Goal: Communication & Community: Ask a question

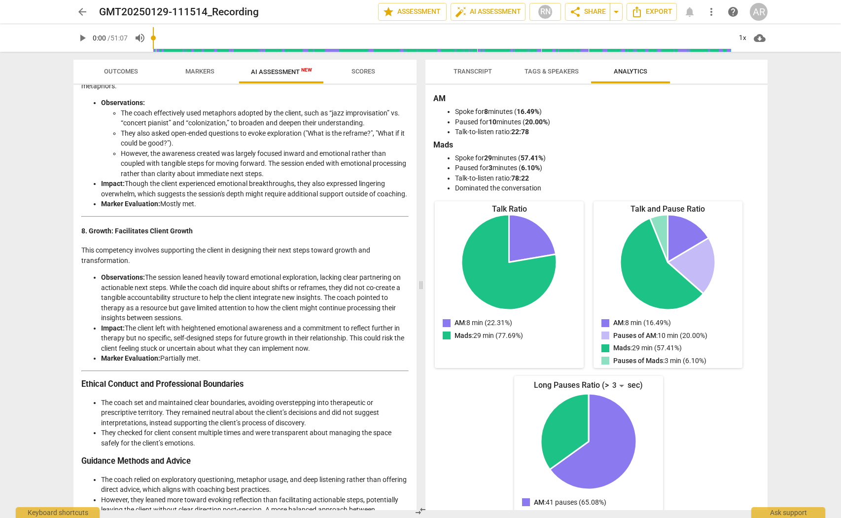
scroll to position [1020, 0]
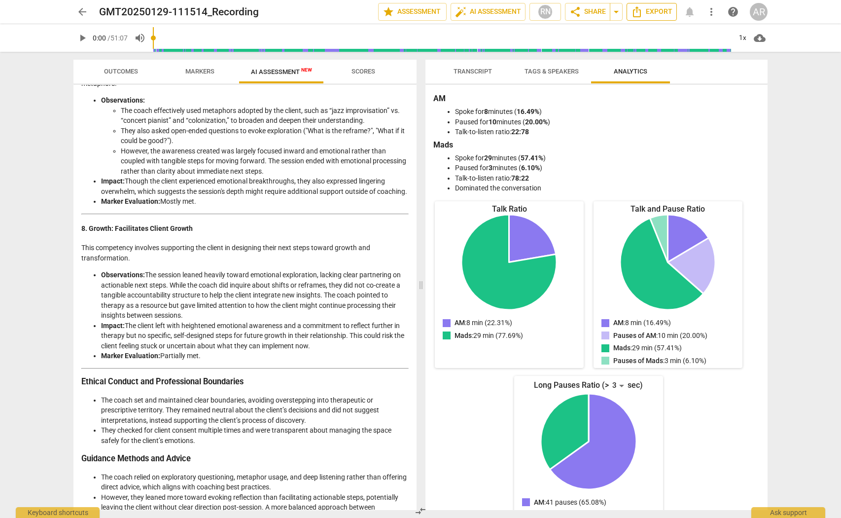
click at [641, 14] on icon "Export" at bounding box center [637, 12] width 12 height 12
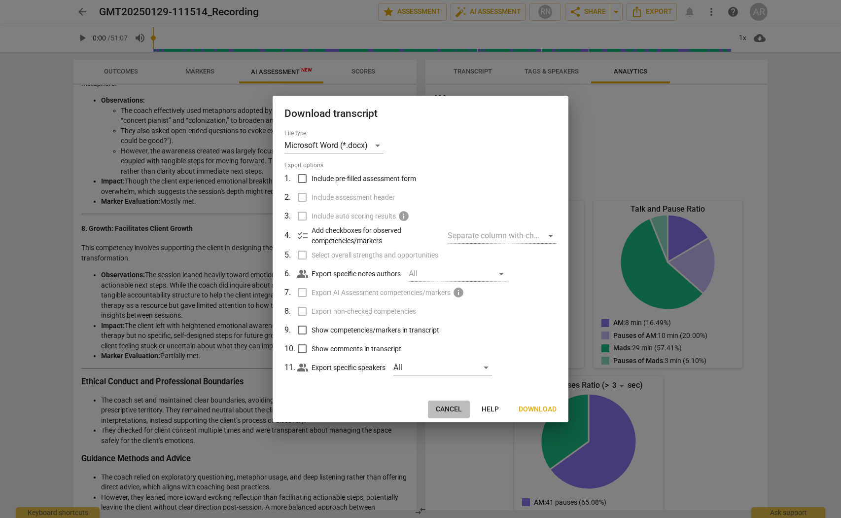
drag, startPoint x: 437, startPoint y: 405, endPoint x: 441, endPoint y: 401, distance: 5.2
click at [437, 404] on span "Cancel" at bounding box center [449, 409] width 26 height 10
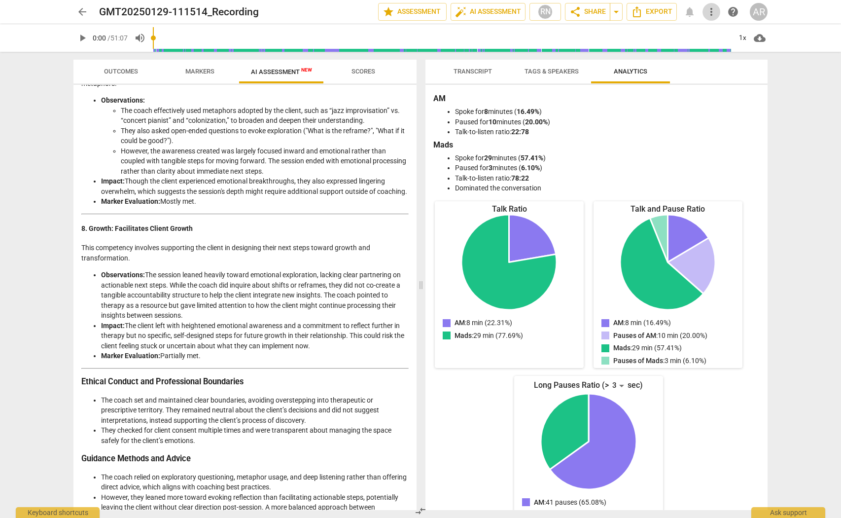
click at [711, 13] on span "more_vert" at bounding box center [711, 12] width 12 height 12
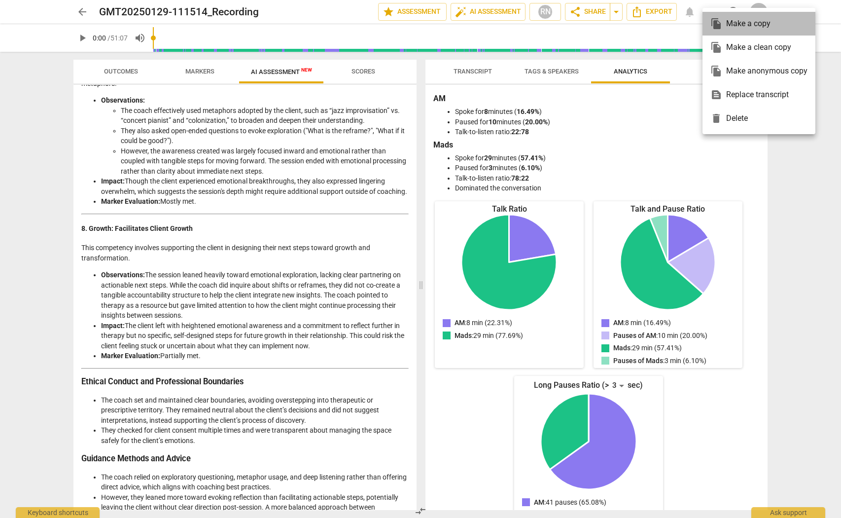
click at [714, 24] on div "file_copy Make a copy" at bounding box center [758, 24] width 97 height 24
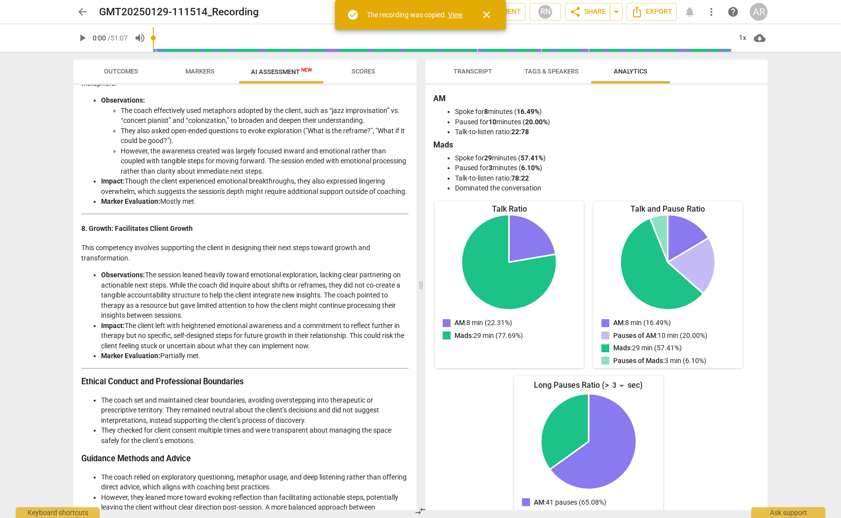
click at [460, 15] on link "View" at bounding box center [455, 15] width 15 height 8
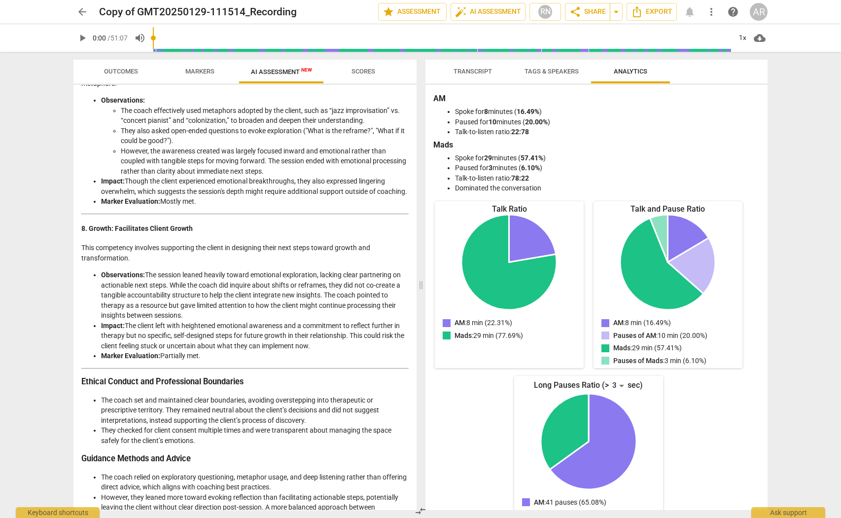
click at [83, 13] on span "arrow_back" at bounding box center [82, 12] width 12 height 12
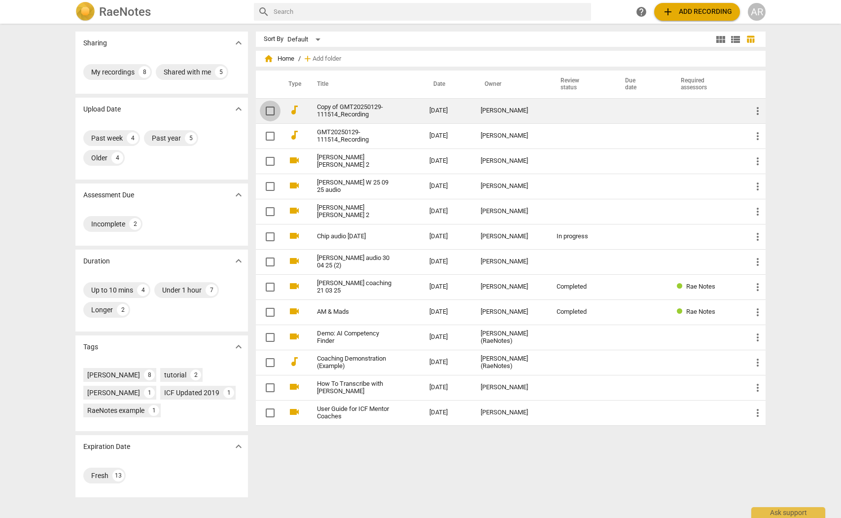
click at [271, 106] on input "checkbox" at bounding box center [270, 111] width 21 height 12
checkbox input "false"
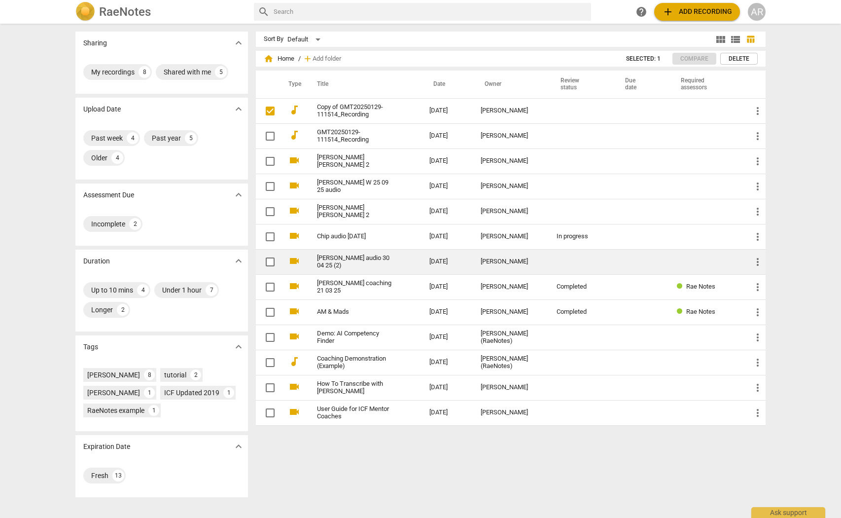
drag, startPoint x: 749, startPoint y: 55, endPoint x: 511, endPoint y: 253, distance: 310.1
click at [714, 55] on button "Delete" at bounding box center [738, 59] width 37 height 12
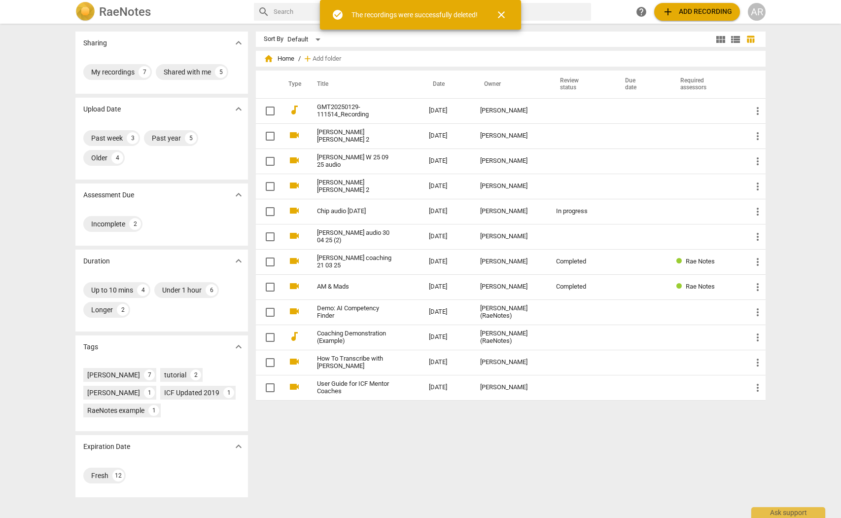
click at [500, 17] on span "close" at bounding box center [501, 15] width 12 height 12
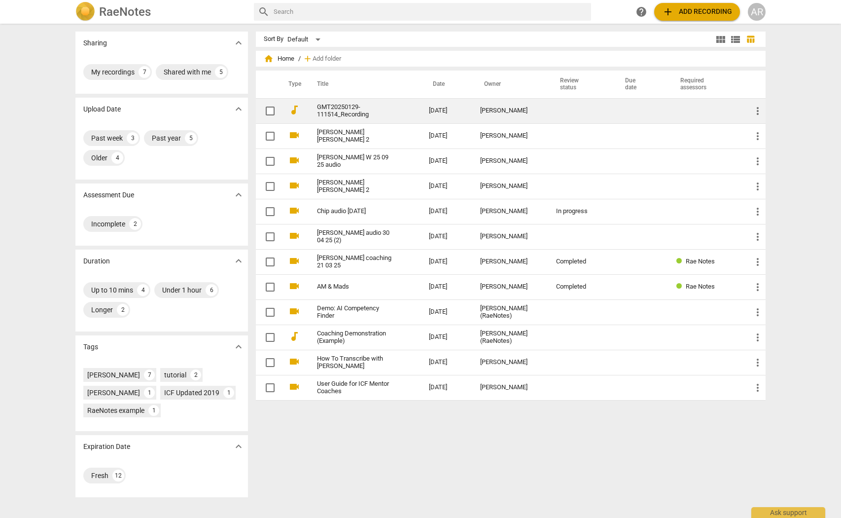
click at [344, 108] on link "GMT20250129-111514_Recording" at bounding box center [355, 111] width 76 height 15
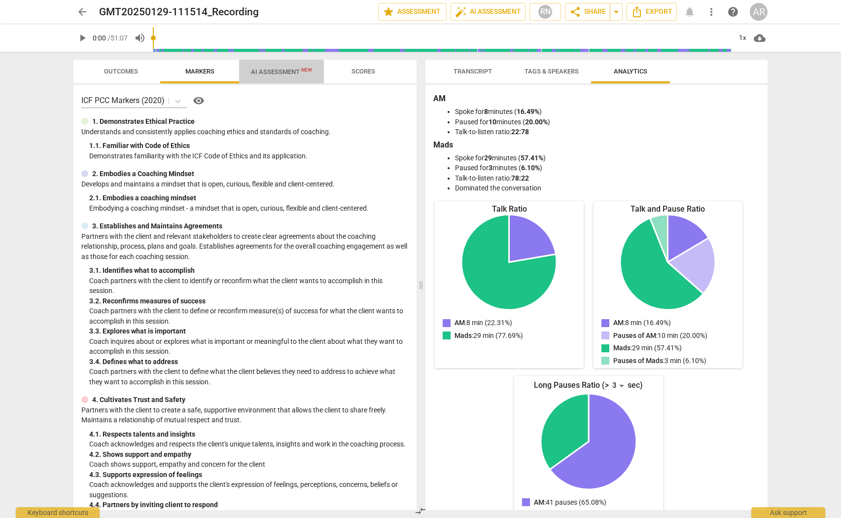
click at [269, 72] on span "AI Assessment New" at bounding box center [281, 71] width 61 height 7
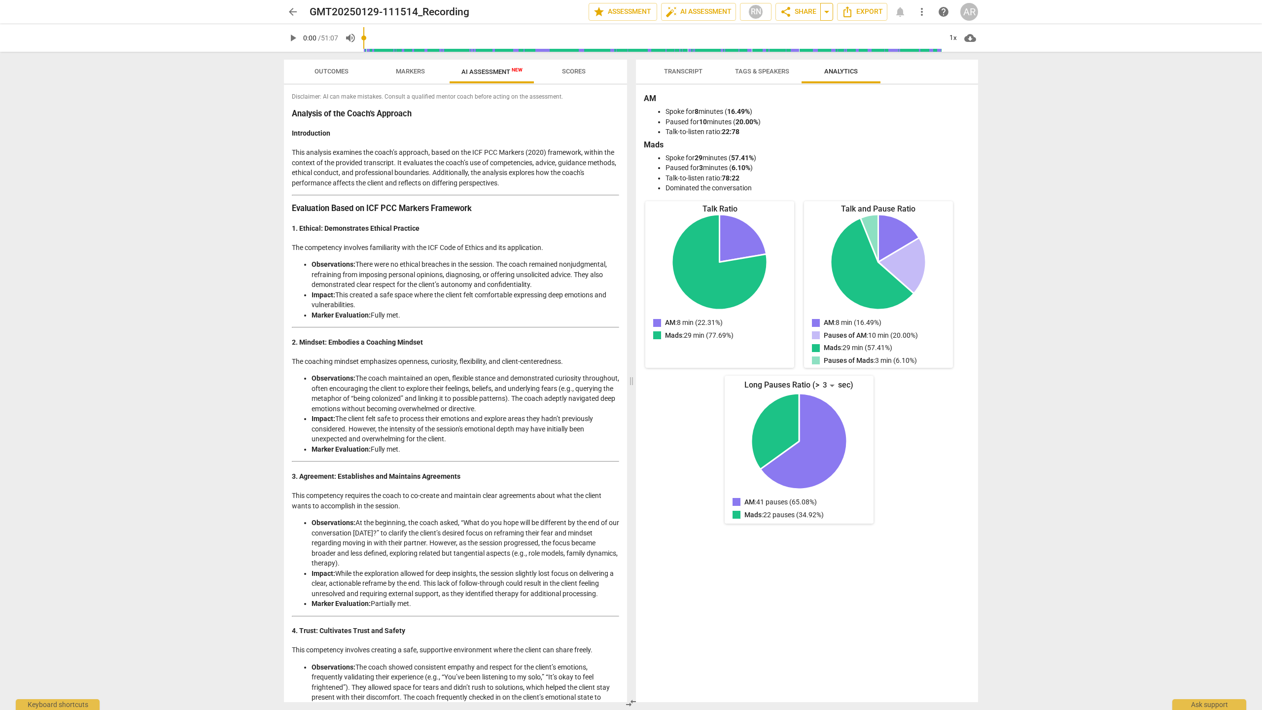
click at [714, 14] on span "arrow_drop_down" at bounding box center [827, 12] width 12 height 12
click at [714, 7] on span "more_vert" at bounding box center [922, 12] width 12 height 12
click at [714, 11] on div at bounding box center [631, 355] width 1262 height 710
click at [714, 14] on span "Export" at bounding box center [861, 12] width 41 height 12
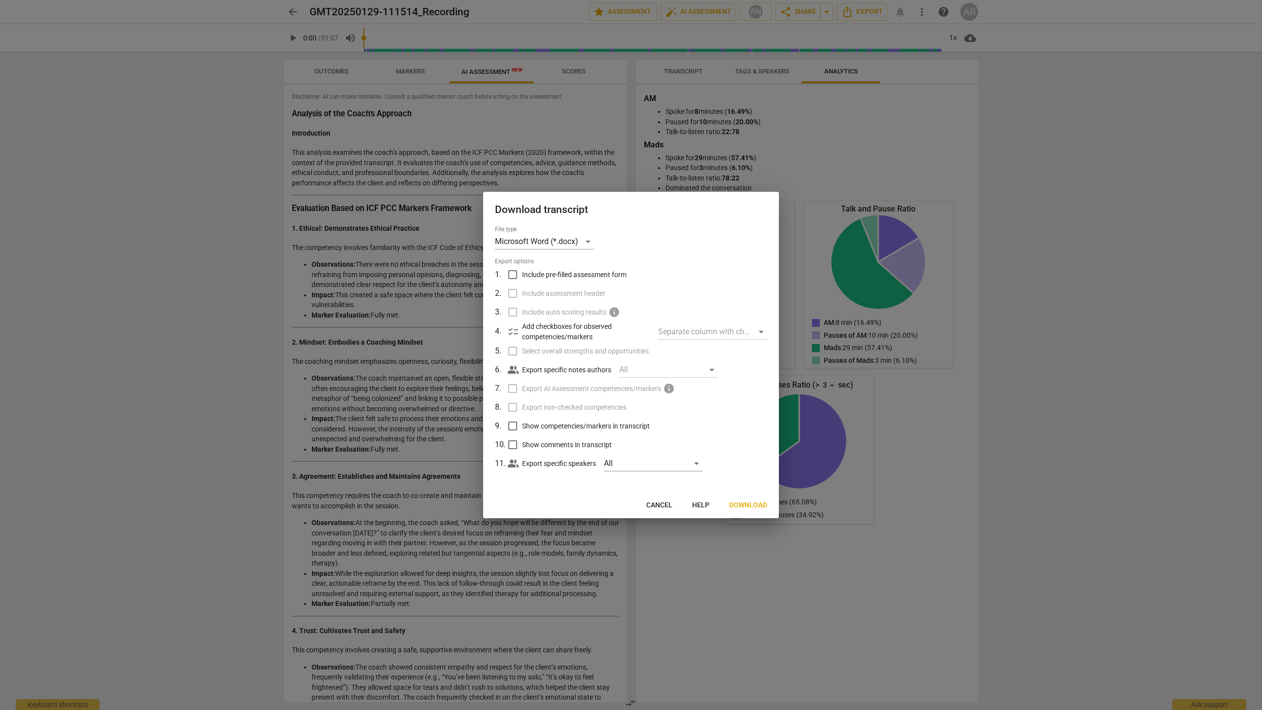
click at [579, 274] on span "Include pre-filled assessment form" at bounding box center [574, 275] width 105 height 10
click at [522, 274] on input "Include pre-filled assessment form" at bounding box center [512, 274] width 19 height 19
checkbox input "true"
click at [571, 292] on span "Include assessment header" at bounding box center [563, 293] width 83 height 10
click at [522, 292] on input "Include assessment header" at bounding box center [512, 293] width 19 height 19
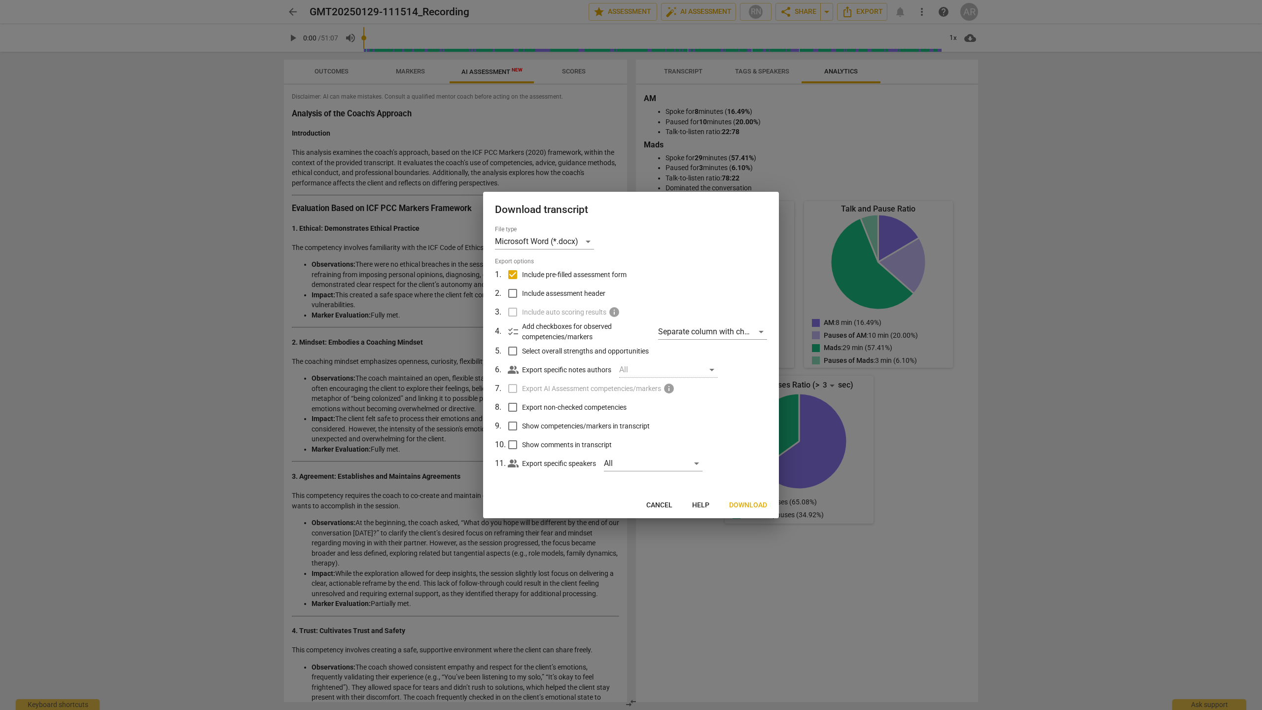
checkbox input "true"
click at [514, 350] on input "Select overall strengths and opportunities" at bounding box center [512, 351] width 19 height 19
checkbox input "true"
click at [549, 371] on p "Export specific notes authors" at bounding box center [566, 370] width 89 height 10
click at [698, 464] on div "All" at bounding box center [653, 463] width 99 height 16
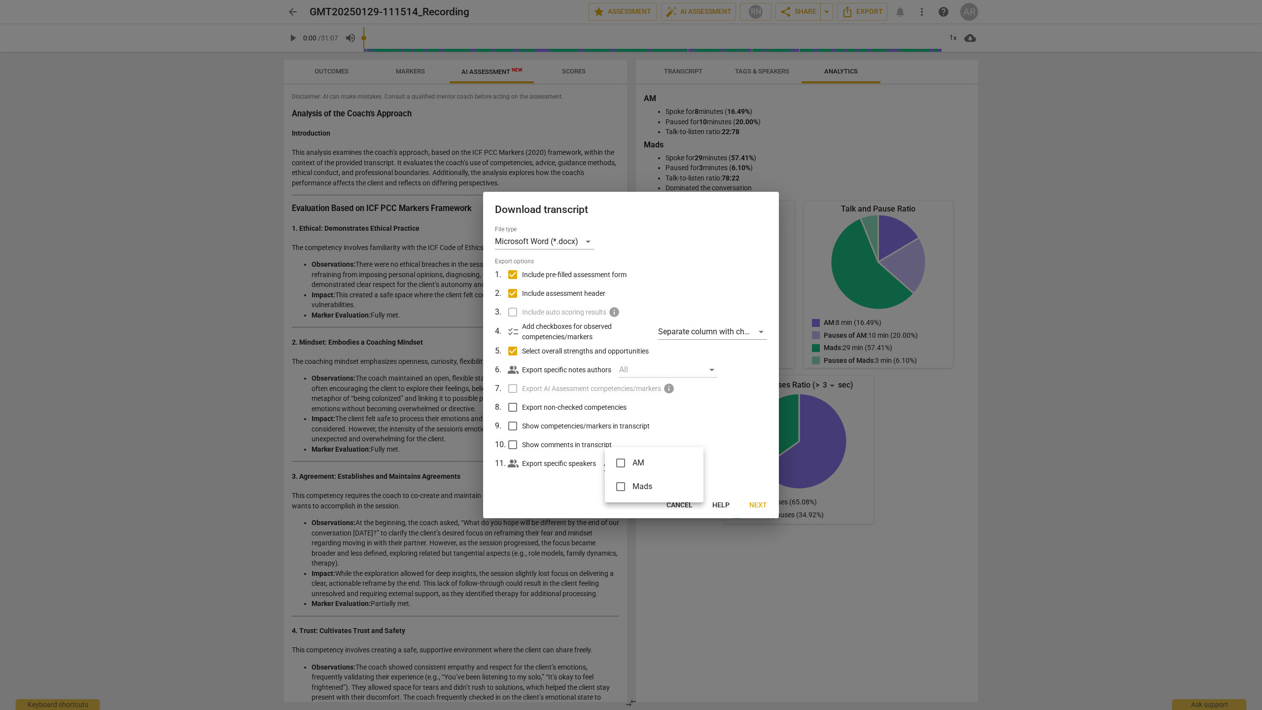
click at [714, 435] on div at bounding box center [631, 355] width 1262 height 710
click at [681, 511] on button "Cancel" at bounding box center [680, 505] width 42 height 18
checkbox input "false"
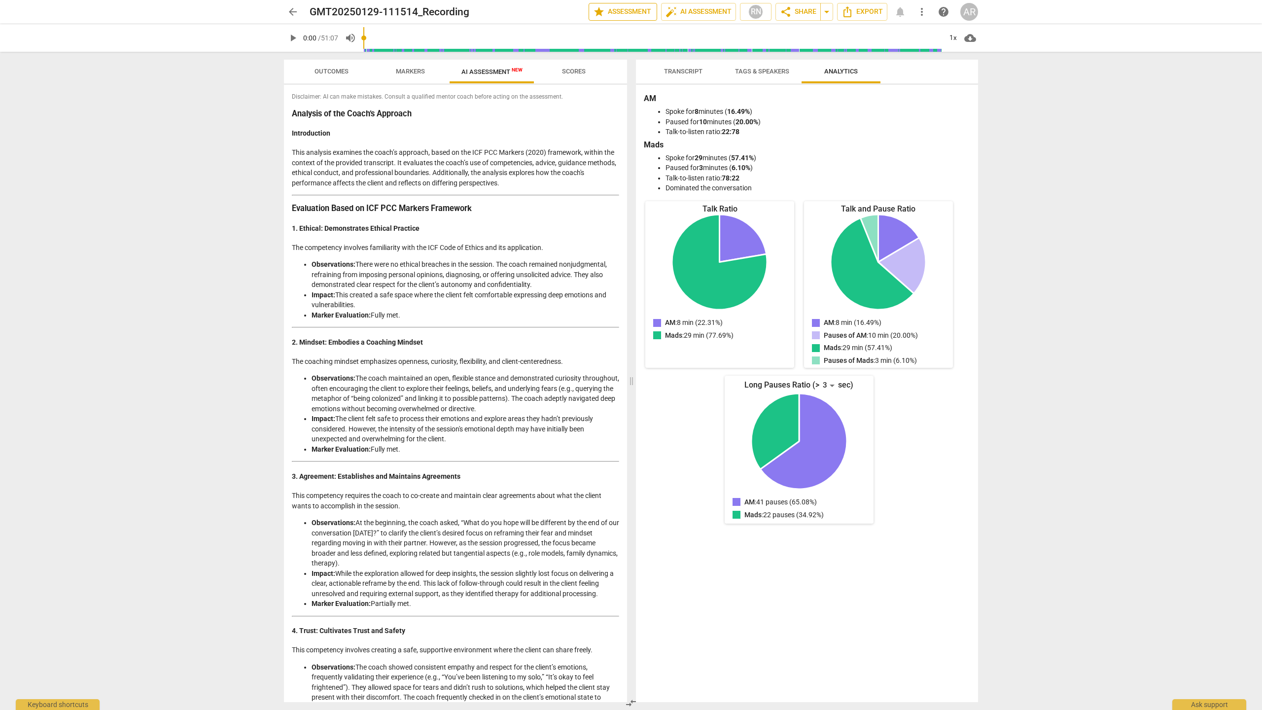
click at [616, 8] on span "star Assessment" at bounding box center [623, 12] width 60 height 12
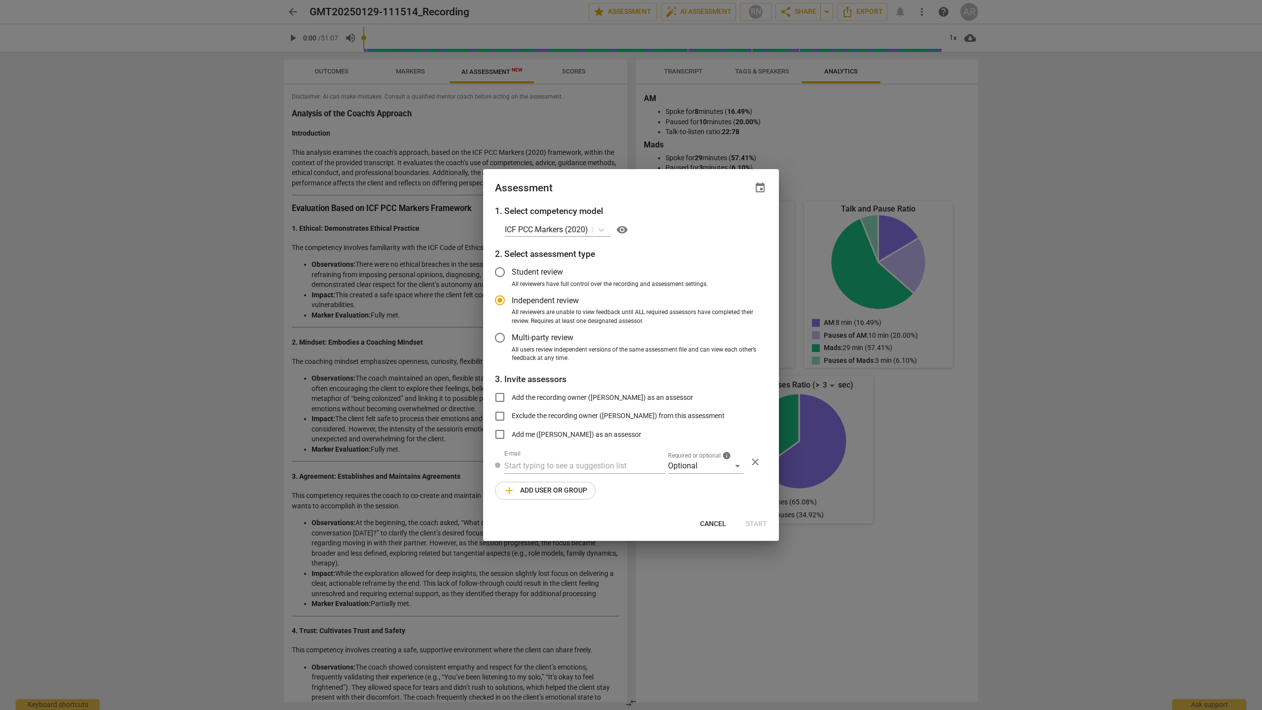
radio input "false"
click at [501, 337] on input "Multi-party review" at bounding box center [500, 338] width 24 height 24
click at [714, 513] on div "Assessment event 1. Select competency model ICF PCC Markers (2020) visibility 2…" at bounding box center [631, 355] width 296 height 372
click at [711, 517] on span "Cancel" at bounding box center [713, 524] width 26 height 10
radio input "false"
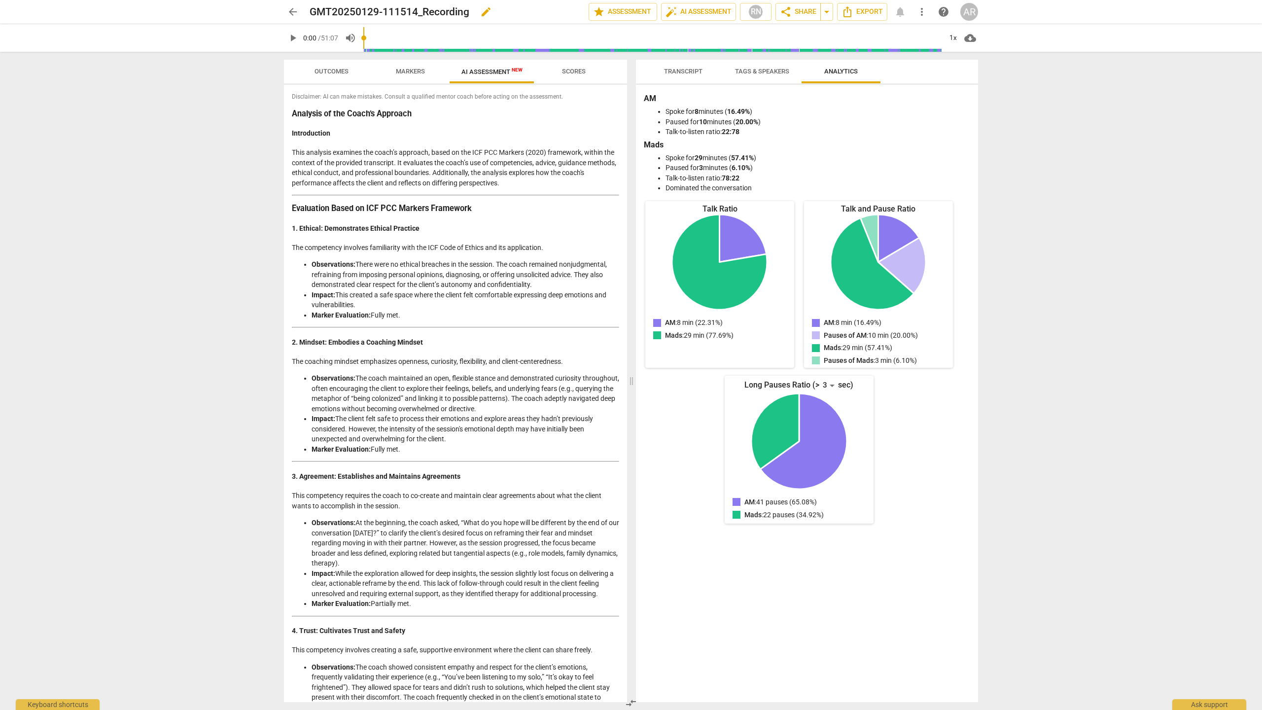
click at [389, 10] on h2 "GMT20250129-111514_Recording" at bounding box center [390, 12] width 160 height 12
click at [485, 11] on span "edit" at bounding box center [486, 12] width 12 height 12
drag, startPoint x: 484, startPoint y: 10, endPoint x: 322, endPoint y: 6, distance: 161.7
click at [322, 6] on input "GMT20250129-111514_Recording" at bounding box center [428, 11] width 236 height 19
drag, startPoint x: 471, startPoint y: 13, endPoint x: 284, endPoint y: 17, distance: 186.9
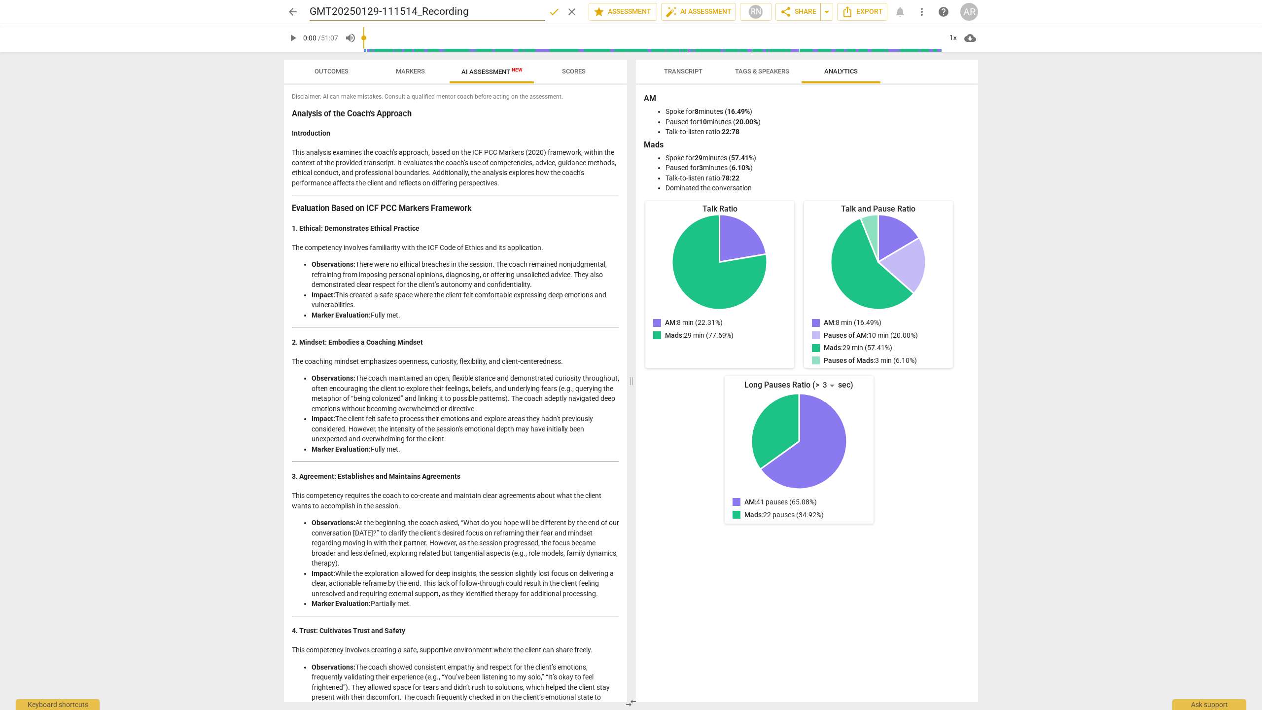
click at [284, 17] on div "arrow_back GMT20250129-111514_Recording done clear star Assessment auto_fix_hig…" at bounding box center [631, 11] width 694 height 19
type input "Mads session w/ added AI assessment"
click at [621, 11] on span "star Assessment" at bounding box center [623, 12] width 60 height 12
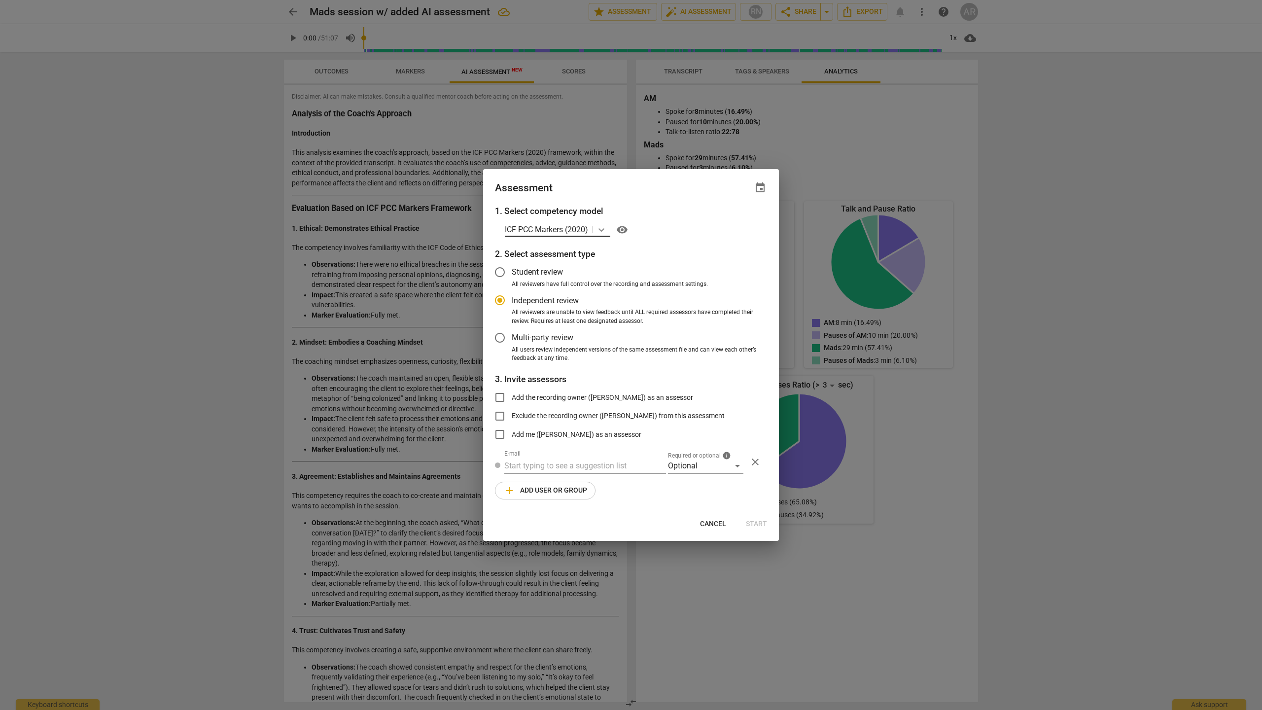
click at [604, 233] on icon at bounding box center [601, 230] width 10 height 10
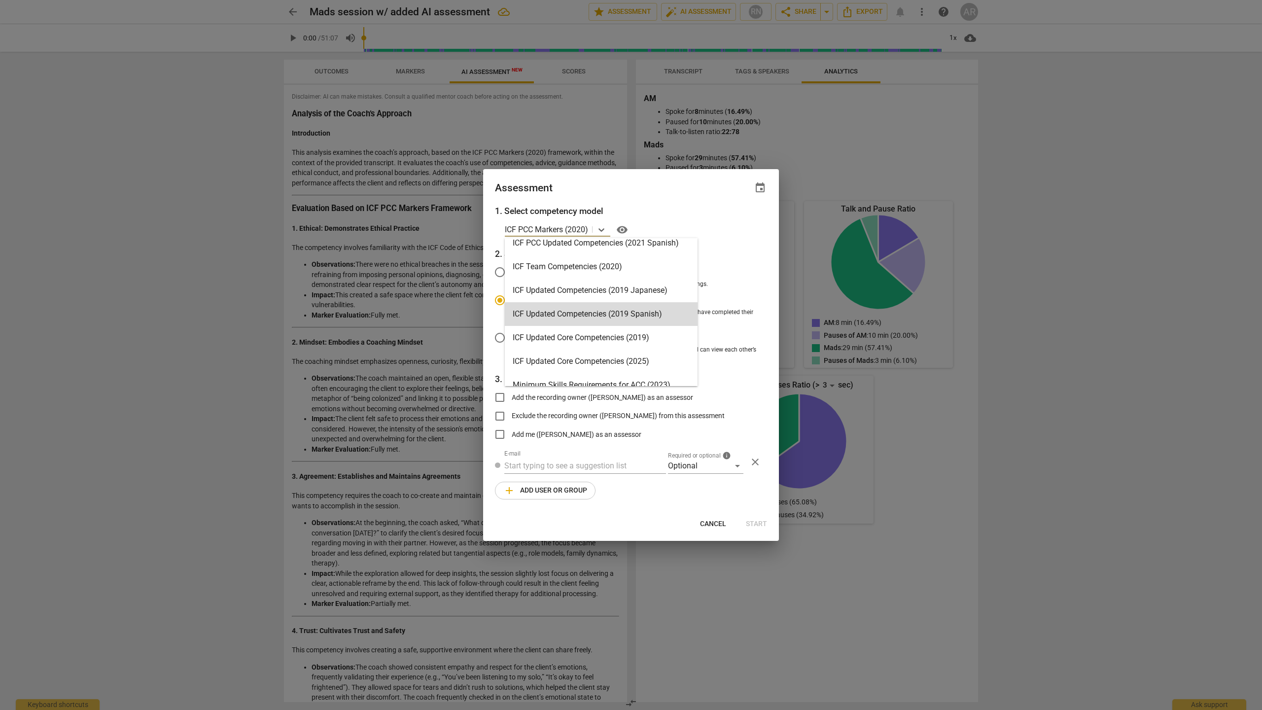
scroll to position [103, 0]
click at [623, 362] on div "ICF Updated Core Competencies (2025)" at bounding box center [601, 362] width 193 height 24
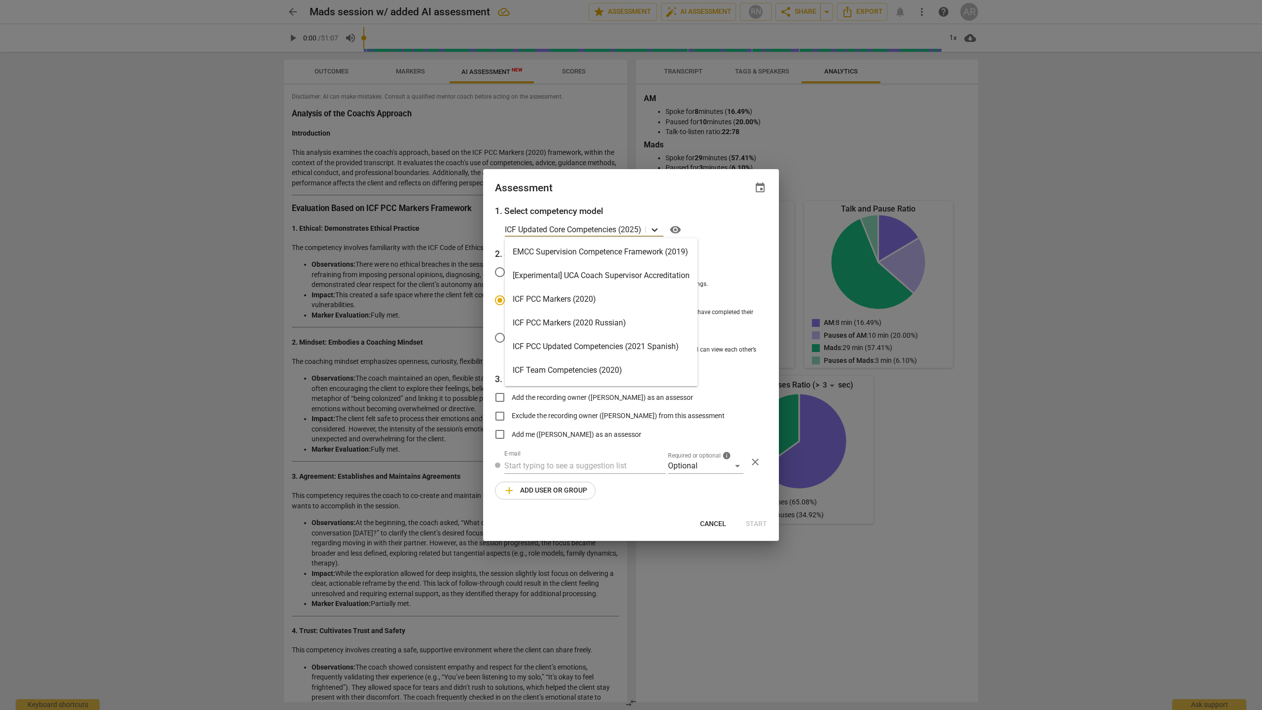
click at [655, 229] on icon at bounding box center [655, 230] width 10 height 10
click at [595, 299] on div "ICF PCC Markers (2020)" at bounding box center [601, 299] width 193 height 24
click at [711, 517] on span "Cancel" at bounding box center [713, 524] width 26 height 10
radio input "false"
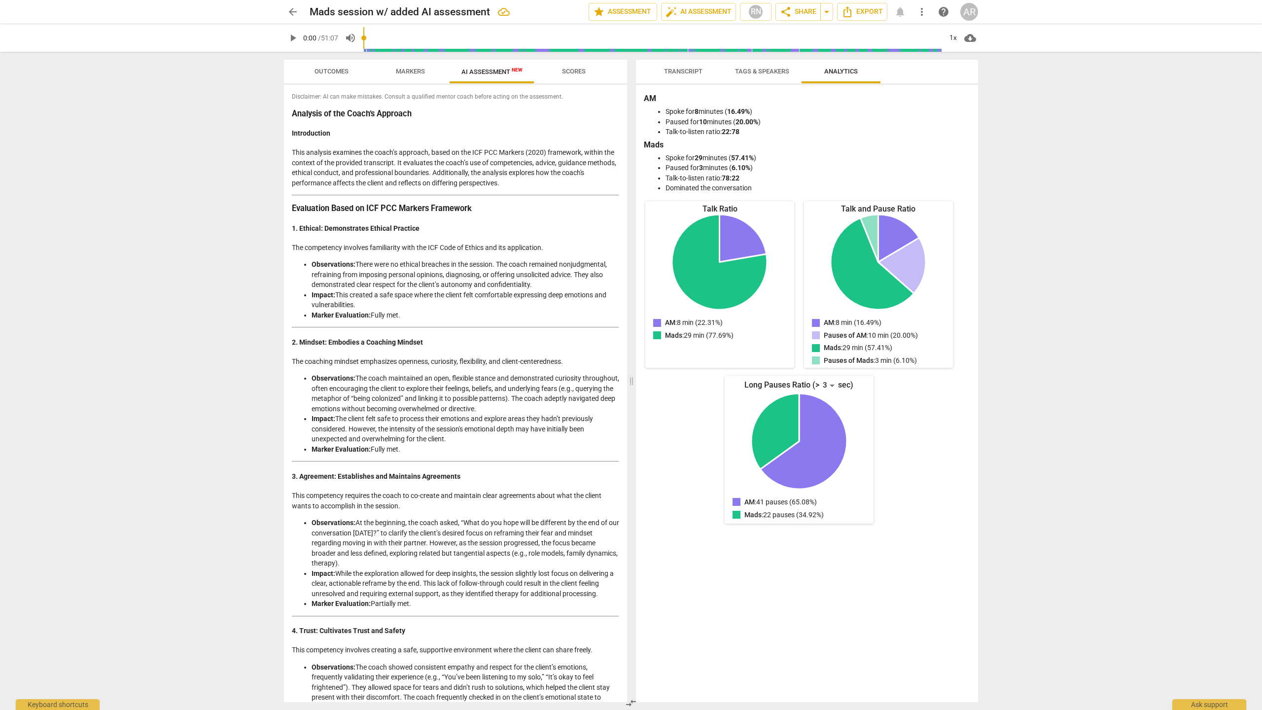
scroll to position [0, 0]
click at [705, 17] on span "auto_fix_high AI Assessment" at bounding box center [698, 12] width 66 height 12
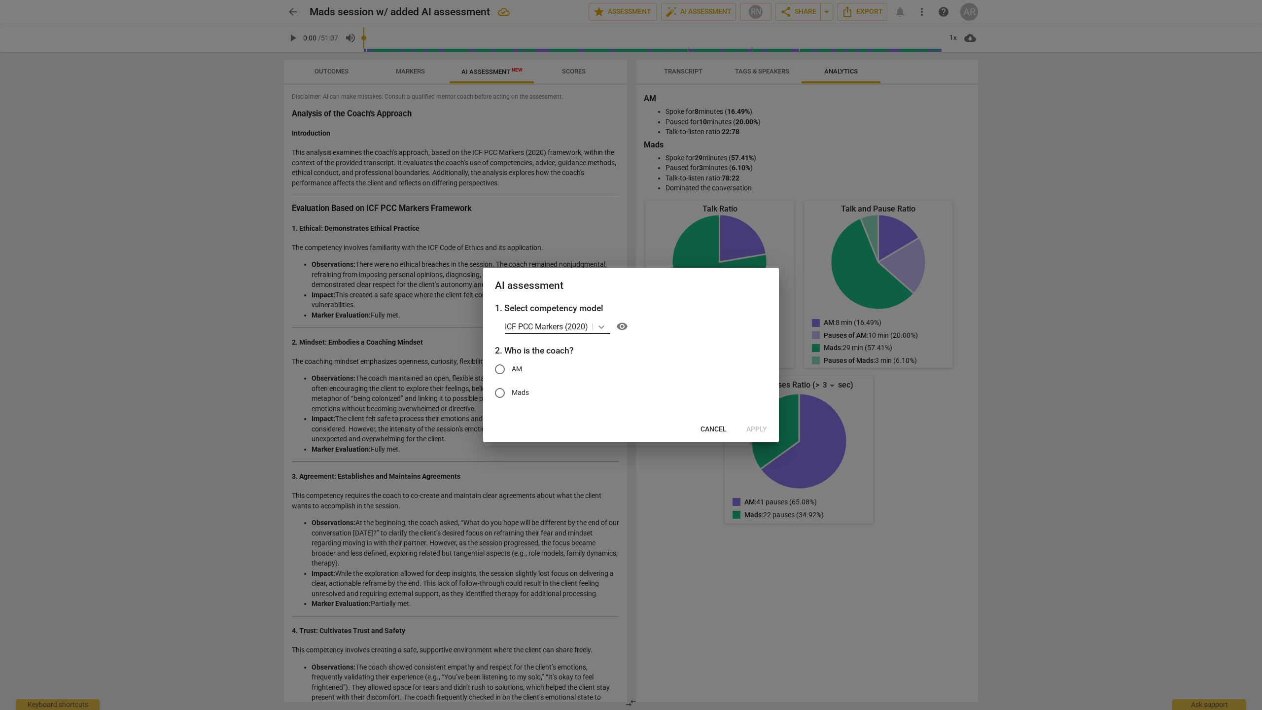
click at [604, 326] on icon at bounding box center [601, 326] width 6 height 3
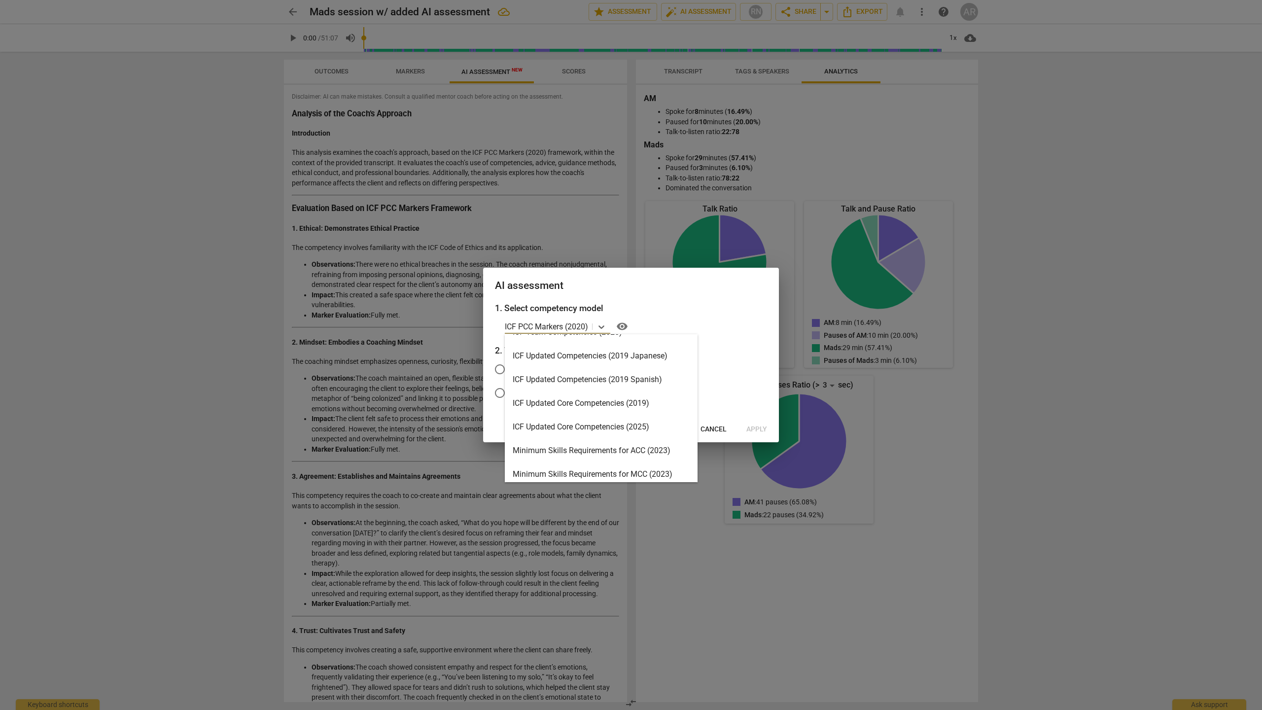
scroll to position [141, 0]
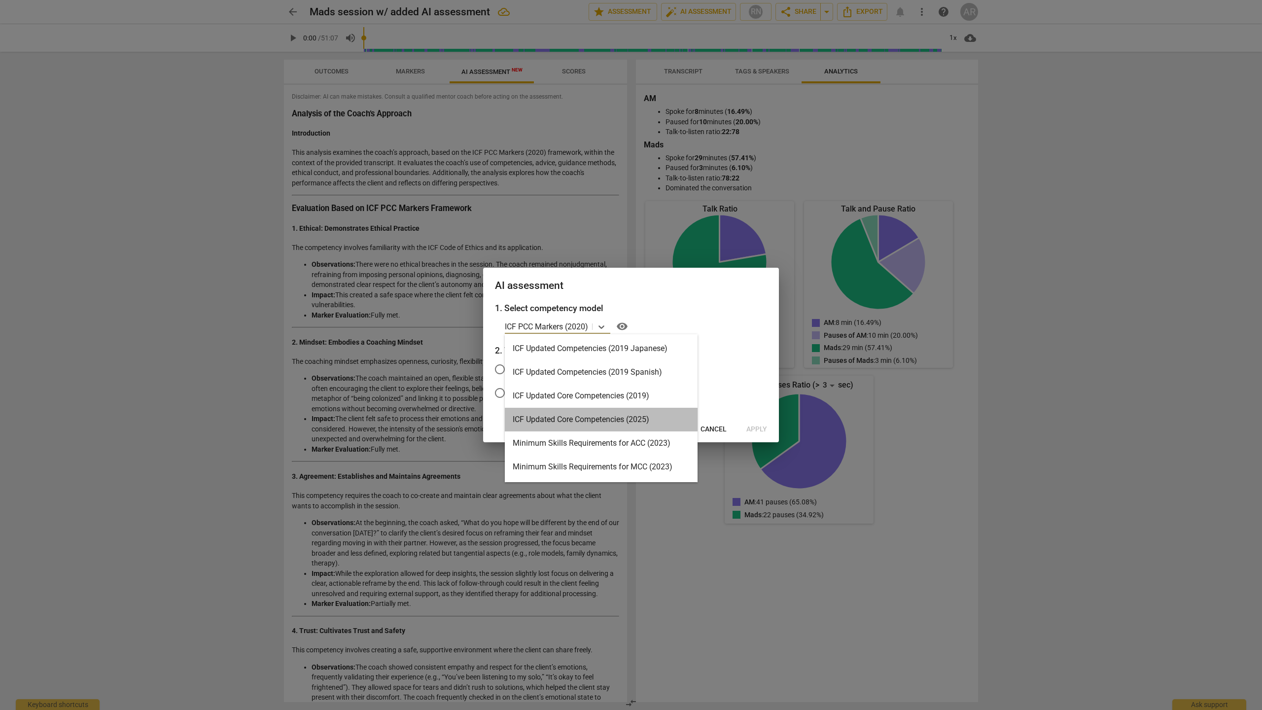
click at [598, 423] on div "ICF Updated Core Competencies (2025)" at bounding box center [601, 420] width 193 height 24
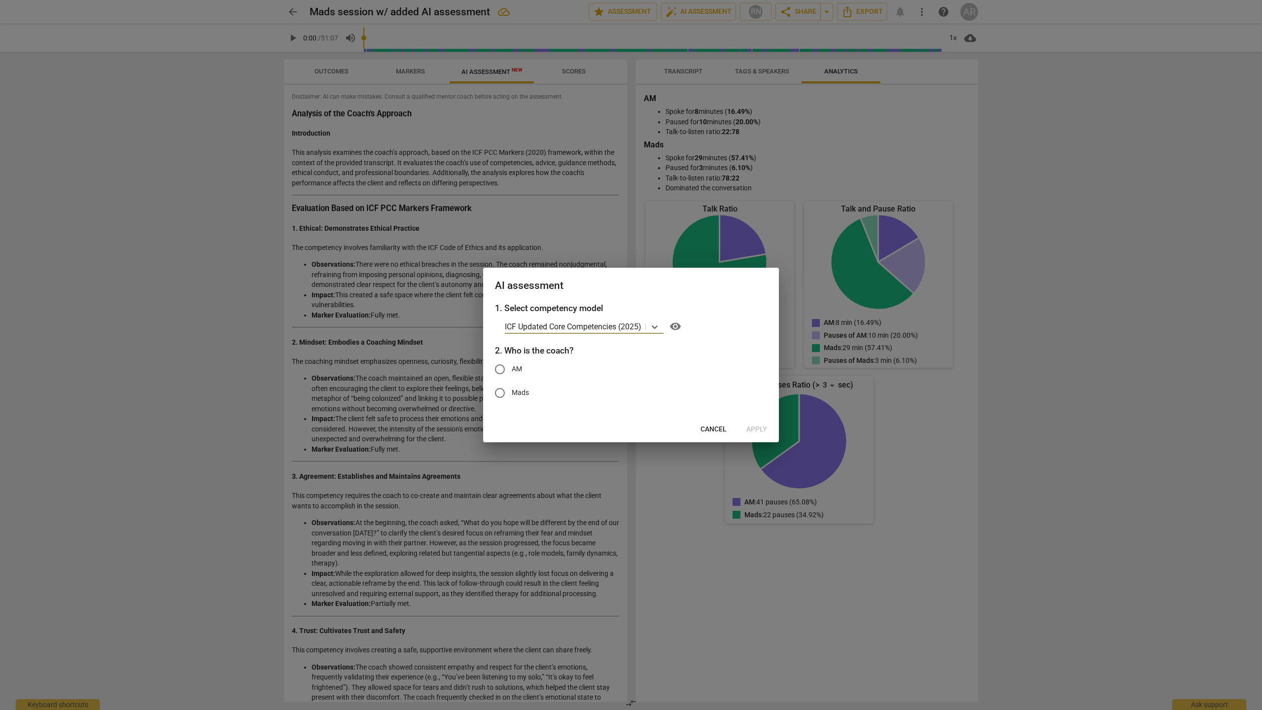
click at [502, 366] on input "AM" at bounding box center [500, 369] width 24 height 24
radio input "true"
click at [714, 428] on span "Apply" at bounding box center [756, 429] width 21 height 10
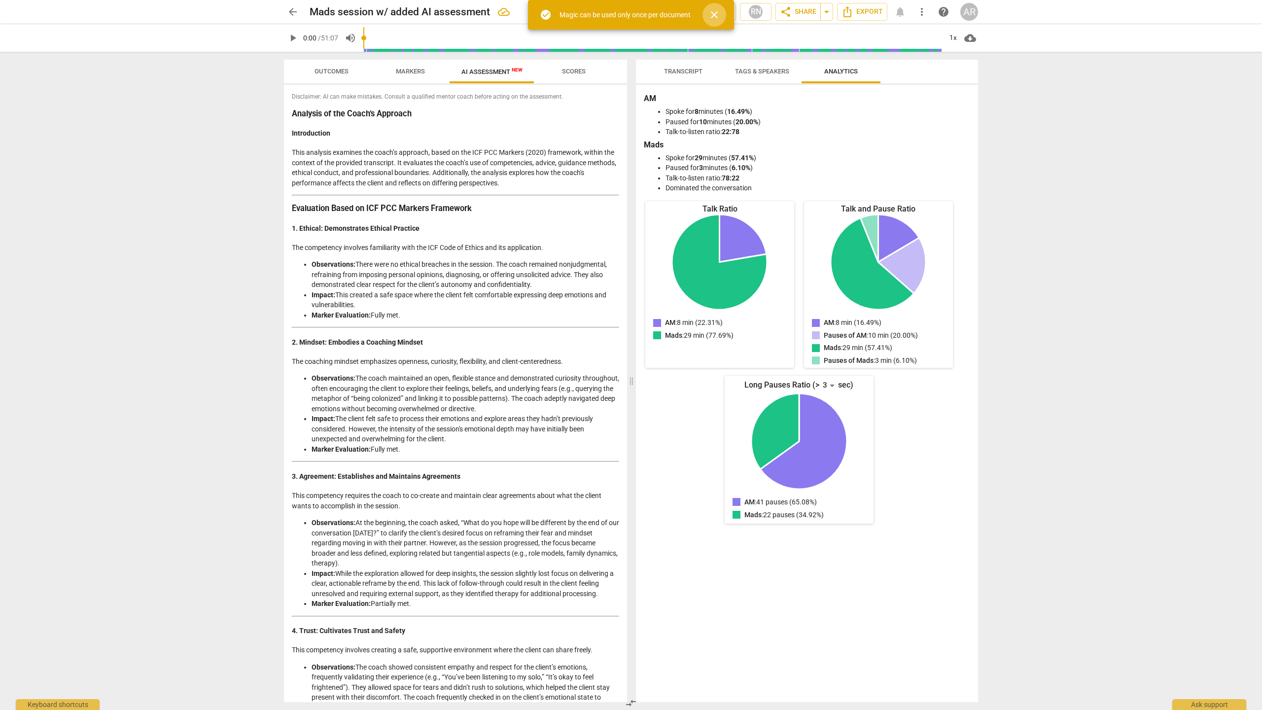
click at [710, 18] on span "close" at bounding box center [714, 15] width 12 height 12
click at [696, 11] on span "auto_fix_high AI Assessment" at bounding box center [698, 12] width 66 height 12
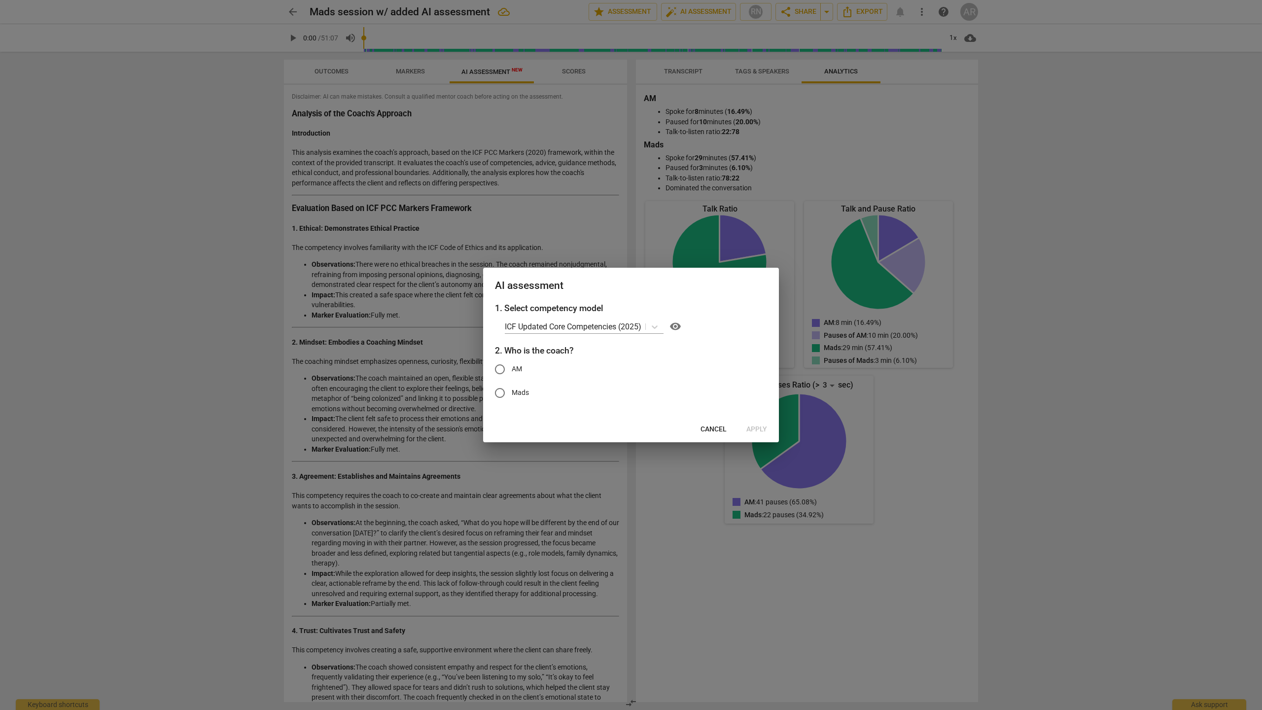
click at [706, 435] on button "Cancel" at bounding box center [714, 429] width 42 height 18
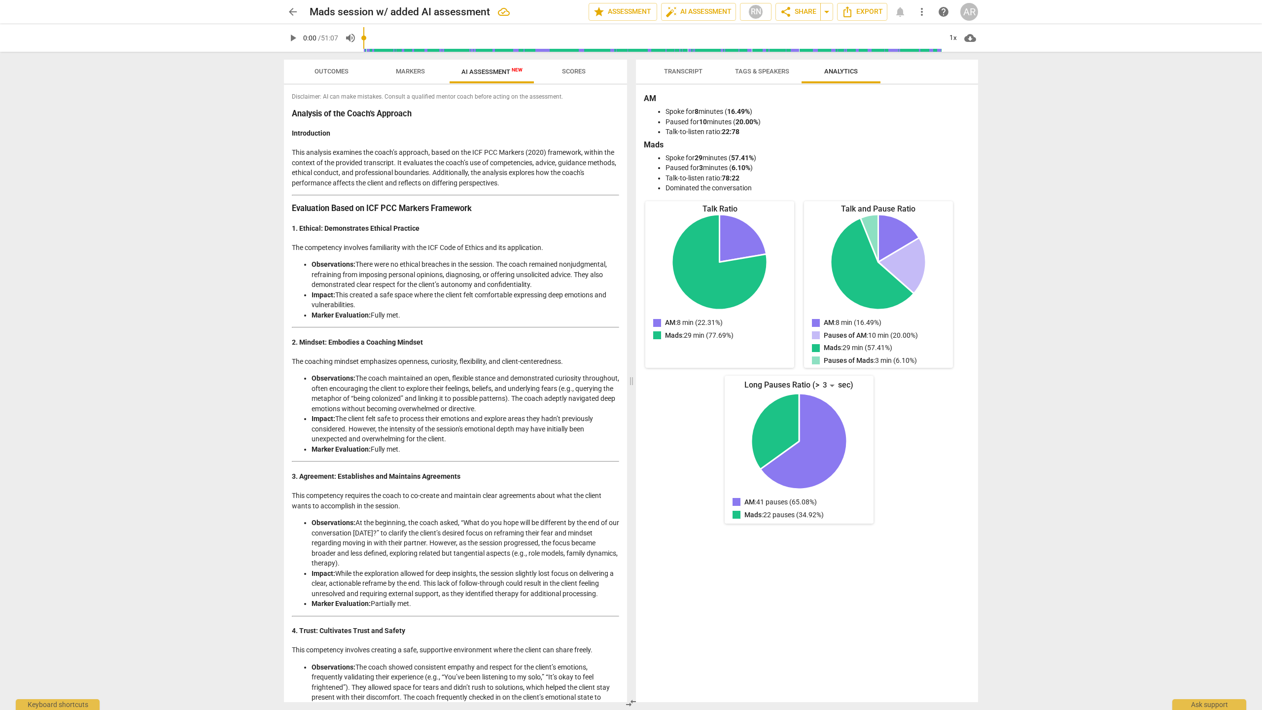
scroll to position [0, 0]
click at [714, 12] on span "more_vert" at bounding box center [922, 12] width 12 height 12
click at [714, 32] on div at bounding box center [631, 355] width 1262 height 710
click at [714, 37] on span "cloud_download" at bounding box center [970, 38] width 12 height 12
click at [714, 69] on div at bounding box center [631, 355] width 1262 height 710
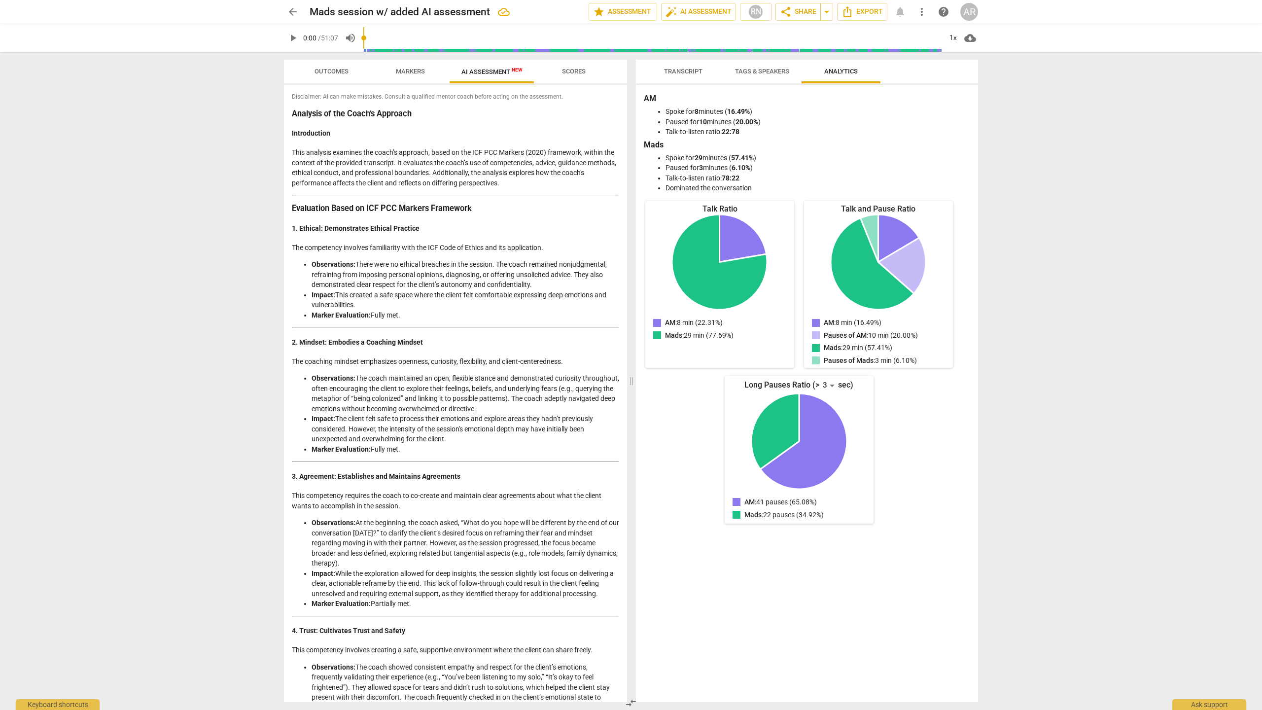
scroll to position [0, 0]
click at [343, 74] on span "Outcomes" at bounding box center [332, 71] width 58 height 13
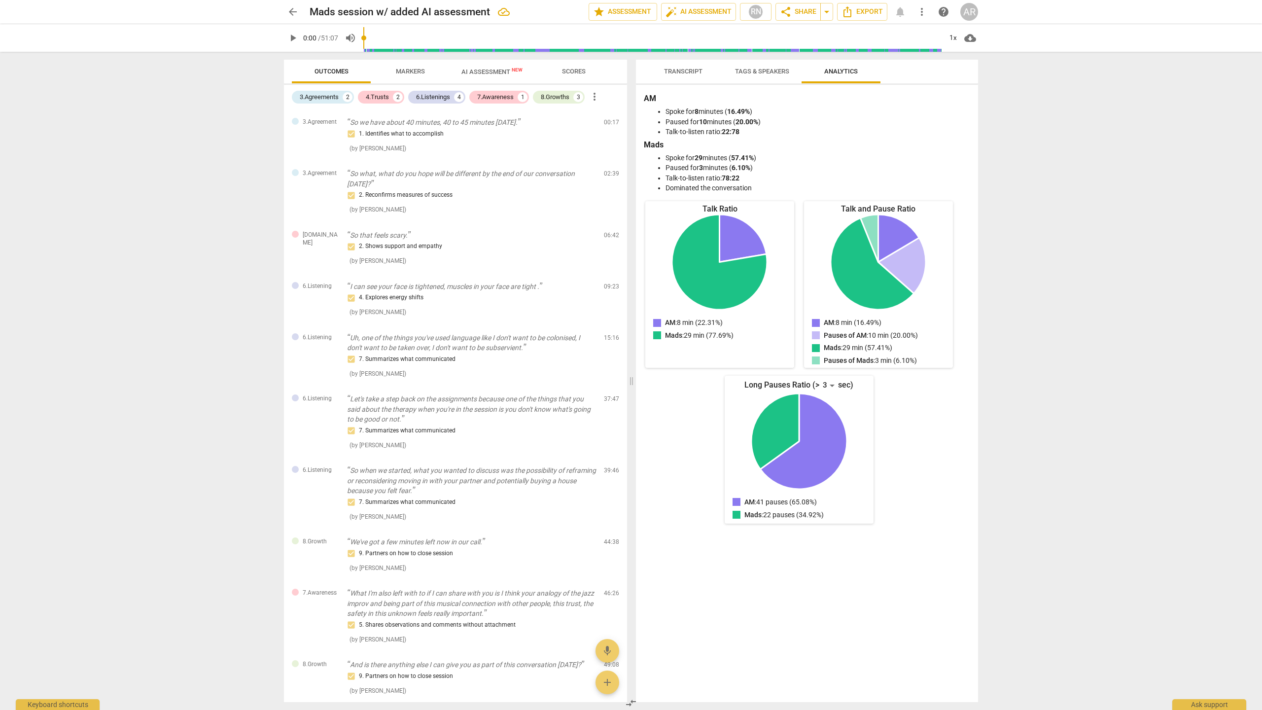
scroll to position [0, 0]
click at [483, 74] on span "AI Assessment New" at bounding box center [491, 71] width 61 height 7
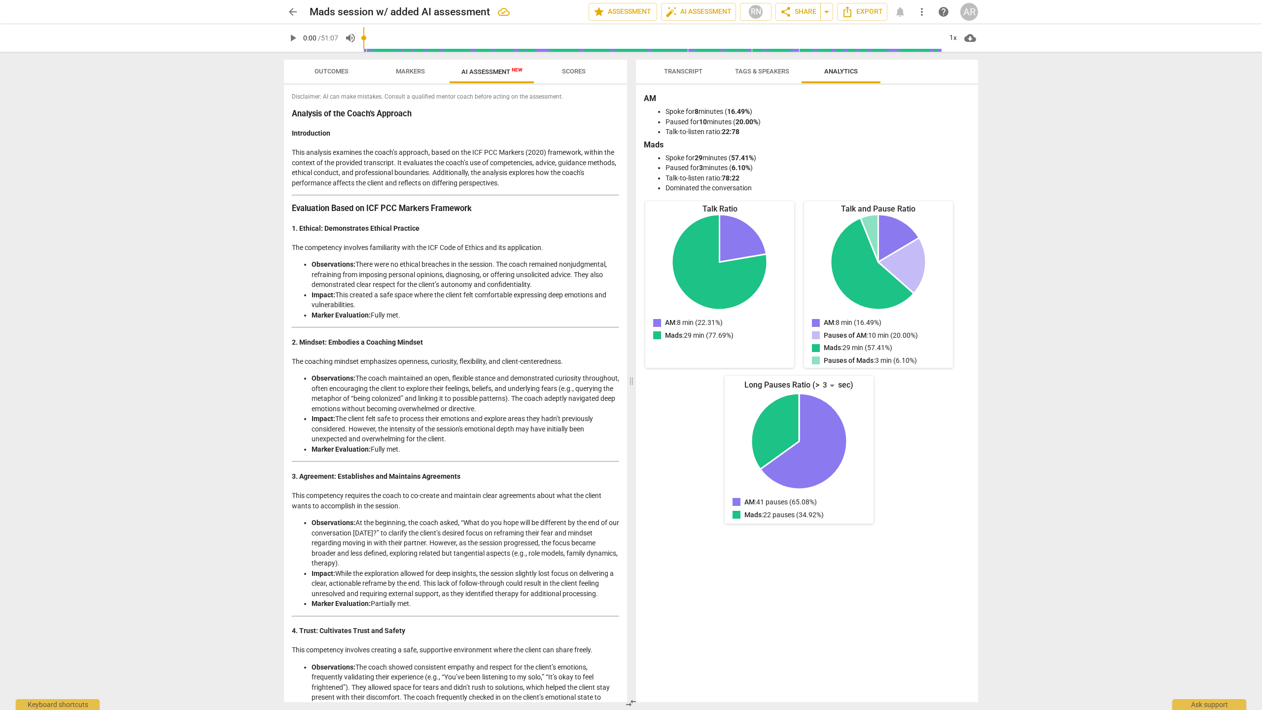
click at [672, 71] on span "Transcript" at bounding box center [683, 71] width 38 height 7
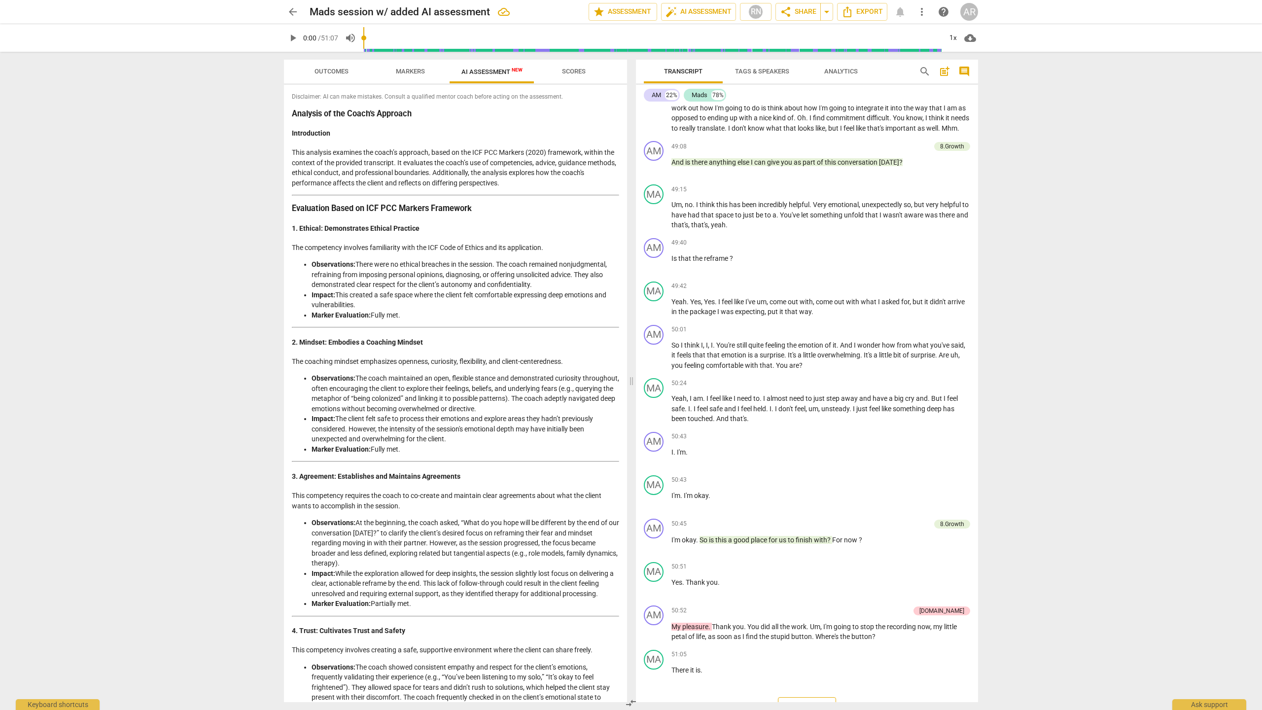
click at [714, 517] on icon "Export" at bounding box center [792, 707] width 12 height 12
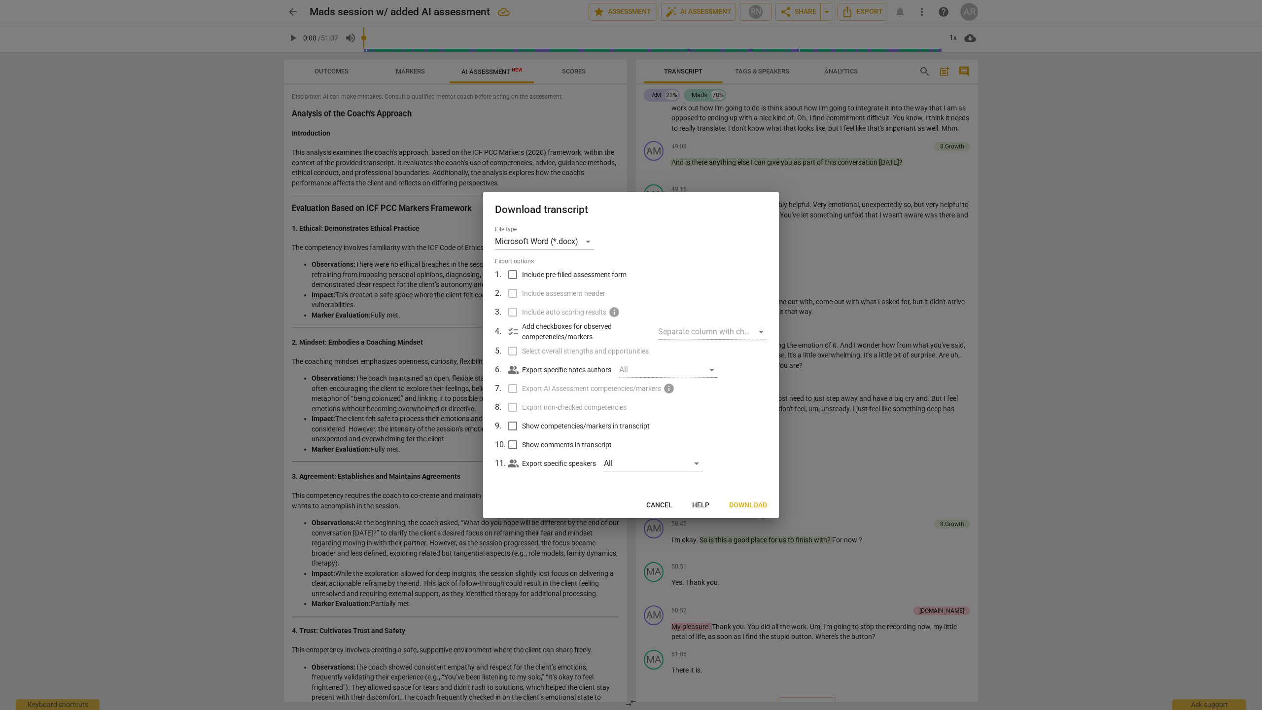
click at [514, 274] on input "Include pre-filled assessment form" at bounding box center [512, 274] width 19 height 19
checkbox input "true"
click at [714, 331] on div "Separate column with check marks" at bounding box center [712, 332] width 109 height 16
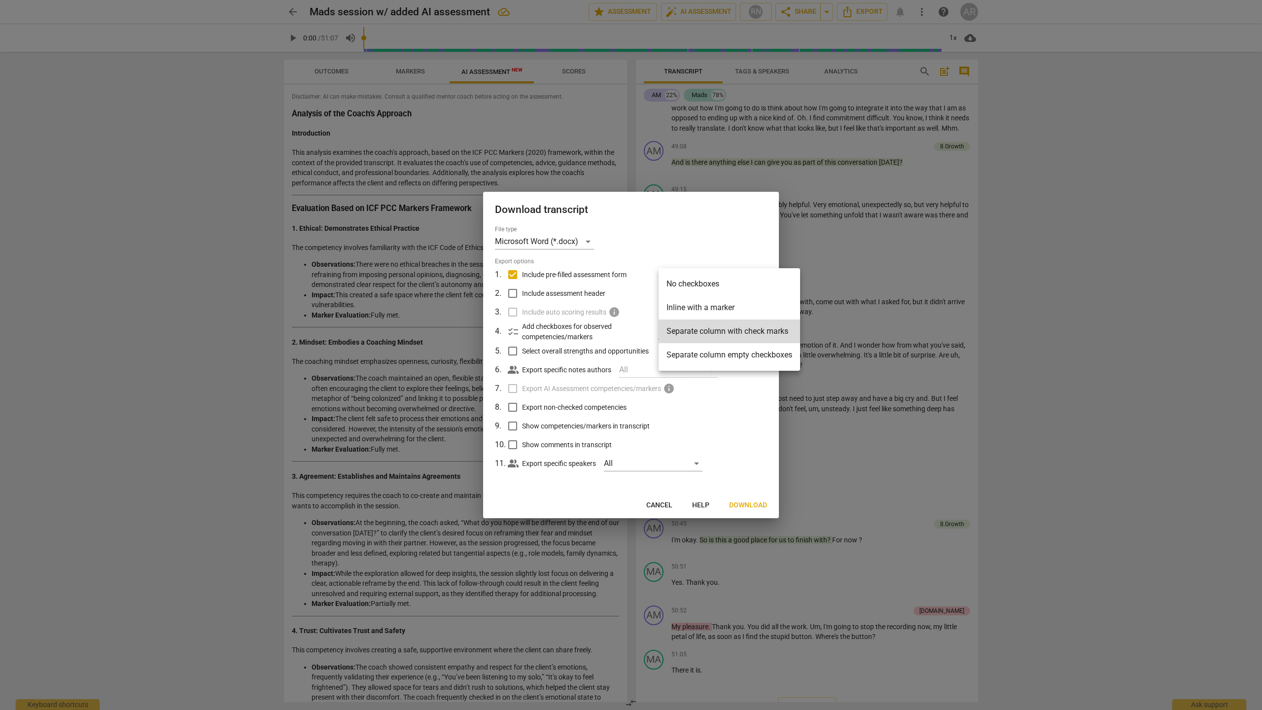
click at [714, 454] on div at bounding box center [631, 355] width 1262 height 710
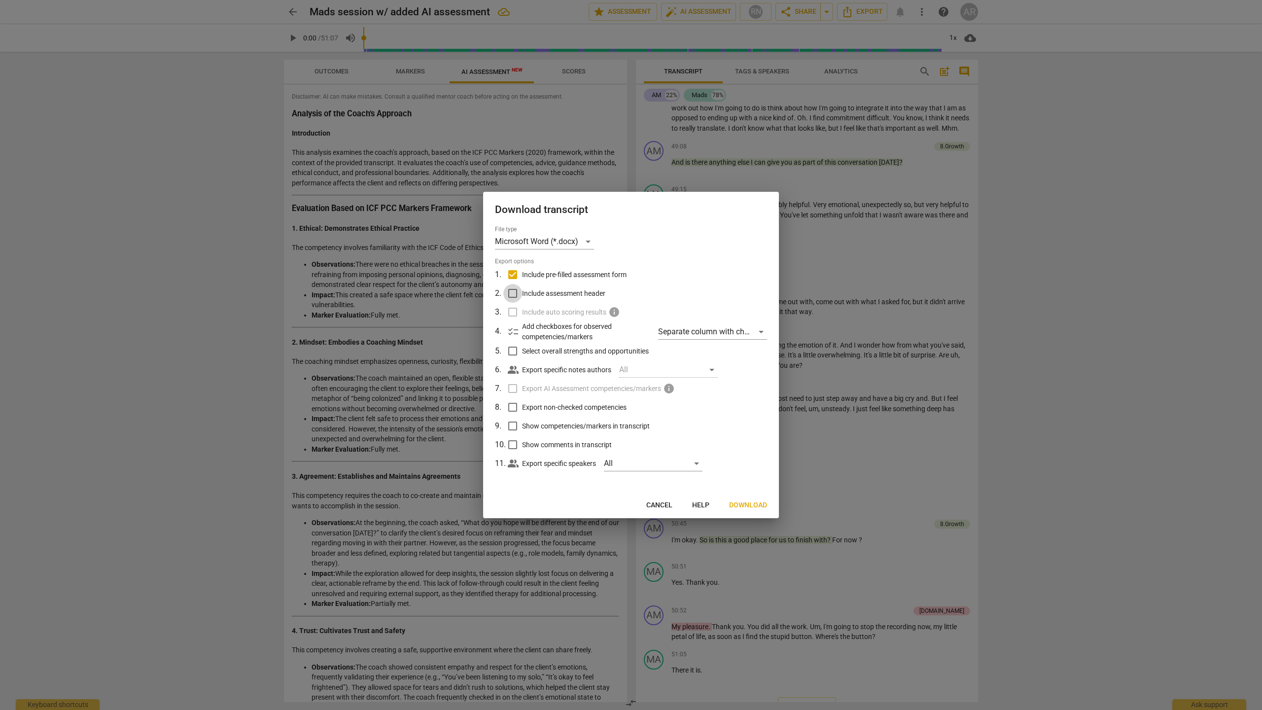
click at [516, 293] on input "Include assessment header" at bounding box center [512, 293] width 19 height 19
checkbox input "true"
click at [711, 368] on div "All" at bounding box center [668, 370] width 99 height 16
click at [714, 409] on label "Export non-checked competencies" at bounding box center [630, 407] width 258 height 19
click at [522, 409] on input "Export non-checked competencies" at bounding box center [512, 407] width 19 height 19
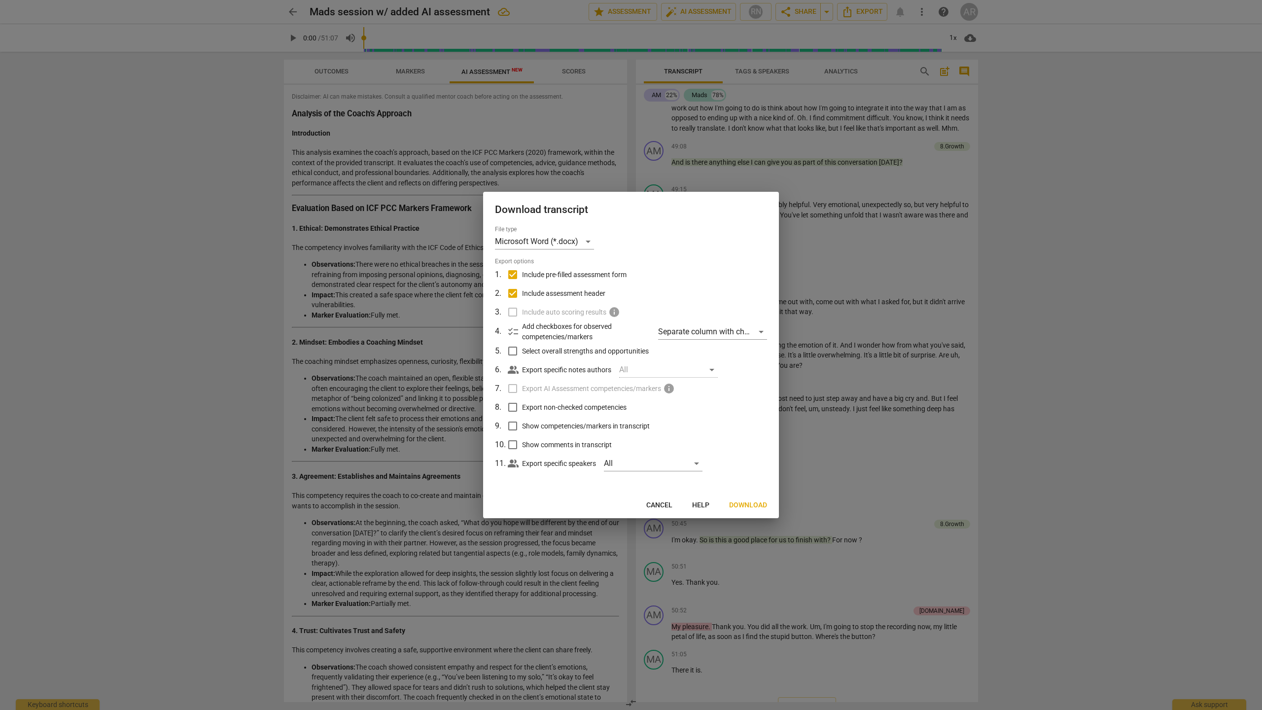
checkbox input "true"
click at [671, 387] on span "info" at bounding box center [669, 389] width 12 height 12
click at [630, 389] on span "Export AI Assessment competencies/markers" at bounding box center [591, 389] width 139 height 10
click at [511, 386] on label "Export AI Assessment competencies/markers info" at bounding box center [630, 388] width 258 height 19
click at [654, 507] on span "Cancel" at bounding box center [659, 505] width 26 height 10
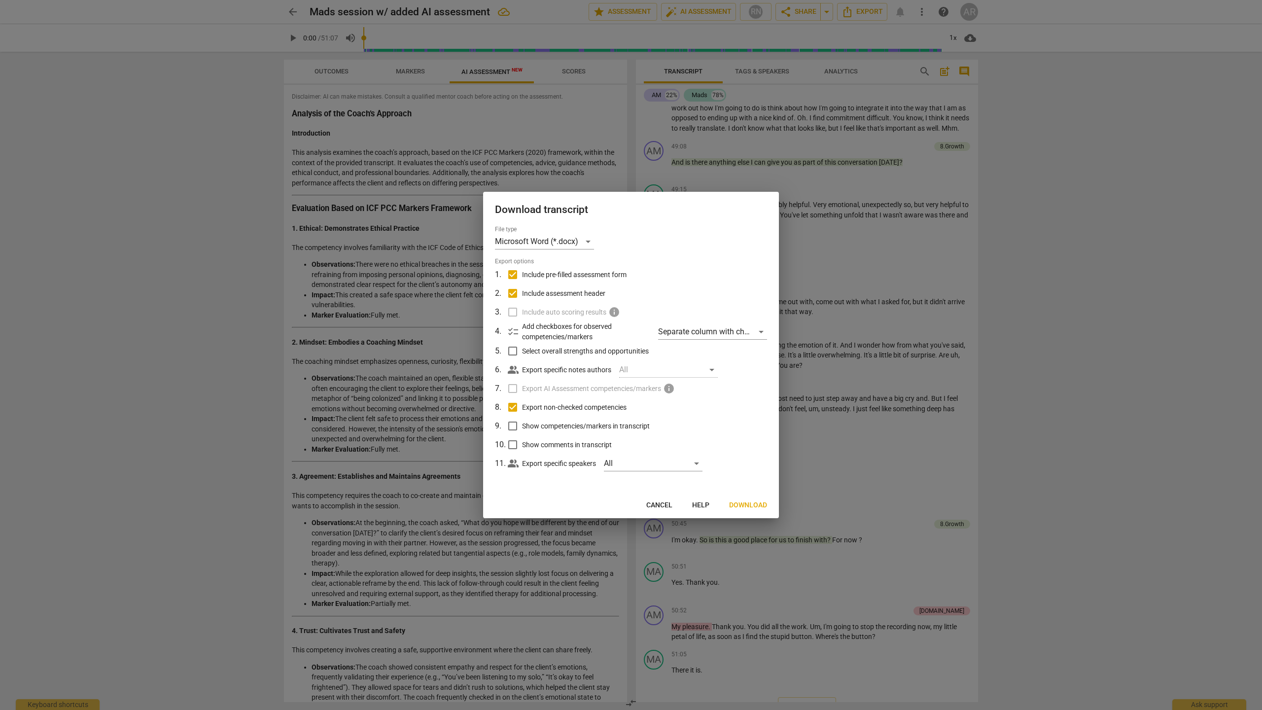
checkbox input "false"
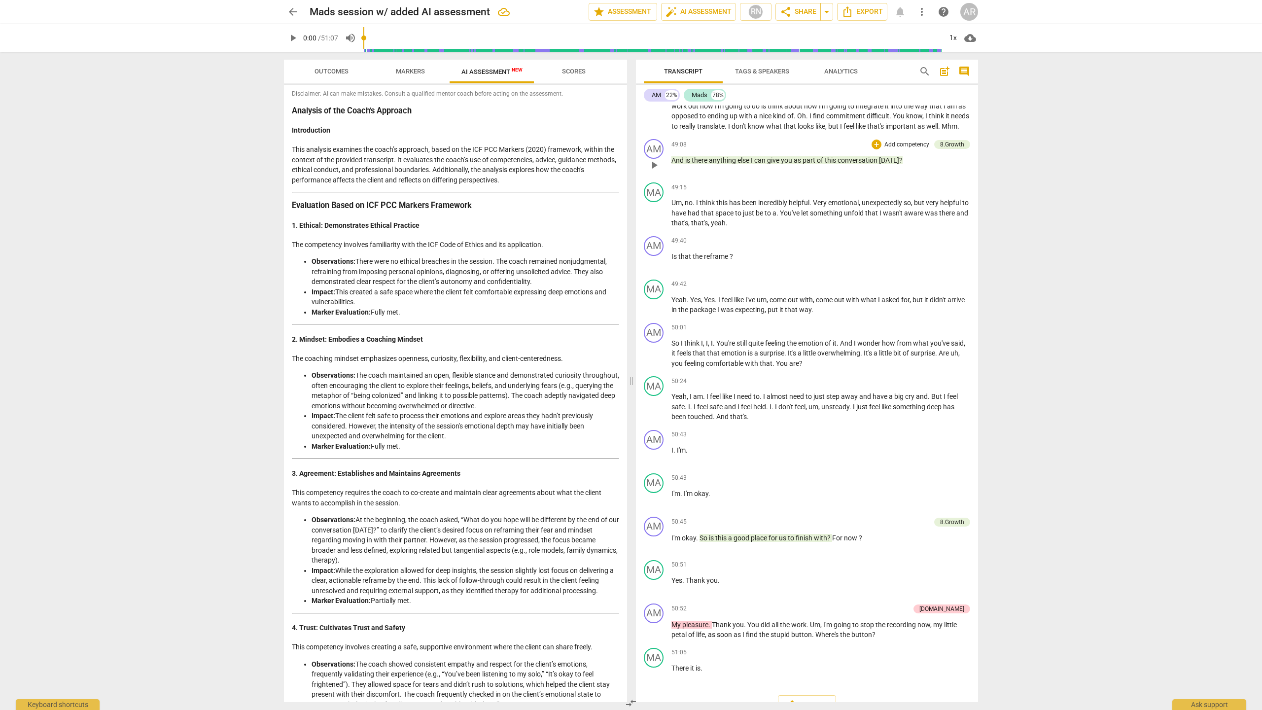
scroll to position [2, 0]
click at [714, 72] on span "Analytics" at bounding box center [841, 71] width 34 height 7
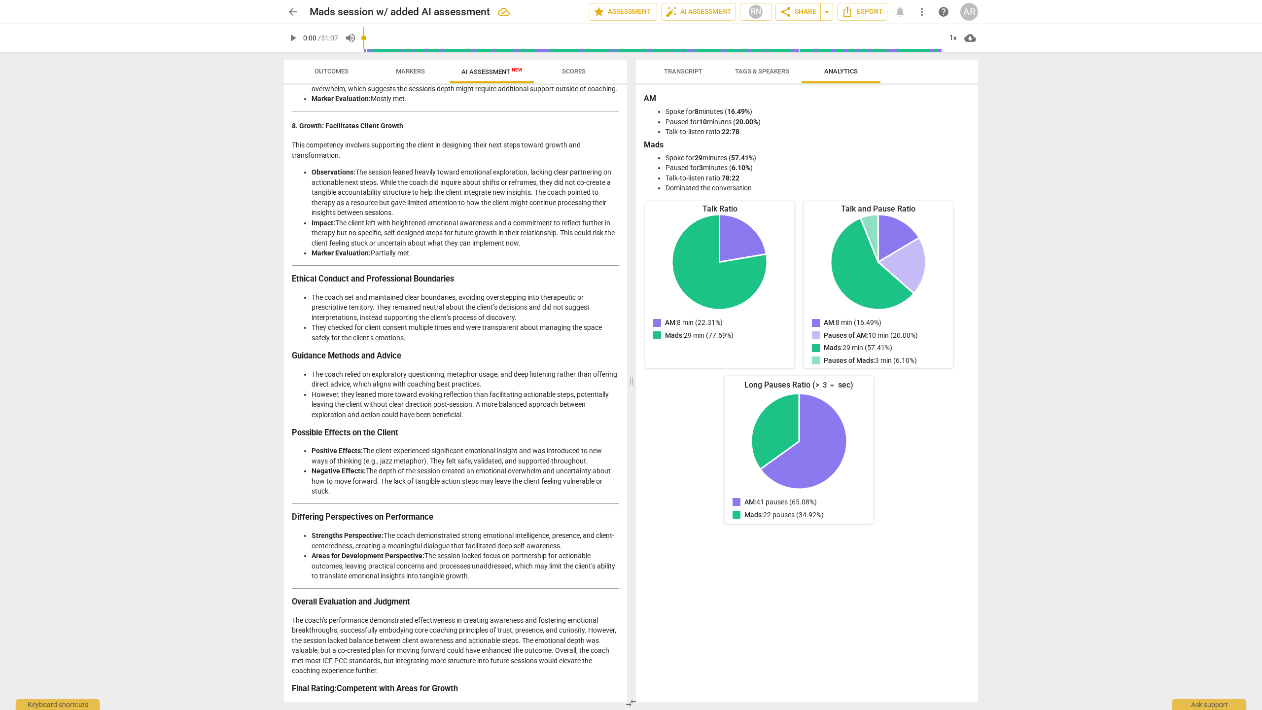
scroll to position [1129, 0]
click at [295, 12] on span "arrow_back" at bounding box center [293, 12] width 12 height 12
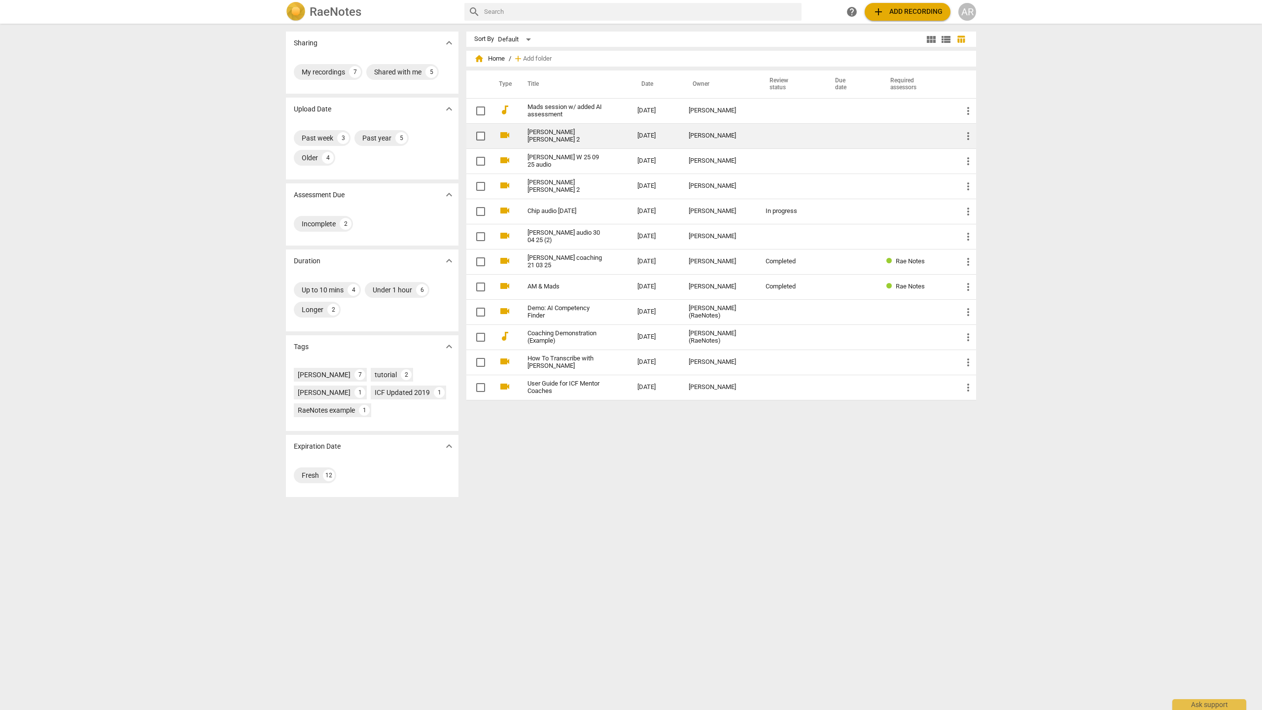
click at [541, 135] on link "[PERSON_NAME] [PERSON_NAME] 2" at bounding box center [564, 136] width 74 height 15
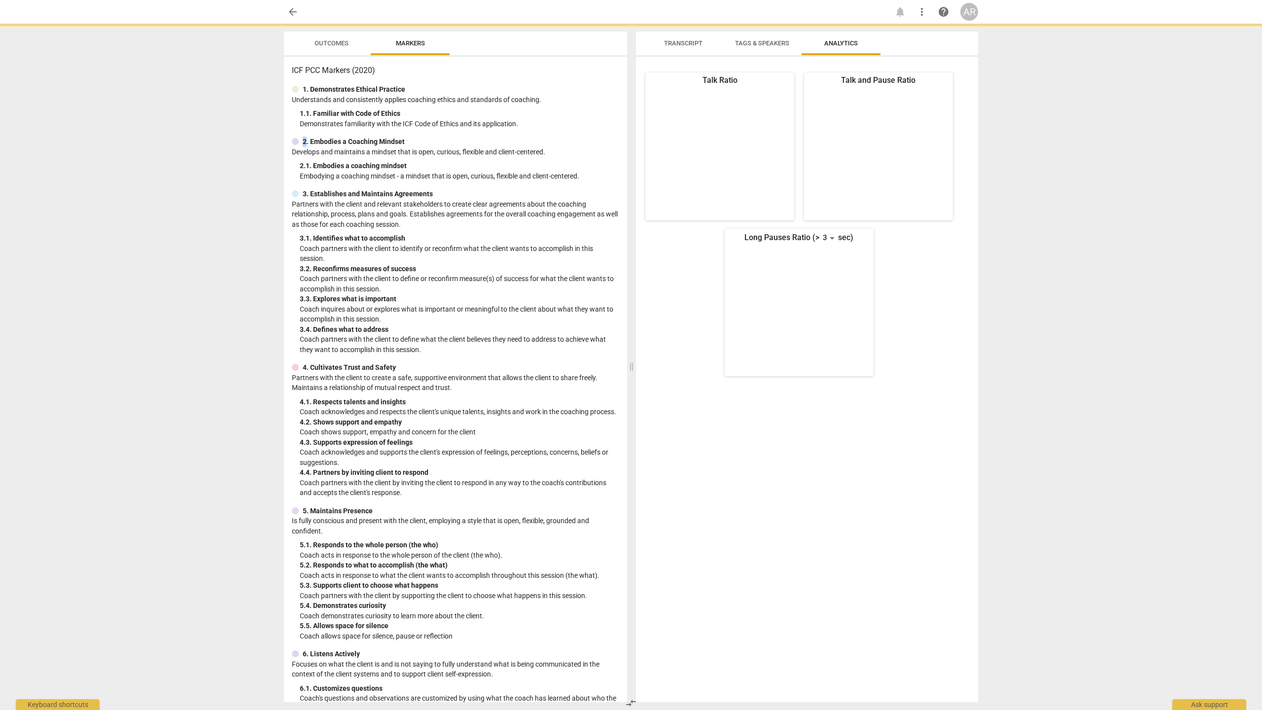
click at [541, 135] on div "ICF PCC Markers (2020) 1. Demonstrates Ethical Practice Understands and consist…" at bounding box center [455, 379] width 343 height 645
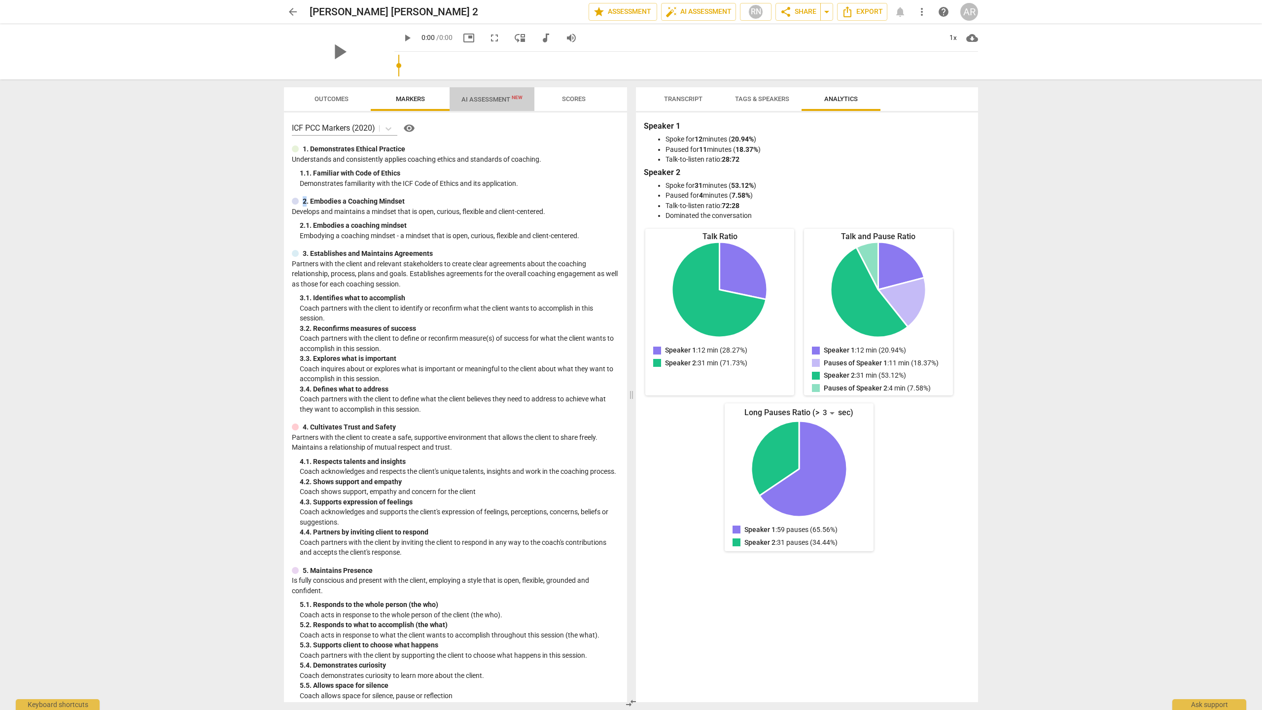
click at [498, 101] on span "AI Assessment New" at bounding box center [491, 99] width 61 height 7
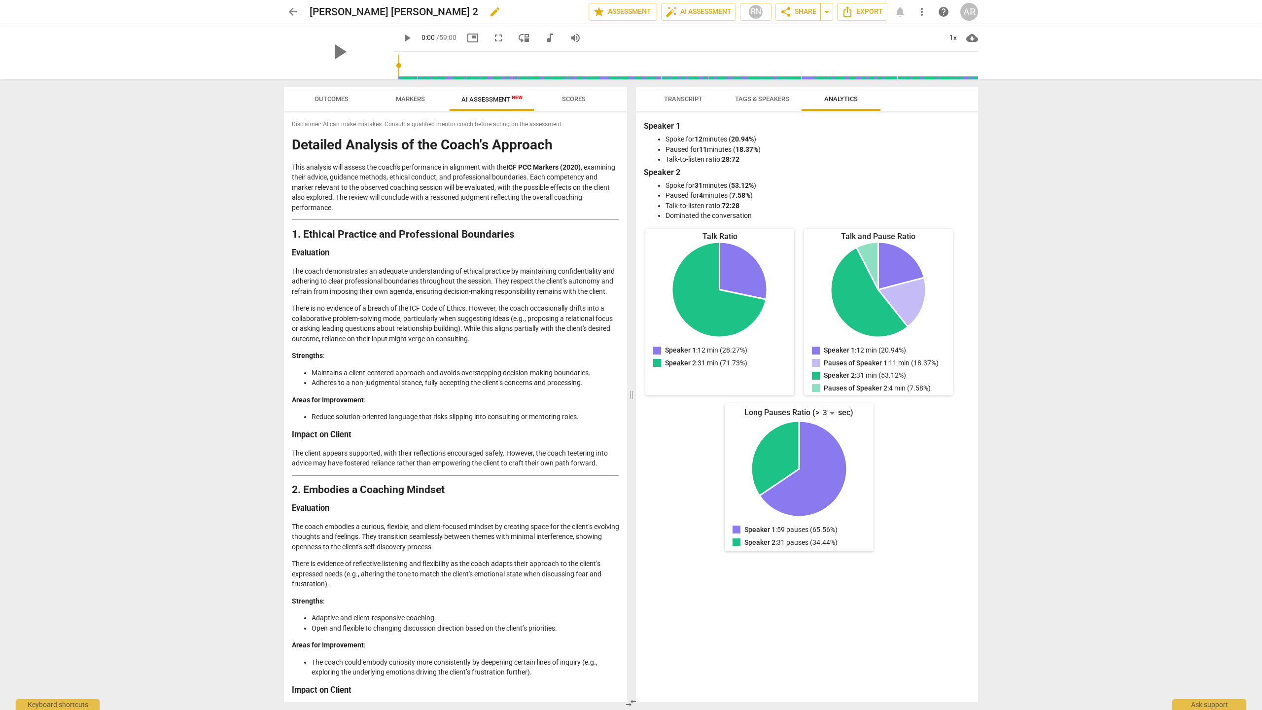
click at [489, 10] on span "edit" at bounding box center [495, 12] width 12 height 12
type input "[PERSON_NAME] [PERSON_NAME] 2 w/ AI assessment"
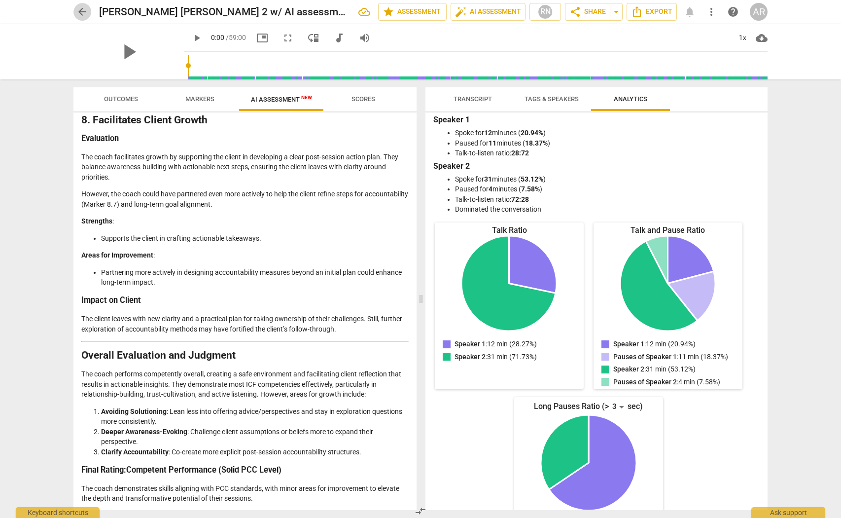
click at [79, 11] on span "arrow_back" at bounding box center [82, 12] width 12 height 12
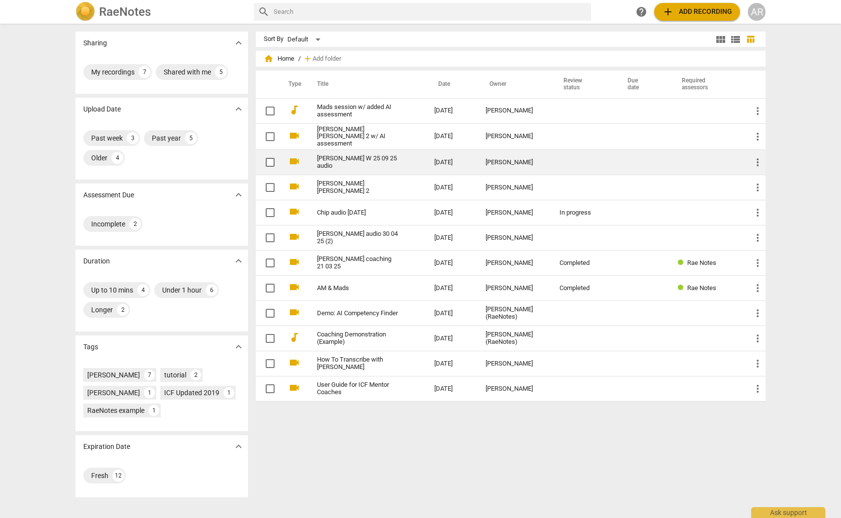
click at [341, 161] on link "[PERSON_NAME] W 25 09 25 audio" at bounding box center [358, 162] width 82 height 15
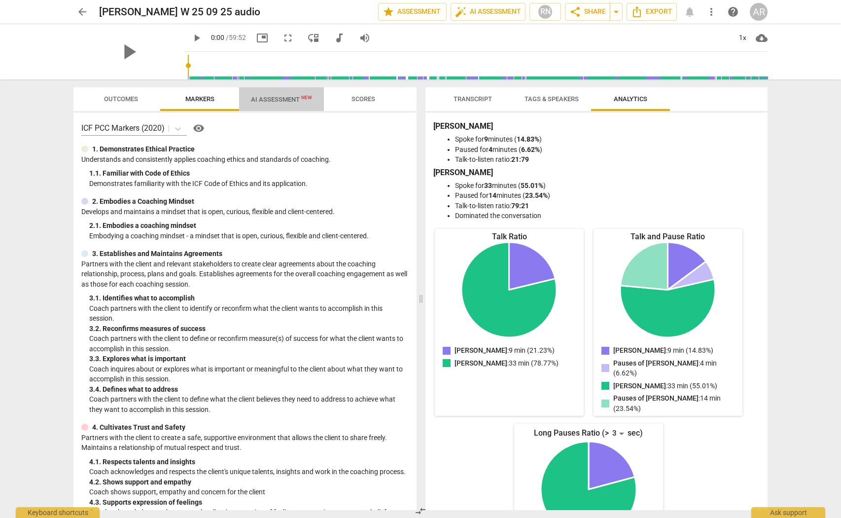
click at [269, 102] on span "AI Assessment New" at bounding box center [281, 99] width 61 height 7
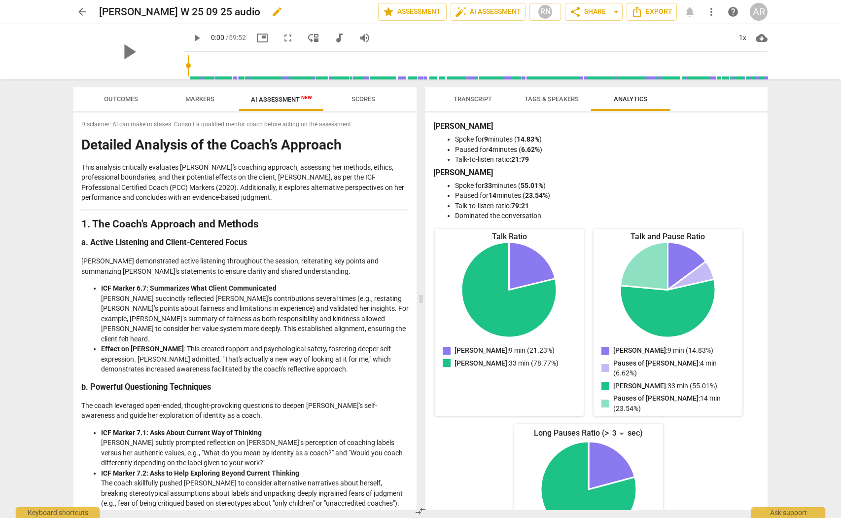
click at [271, 12] on span "edit" at bounding box center [277, 12] width 12 height 12
type input "[PERSON_NAME] W 25 09 25 w/ AI Assessment"
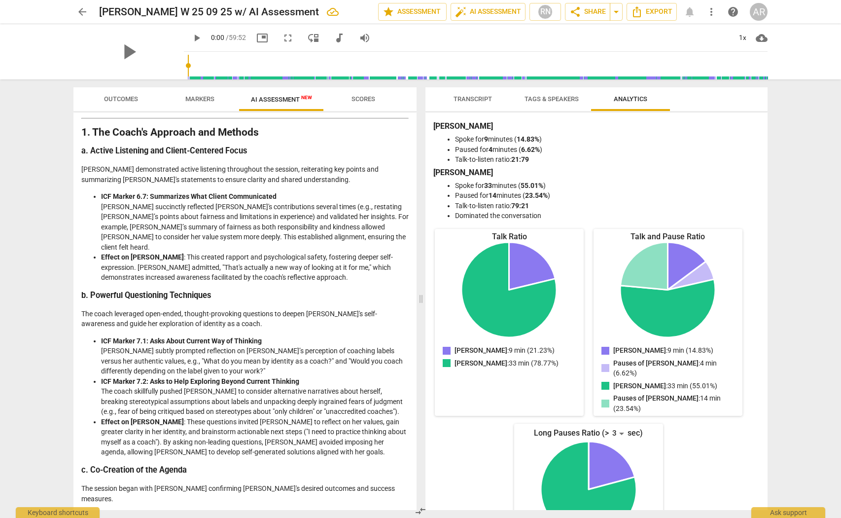
scroll to position [91, 0]
click at [714, 513] on div "Ask support" at bounding box center [788, 510] width 74 height 16
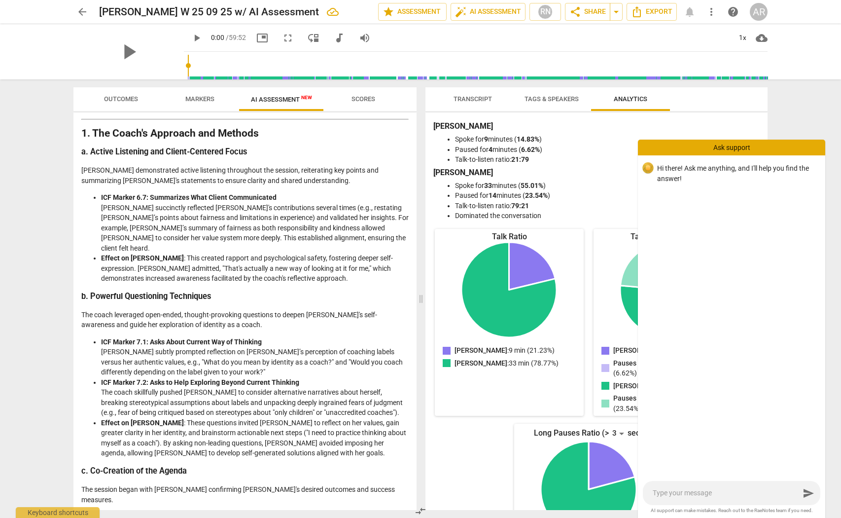
type textarea "W"
type textarea "Wh"
type textarea "Wha"
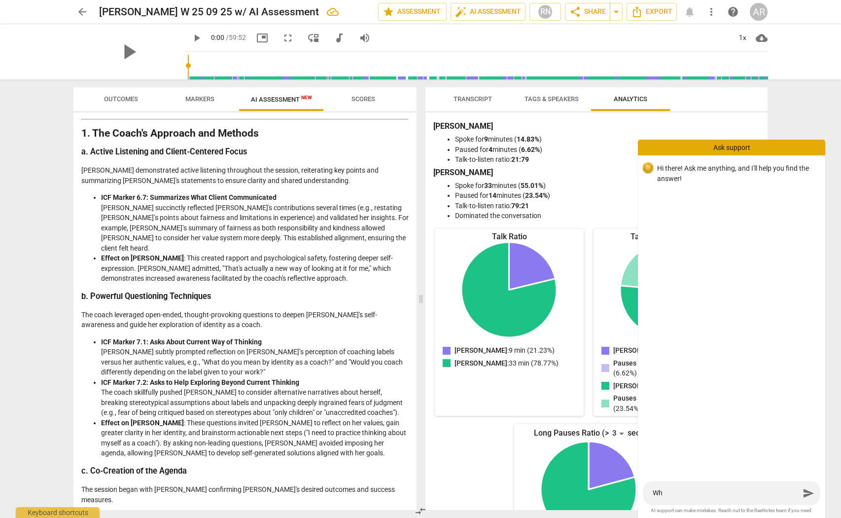
type textarea "Wha"
type textarea "What"
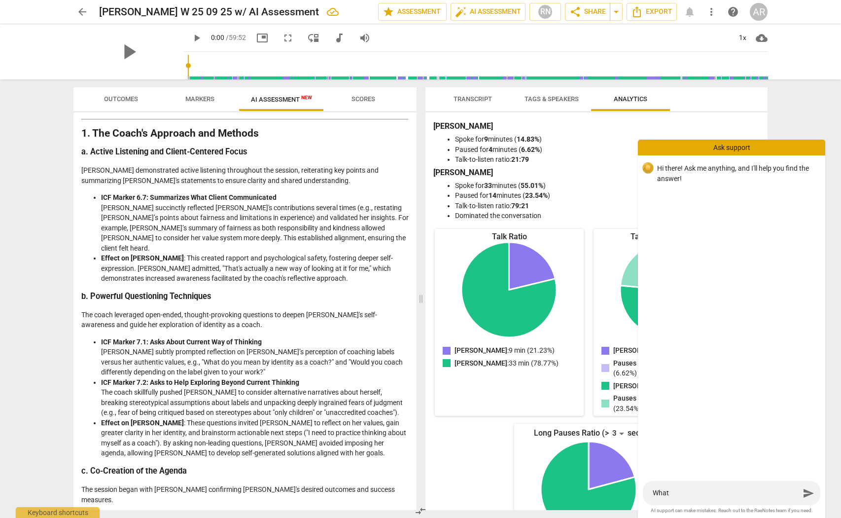
type textarea "What i"
type textarea "What is"
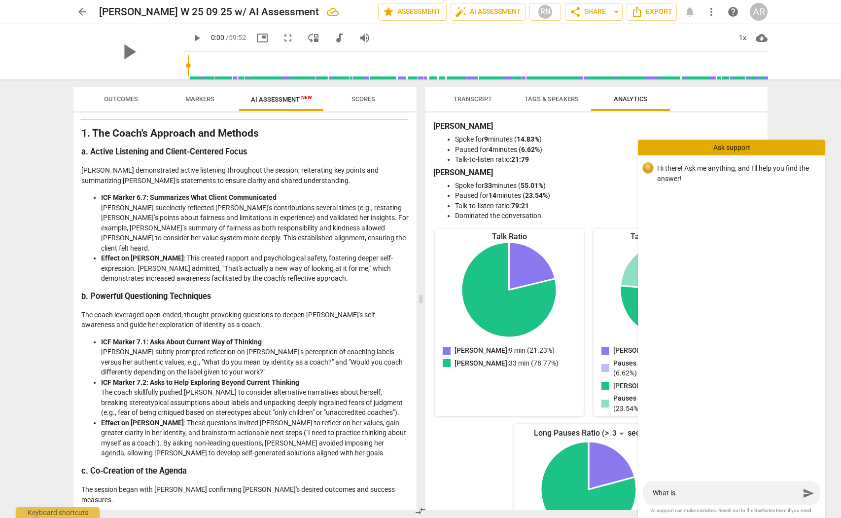
type textarea "What is"
type textarea "What is t"
type textarea "What is th"
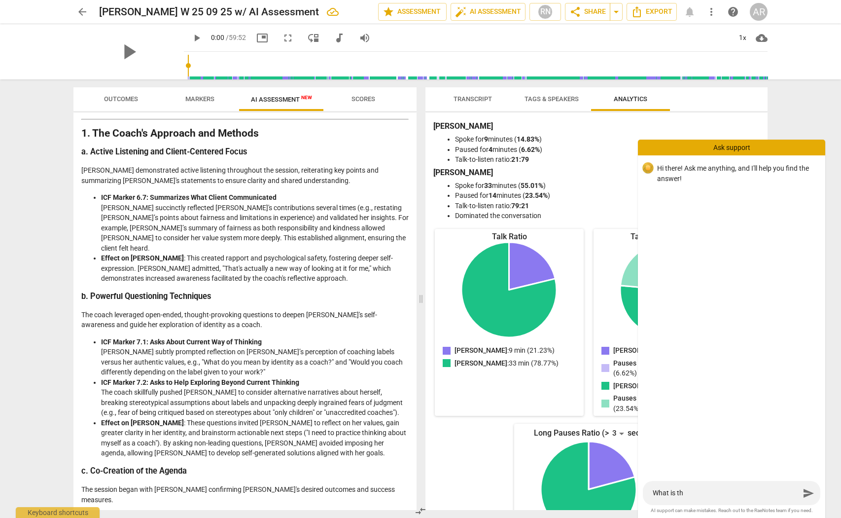
type textarea "What is the"
type textarea "What is the d"
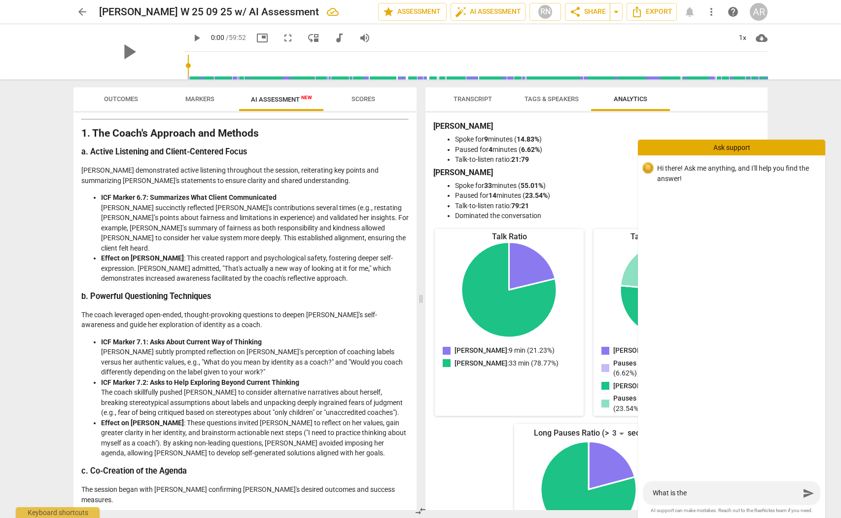
type textarea "What is the d"
type textarea "What is the di"
type textarea "What is the dif"
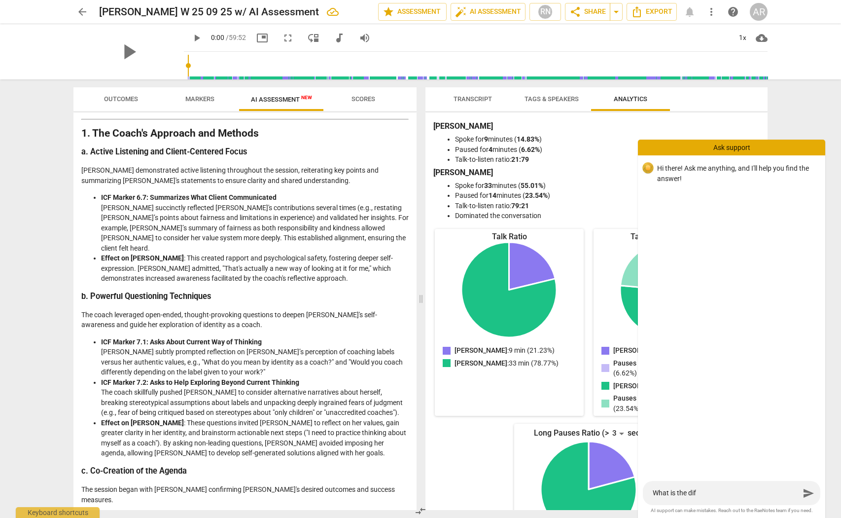
type textarea "What is the diff"
type textarea "What is the diffe"
type textarea "What is the differ"
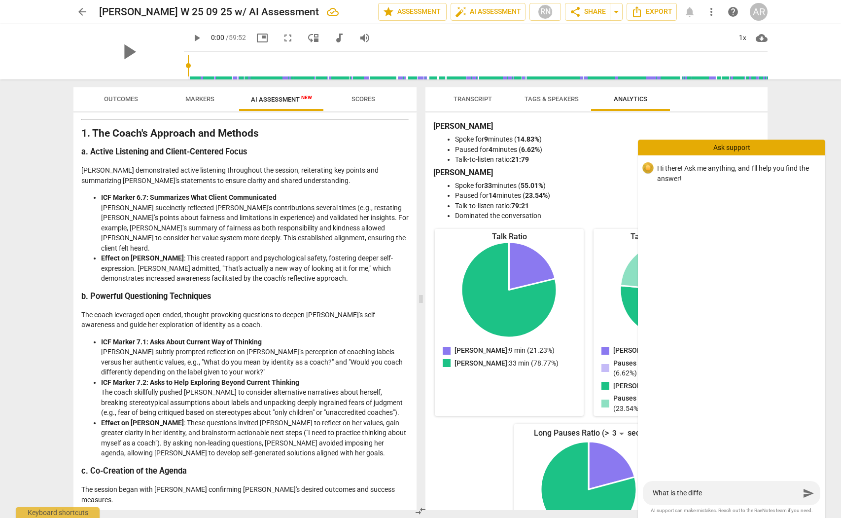
type textarea "What is the differ"
type textarea "What is the differe"
type textarea "What is the differen"
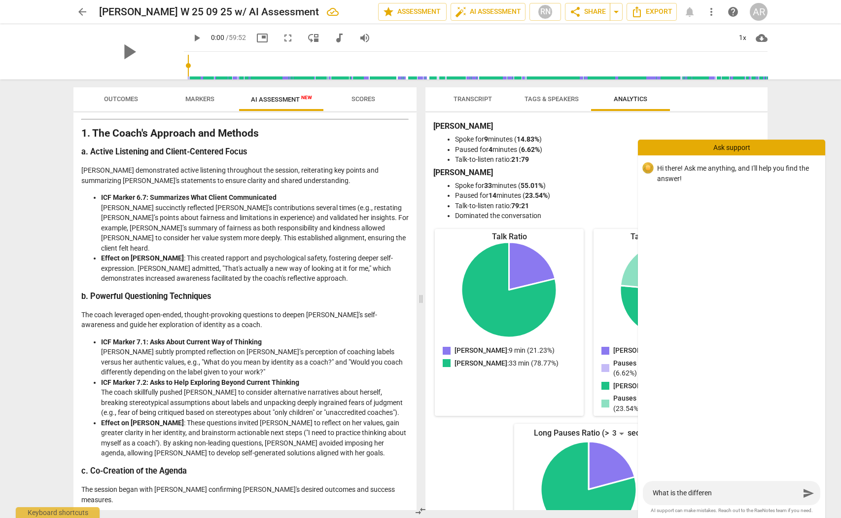
type textarea "What is the differenc"
type textarea "What is the difference"
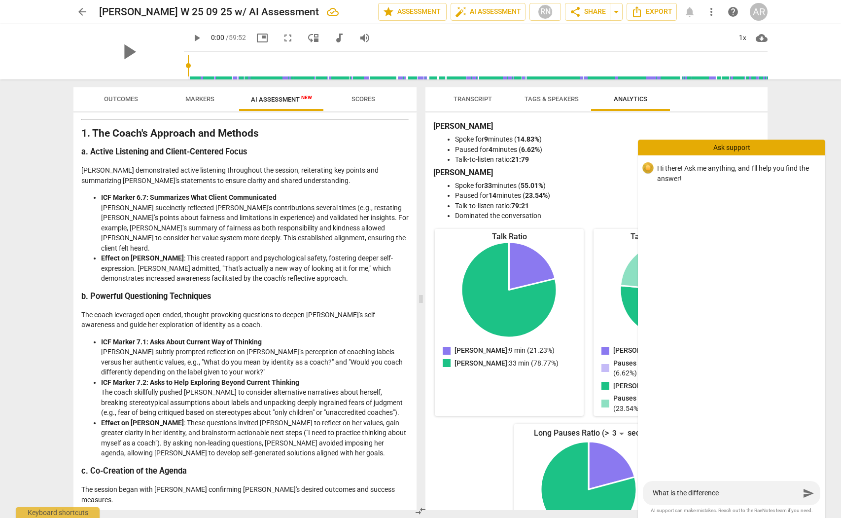
type textarea "What is the difference"
type textarea "What is the difference b"
type textarea "What is the difference be"
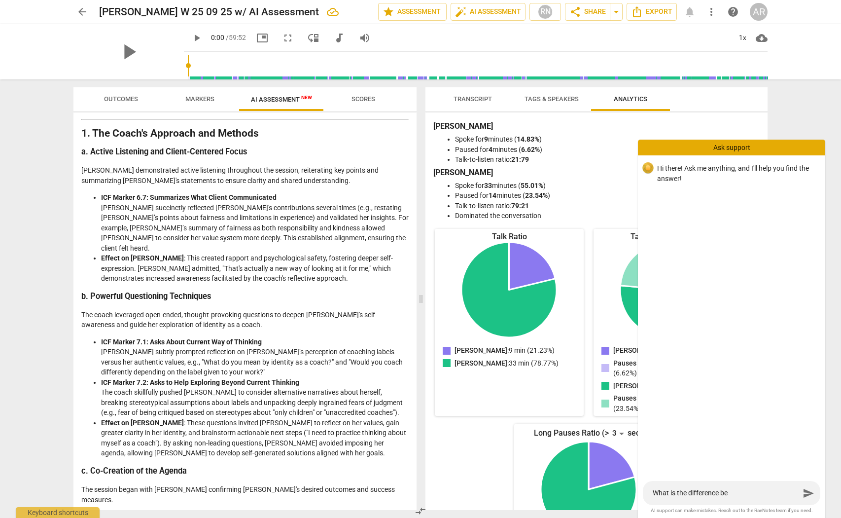
type textarea "What is the difference bet"
type textarea "What is the difference betw"
type textarea "What is the difference betwe"
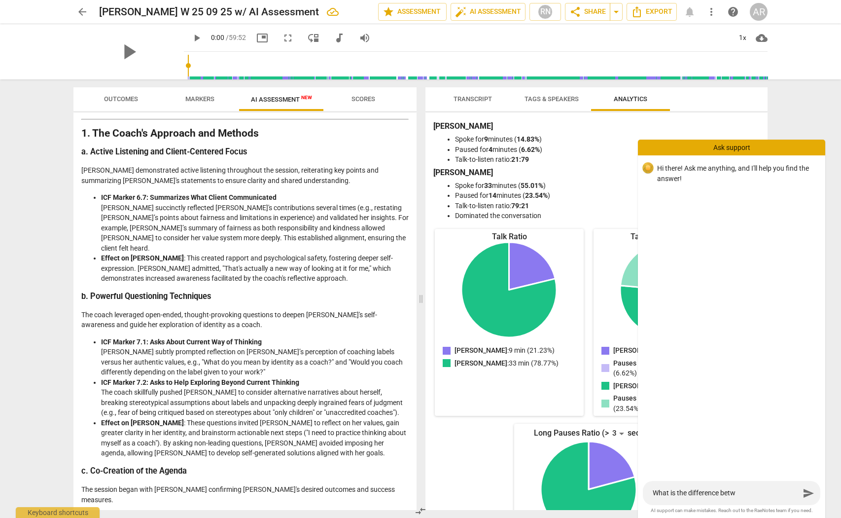
type textarea "What is the difference betwe"
type textarea "What is the difference betwee"
type textarea "What is the difference between"
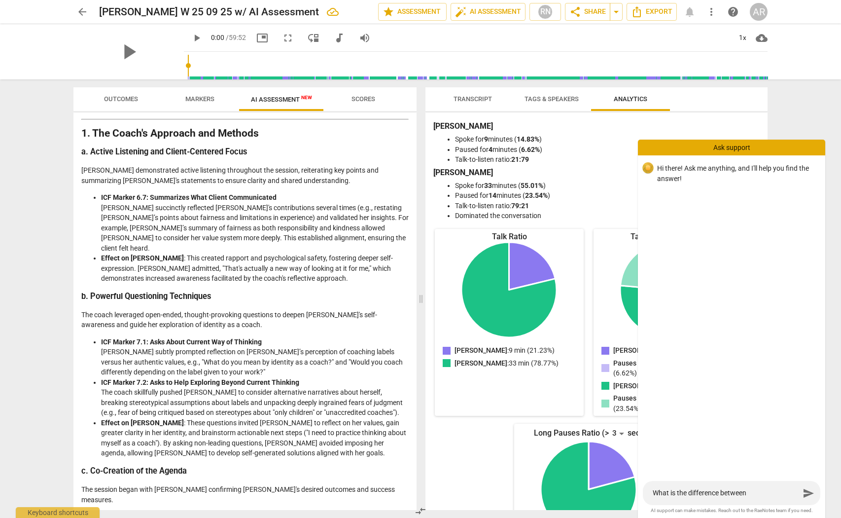
type textarea "What is the difference between"
type textarea "What is the difference between t"
type textarea "What is the difference between th"
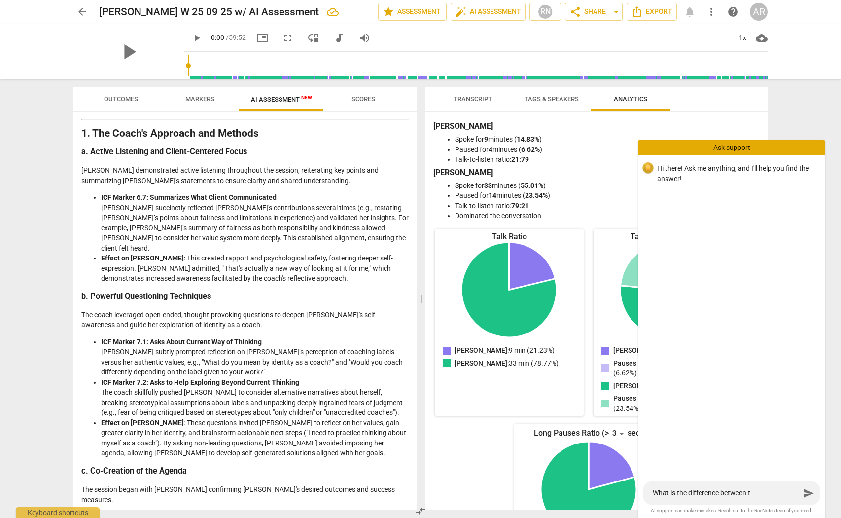
type textarea "What is the difference between th"
type textarea "What is the difference between the"
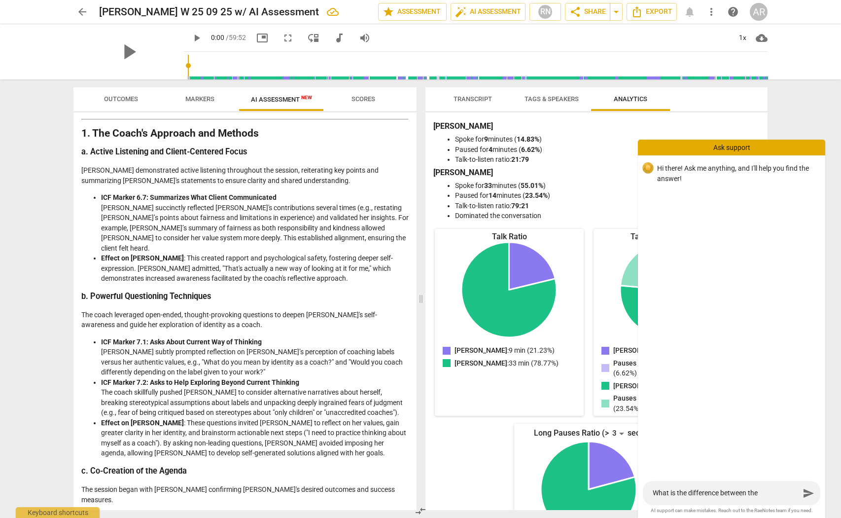
type textarea "What is the difference between the I"
type textarea "What is the difference between the IC"
type textarea "What is the difference between the ICF"
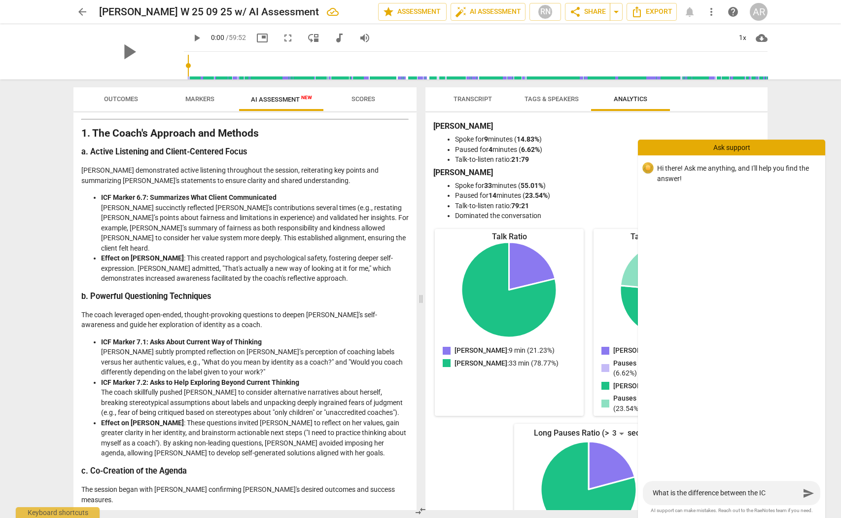
type textarea "What is the difference between the ICF"
click at [468, 18] on button "auto_fix_high AI Assessment" at bounding box center [488, 12] width 75 height 18
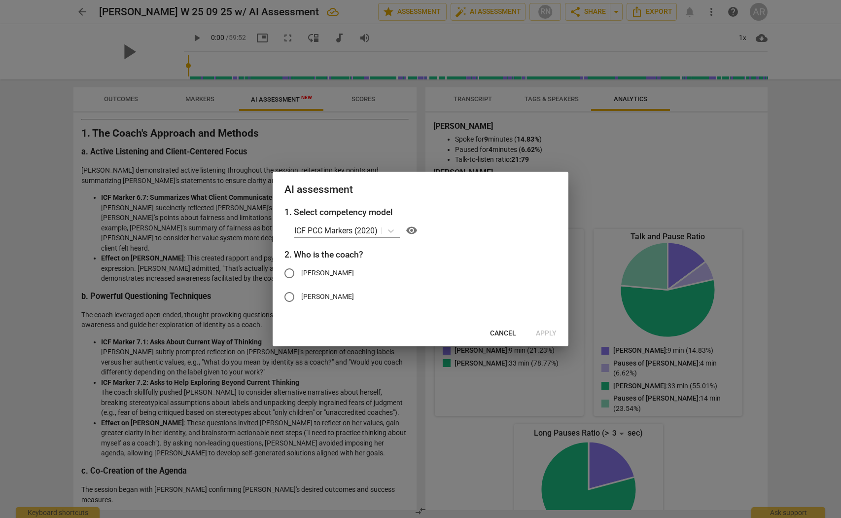
drag, startPoint x: 801, startPoint y: 402, endPoint x: 799, endPoint y: 426, distance: 24.2
click at [714, 402] on div at bounding box center [420, 259] width 841 height 518
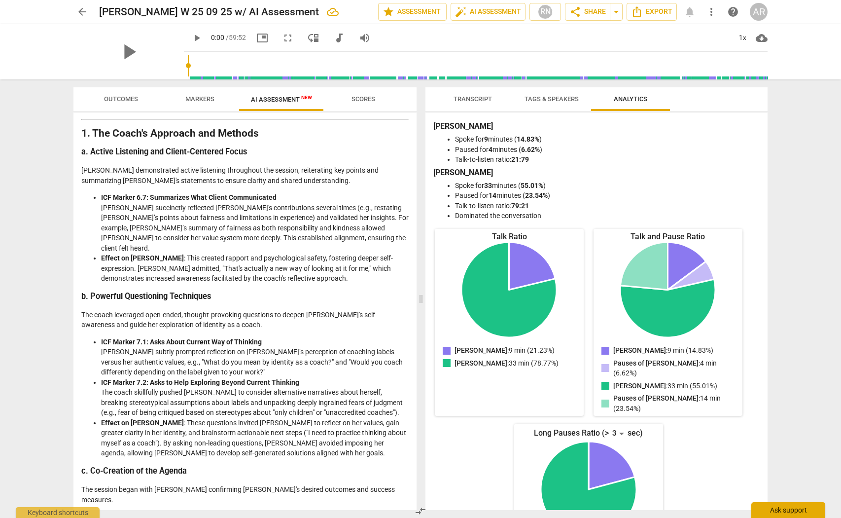
click at [714, 512] on div "Ask support" at bounding box center [788, 510] width 74 height 16
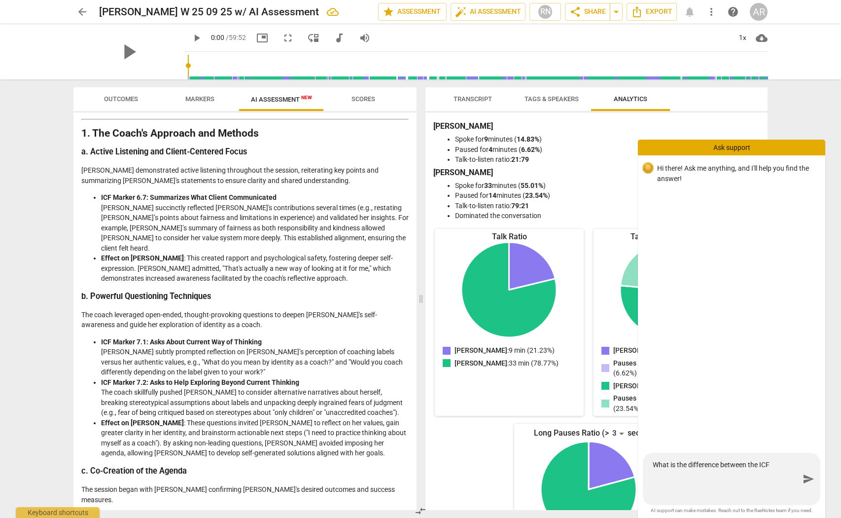
click at [714, 467] on textarea "What is the difference between the ICF" at bounding box center [726, 478] width 147 height 37
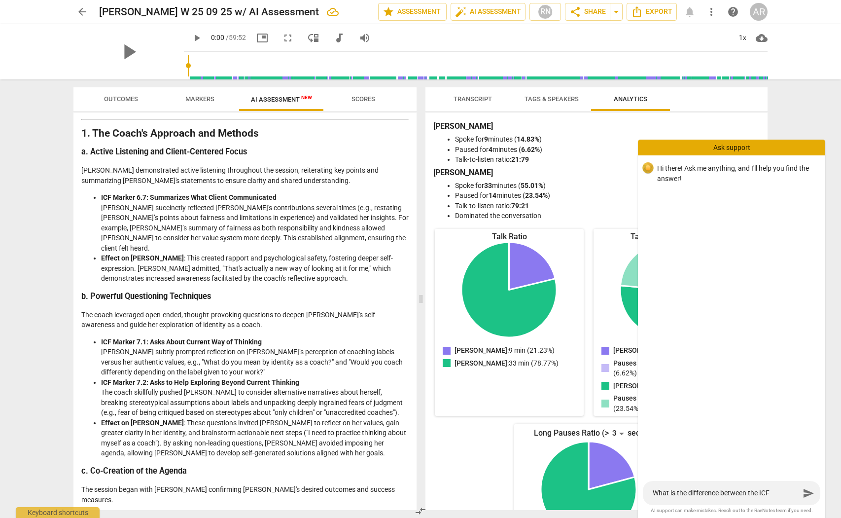
type textarea "What is the difference between the ICF P"
type textarea "What is the difference between the ICF PC"
type textarea "What is the difference between the ICF PCC"
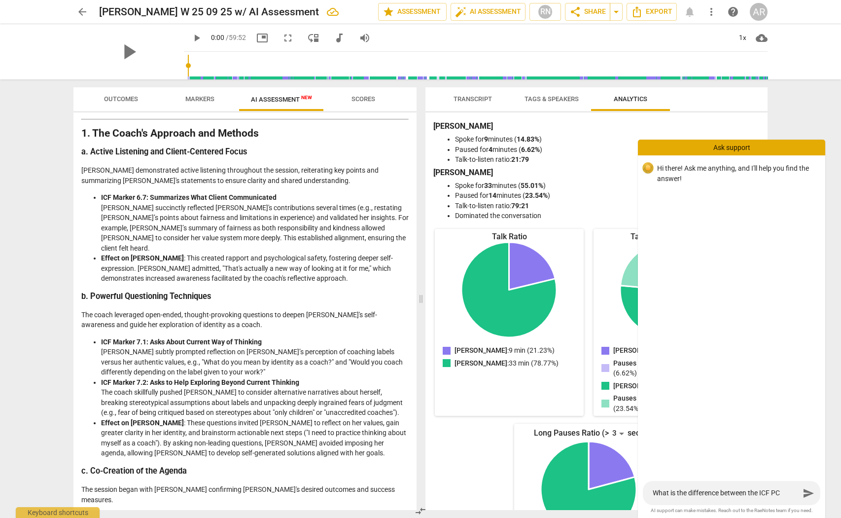
type textarea "What is the difference between the ICF PCC"
type textarea "What is the difference between the ICF PCC M"
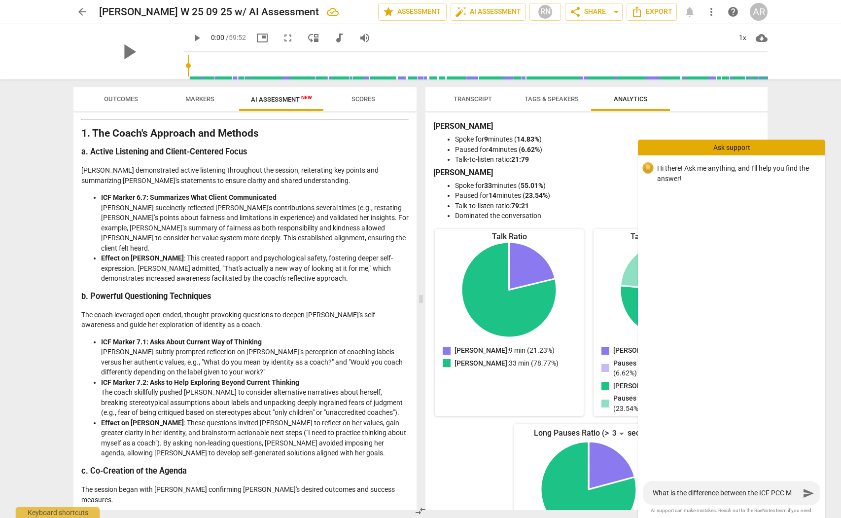
type textarea "What is the difference between the ICF PCC Ma"
type textarea "What is the difference between the ICF PCC Mak"
type textarea "What is the difference between the ICF PCC Makr"
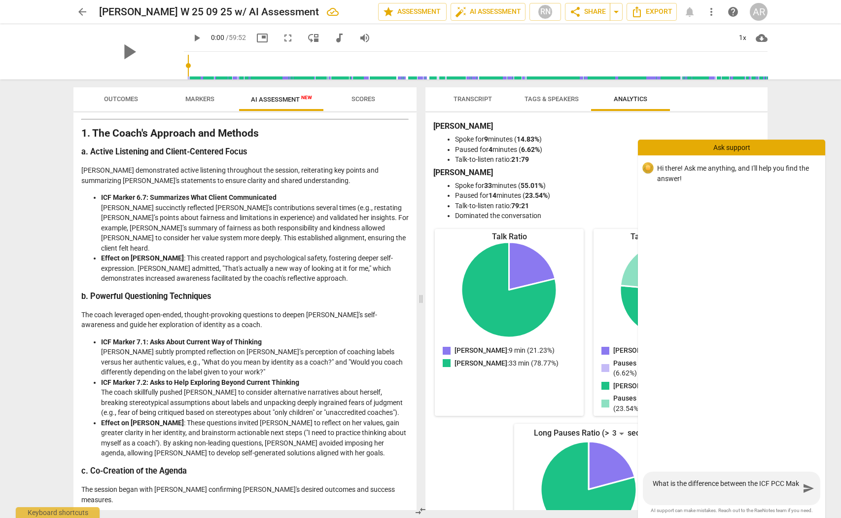
type textarea "What is the difference between the ICF PCC Makr"
type textarea "What is the difference between the ICF PCC Makrk"
type textarea "What is the difference between the ICF PCC Makrke"
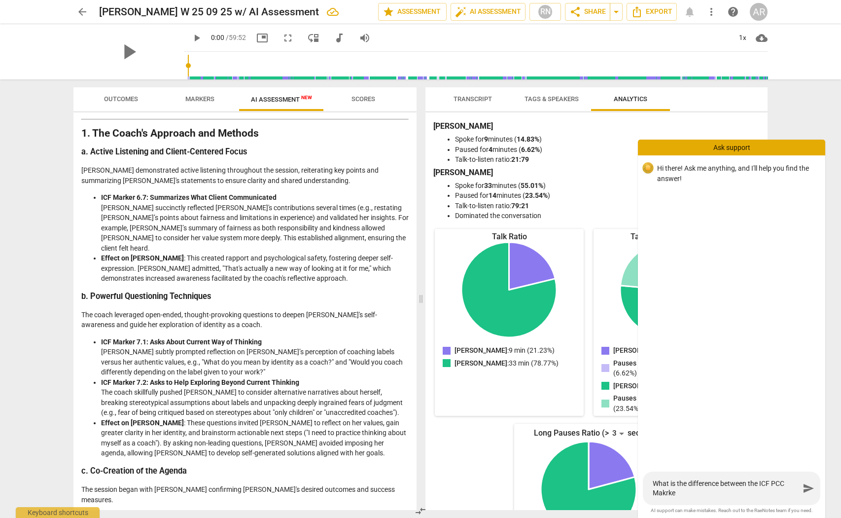
type textarea "What is the difference between the ICF PCC Makrker"
type textarea "What is the difference between the ICF PCC Makrkers"
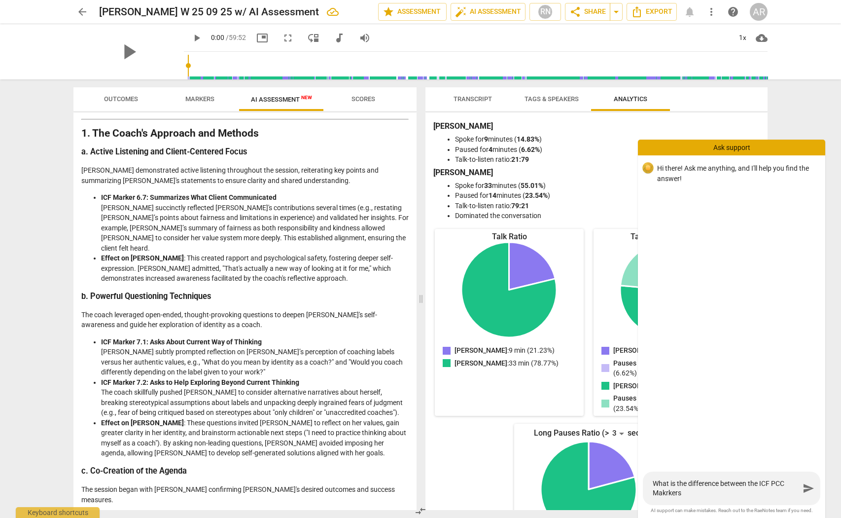
type textarea "What is the difference between the ICF PCC Makrkers"
type textarea "What is the difference between the ICF PCC Makrkers 2"
type textarea "What is the difference between the ICF PCC Makrkers 20"
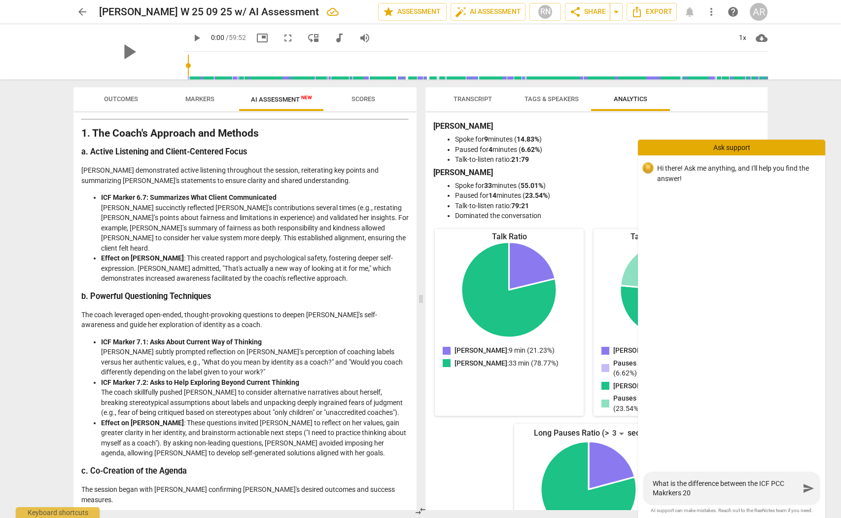
type textarea "What is the difference between the ICF PCC Makrkers 202"
type textarea "What is the difference between the ICF PCC Makrkers 2020"
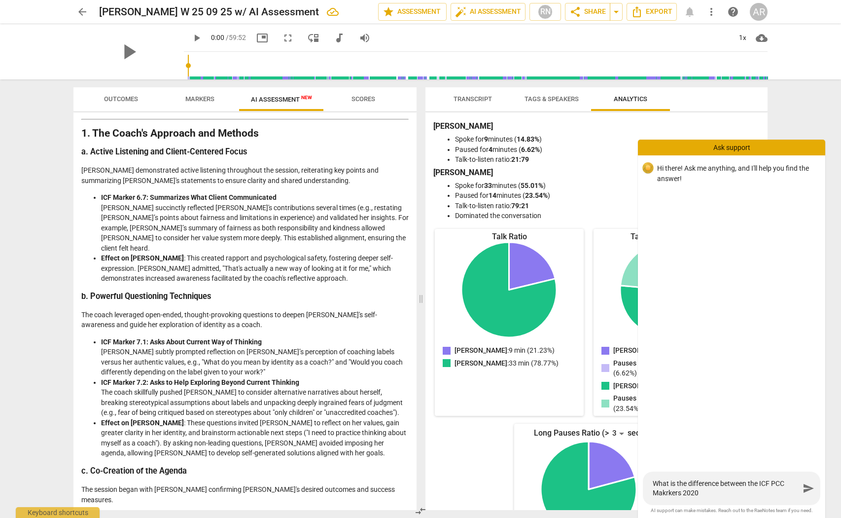
type textarea "What is the difference between the ICF PCC Makrkers 2020"
type textarea "What is the difference between the ICF PCC Makrkers 2020 a"
type textarea "What is the difference between the ICF PCC Makrkers 2020 an"
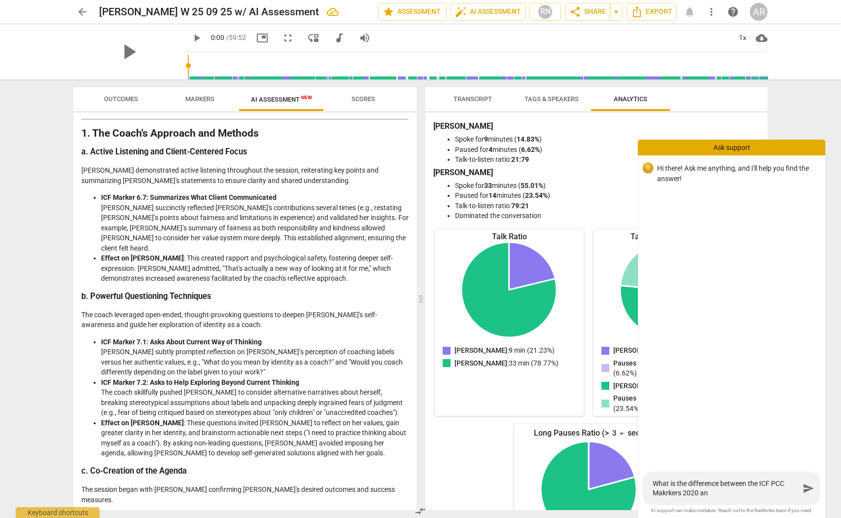
type textarea "What is the difference between the ICF PCC Makrkers 2020 and"
type textarea "What is the difference between the ICF PCC Makrkers 2020 and t"
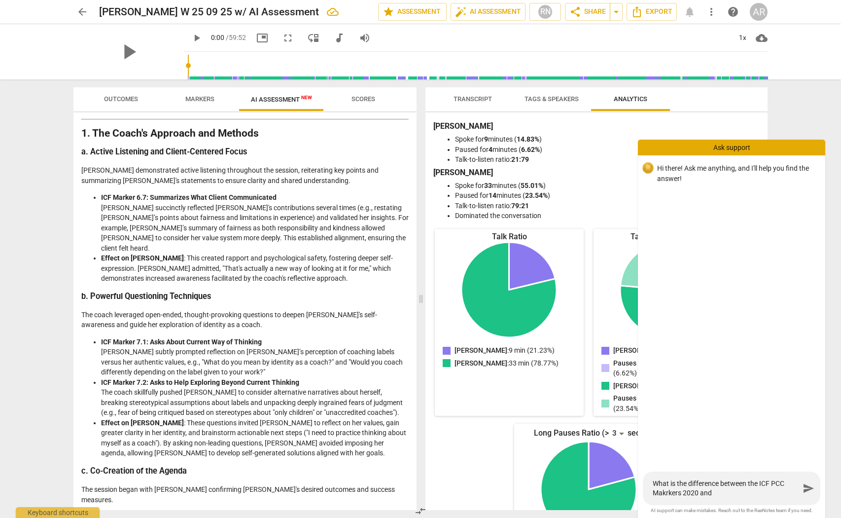
type textarea "What is the difference between the ICF PCC Makrkers 2020 and t"
type textarea "What is the difference between the ICF PCC Makrkers 2020 and th"
type textarea "What is the difference between the ICF PCC Makrkers 2020 and the"
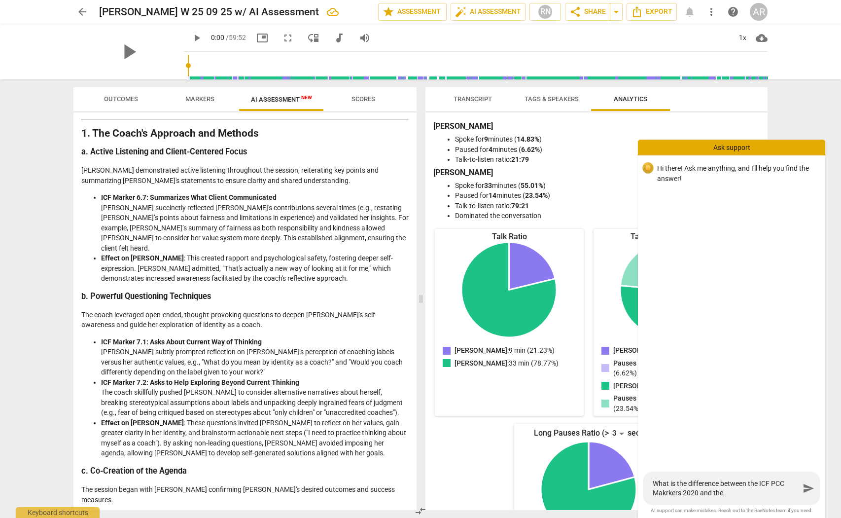
type textarea "What is the difference between the ICF PCC Makrkers 2020 and the"
type textarea "What is the difference between the ICF PCC Makrkers 2020 and the I"
type textarea "What is the difference between the ICF PCC Makrkers 2020 and the IC"
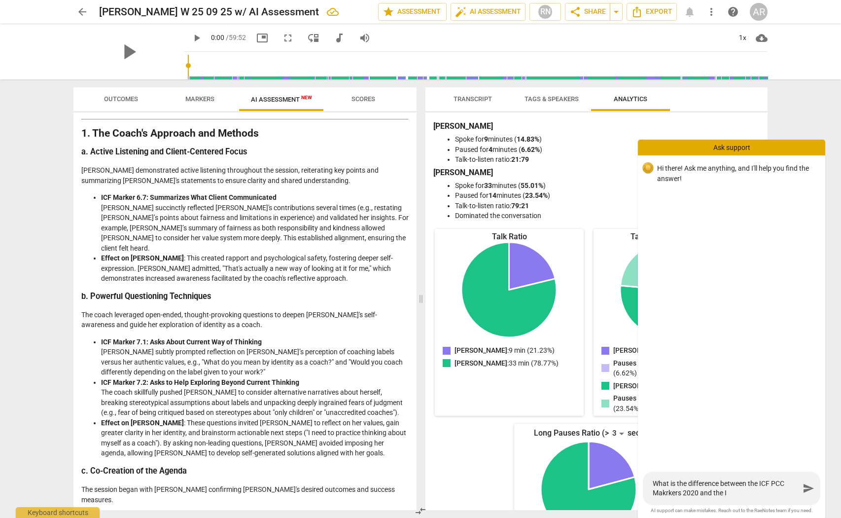
type textarea "What is the difference between the ICF PCC Makrkers 2020 and the IC"
type textarea "What is the difference between the ICF PCC Makrkers 2020 and the ICF"
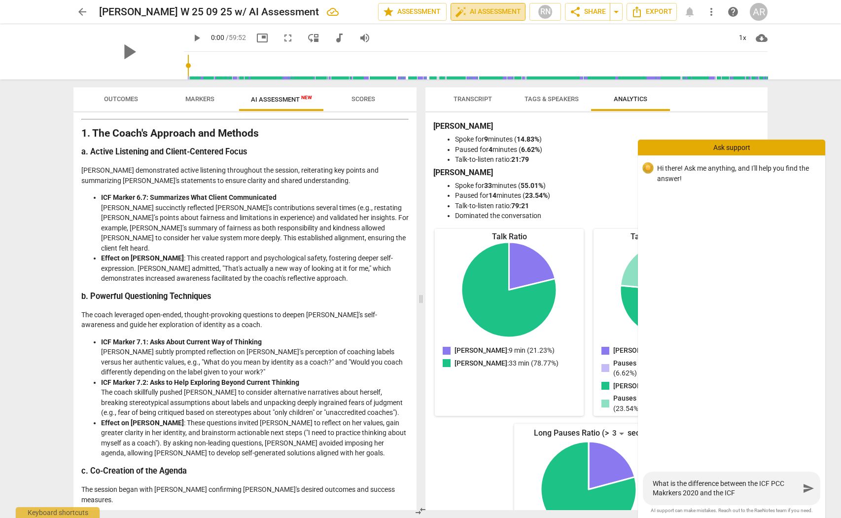
click at [499, 11] on span "auto_fix_high AI Assessment" at bounding box center [488, 12] width 66 height 12
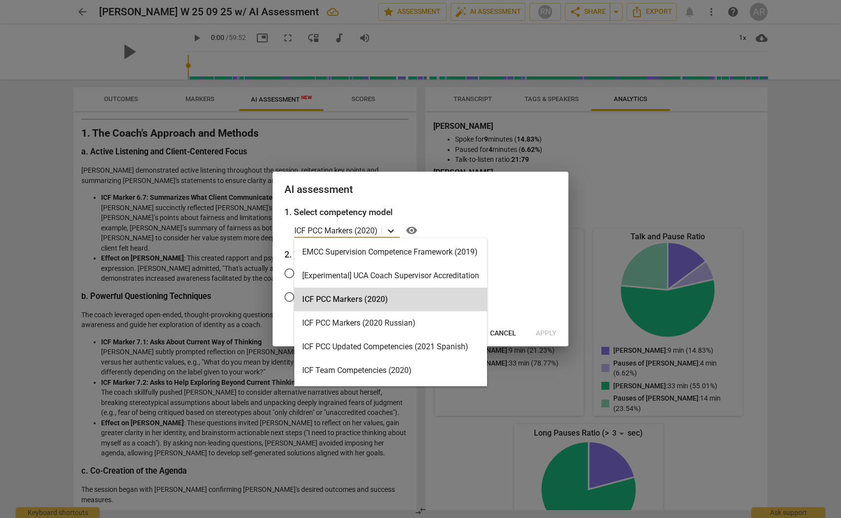
click at [395, 234] on icon at bounding box center [391, 231] width 10 height 10
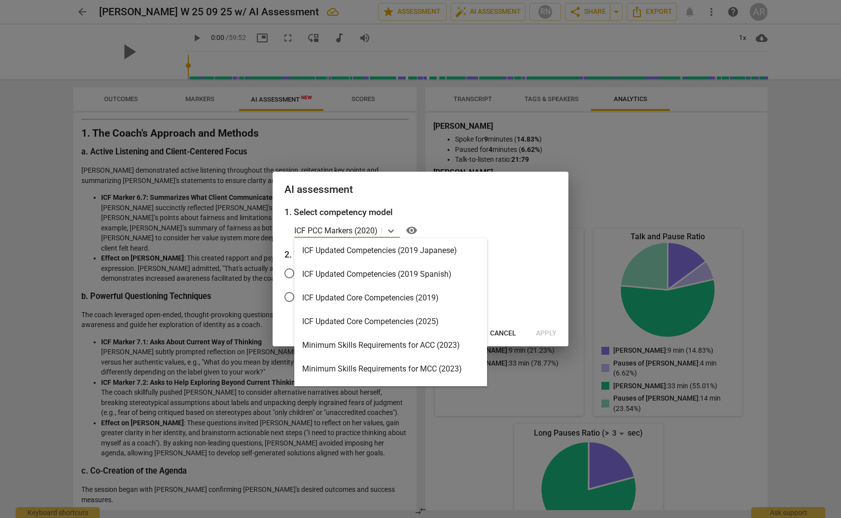
scroll to position [154, 0]
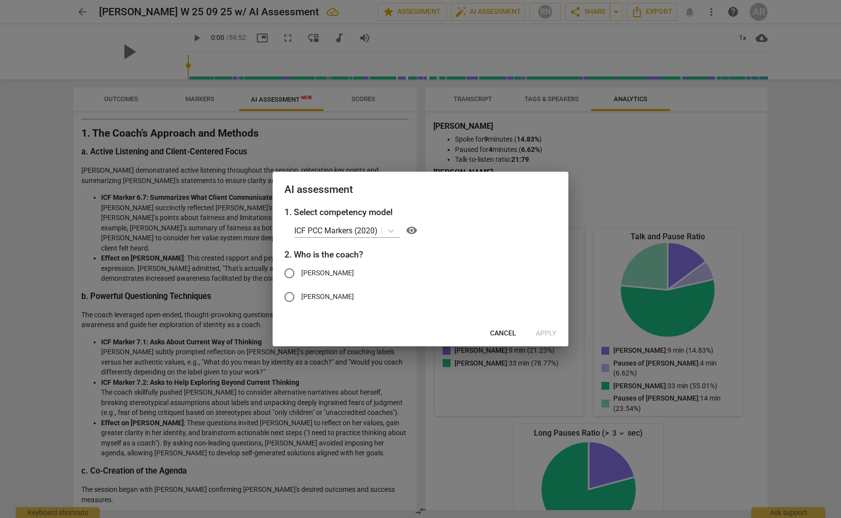
drag, startPoint x: 525, startPoint y: 285, endPoint x: 518, endPoint y: 293, distance: 11.2
click at [525, 285] on label "[PERSON_NAME]" at bounding box center [413, 297] width 271 height 24
click at [301, 285] on input "[PERSON_NAME]" at bounding box center [290, 297] width 24 height 24
radio input "true"
click at [499, 336] on span "Cancel" at bounding box center [503, 333] width 26 height 10
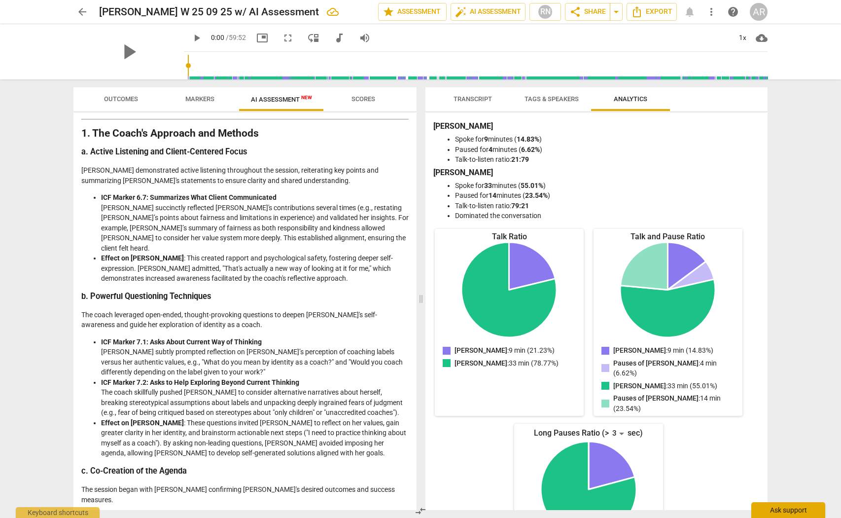
click at [714, 510] on div "Ask support" at bounding box center [788, 510] width 74 height 16
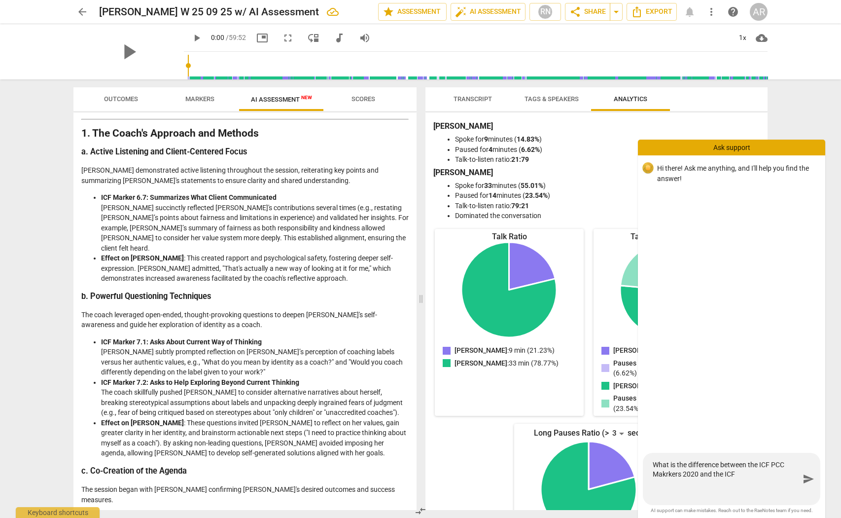
click at [714, 480] on textarea "What is the difference between the ICF PCC Makrkers 2020 and the ICF" at bounding box center [726, 478] width 147 height 37
type textarea "What is the difference between the ICF PCC Makrkers 2020 and the ICF U"
type textarea "What is the difference between the ICF PCC Makrkers 2020 and the ICF Up"
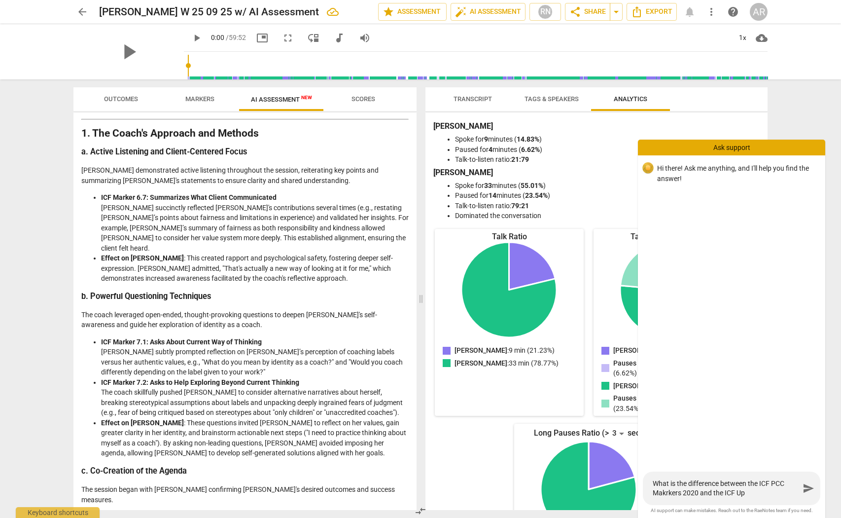
type textarea "What is the difference between the ICF PCC Makrkers 2020 and the ICF Upd"
type textarea "What is the difference between the ICF PCC Makrkers 2020 and the ICF Upda"
type textarea "What is the difference between the ICF PCC Makrkers 2020 and the ICF Updat"
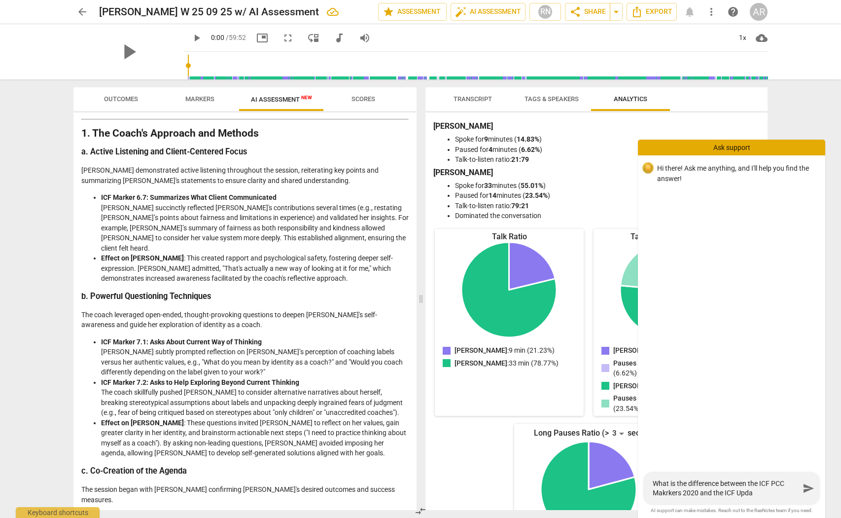
type textarea "What is the difference between the ICF PCC Makrkers 2020 and the ICF Updat"
type textarea "What is the difference between the ICF PCC Makrkers 2020 and the ICF Update"
type textarea "What is the difference between the ICF PCC Makrkers 2020 and the ICF Updated"
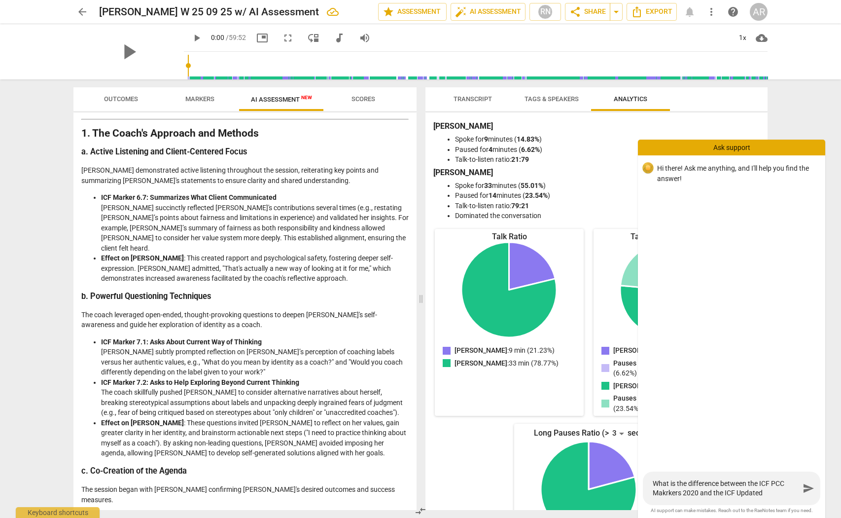
type textarea "What is the difference between the ICF PCC Makrkers 2020 and the ICF Updated"
type textarea "What is the difference between the ICF PCC Makrkers 2020 and the ICF Updated C"
type textarea "What is the difference between the ICF PCC Makrkers 2020 and the ICF Updated Co"
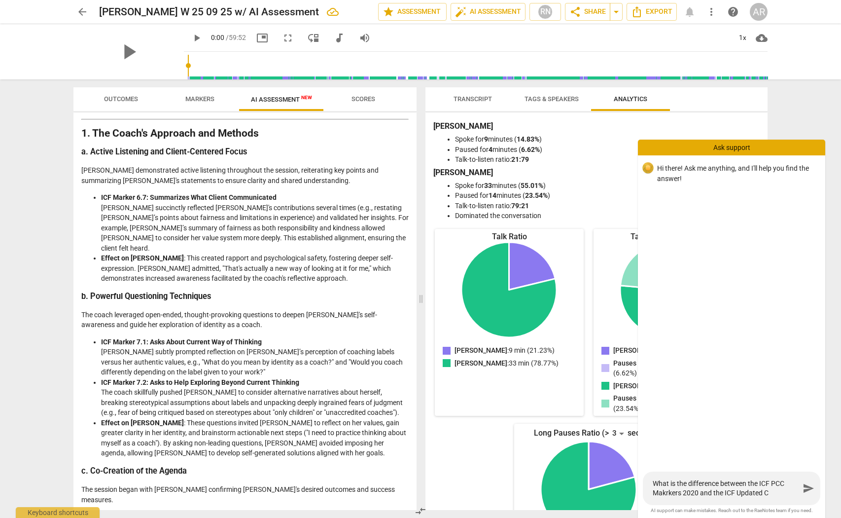
type textarea "What is the difference between the ICF PCC Makrkers 2020 and the ICF Updated Co"
type textarea "What is the difference between the ICF PCC Makrkers 2020 and the ICF Updated Cor"
type textarea "What is the difference between the ICF PCC Makrkers 2020 and the ICF Updated Co…"
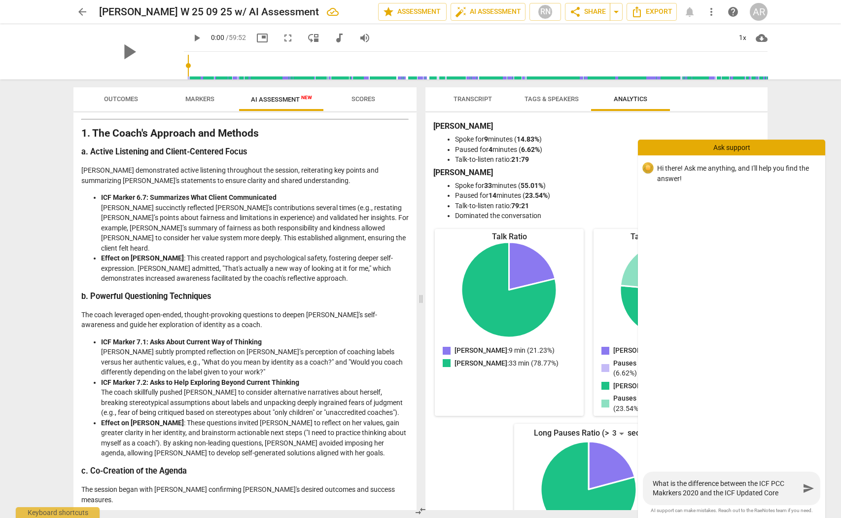
type textarea "What is the difference between the ICF PCC Makrkers 2020 and the ICF Updated Co…"
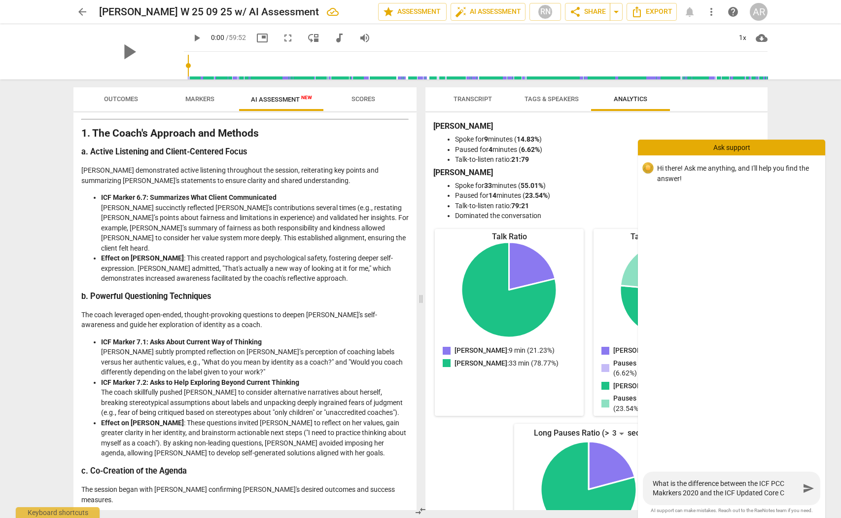
type textarea "What is the difference between the ICF PCC Makrkers 2020 and the ICF Updated Co…"
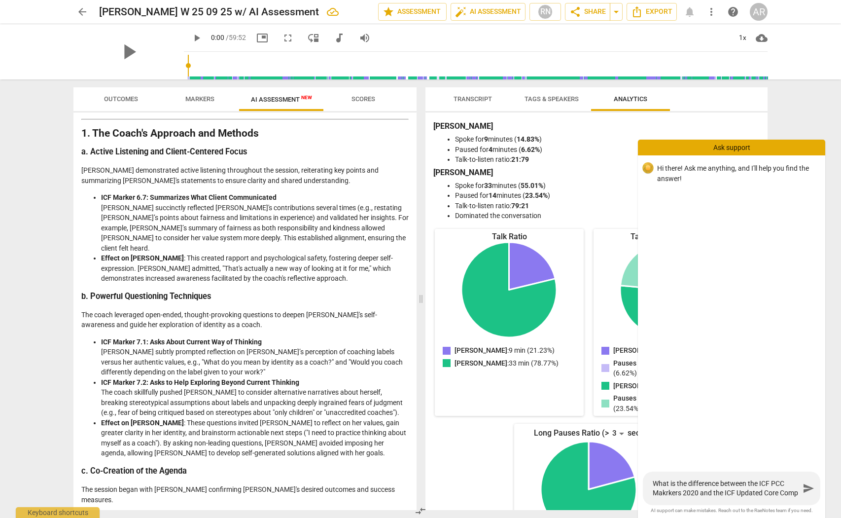
type textarea "What is the difference between the ICF PCC Makrkers 2020 and the ICF Updated Co…"
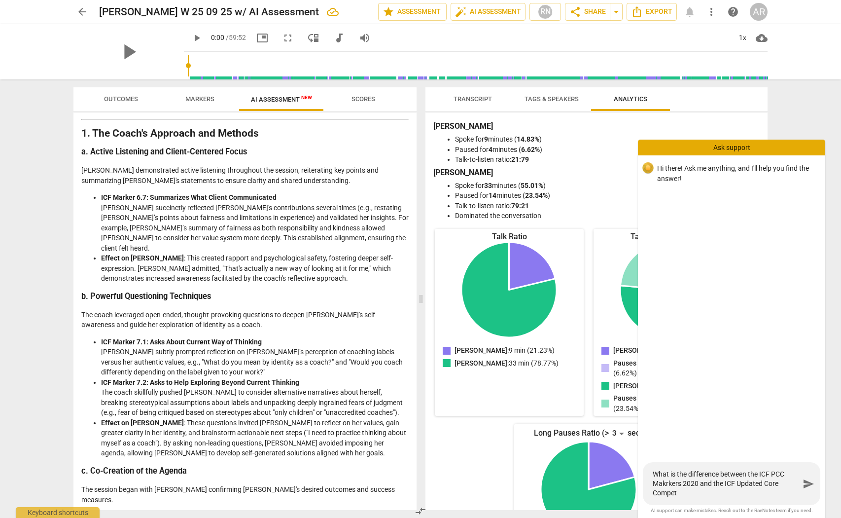
type textarea "What is the difference between the ICF PCC Makrkers 2020 and the ICF Updated Co…"
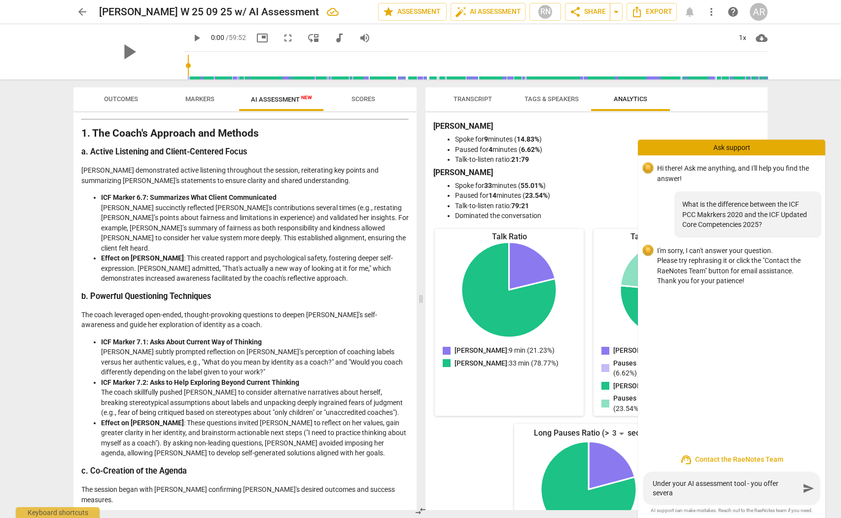
scroll to position [0, 0]
click at [504, 9] on span "auto_fix_high AI Assessment" at bounding box center [488, 12] width 66 height 12
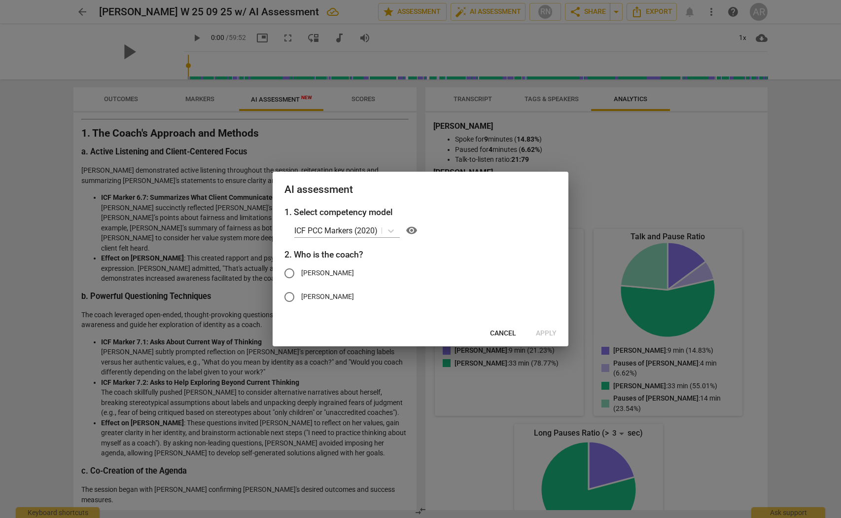
click at [714, 173] on div at bounding box center [420, 259] width 841 height 518
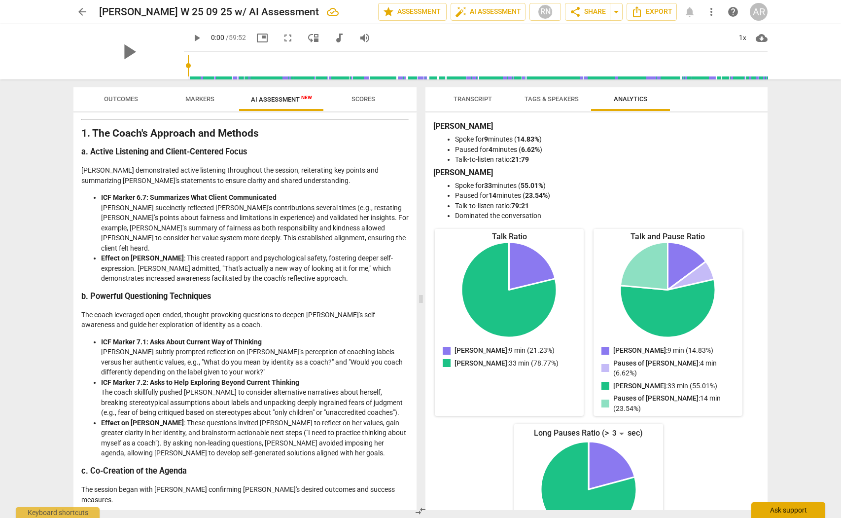
click at [714, 511] on div "Ask support" at bounding box center [788, 510] width 74 height 16
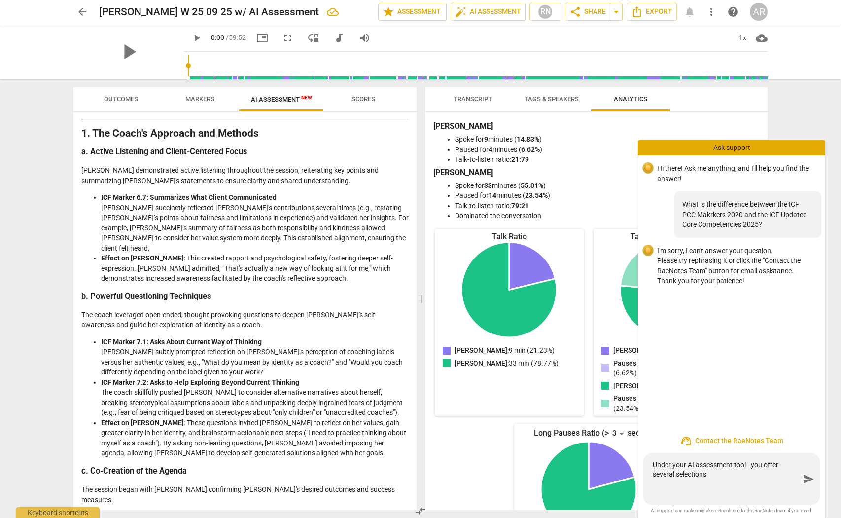
click at [654, 475] on textarea "Under your AI assessment tool - you offer several selections" at bounding box center [726, 478] width 147 height 37
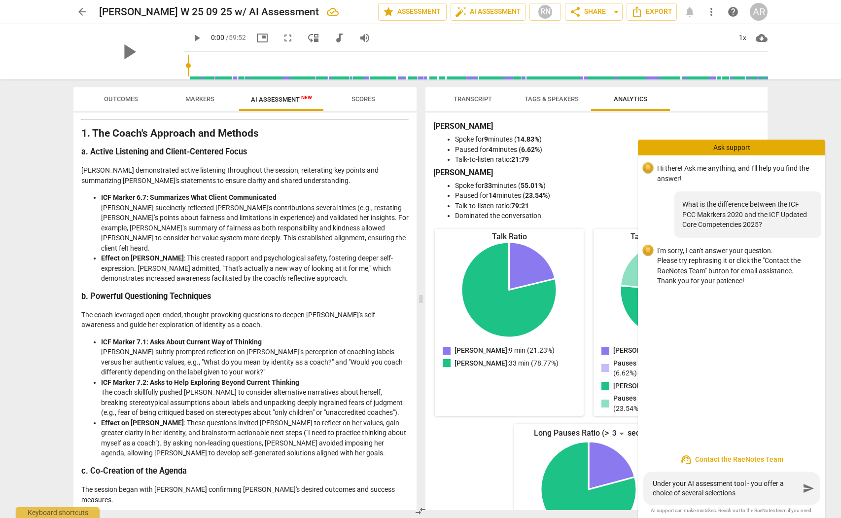
click at [714, 493] on textarea "Under your AI assessment tool - you offer a choice of several selections" at bounding box center [726, 488] width 147 height 19
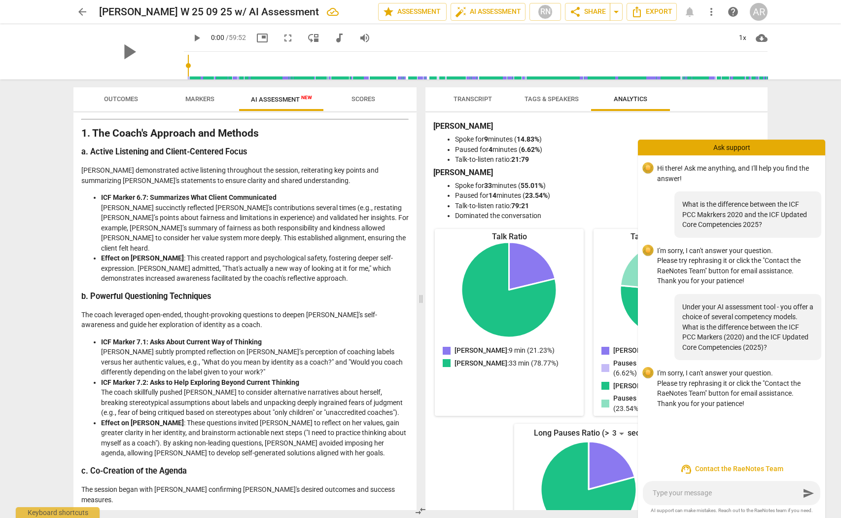
click at [714, 128] on div "arrow_back [PERSON_NAME] W 25 09 25 w/ AI Assessment edit star Assessment auto_…" at bounding box center [420, 259] width 841 height 518
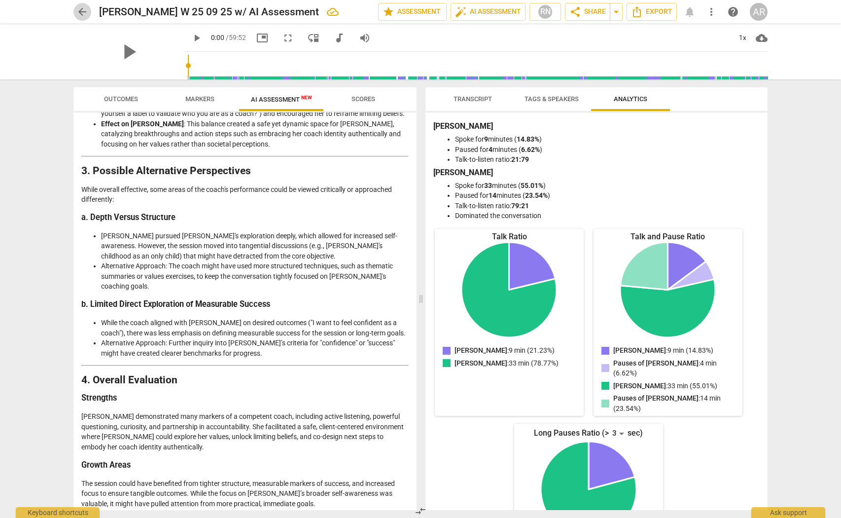
click at [82, 14] on span "arrow_back" at bounding box center [82, 12] width 12 height 12
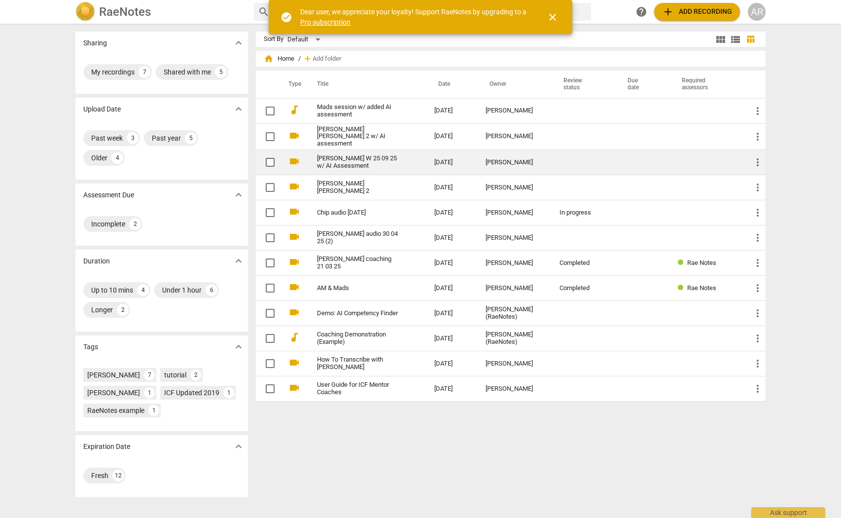
click at [329, 162] on link "[PERSON_NAME] W 25 09 25 w/ AI Assessment" at bounding box center [358, 162] width 82 height 15
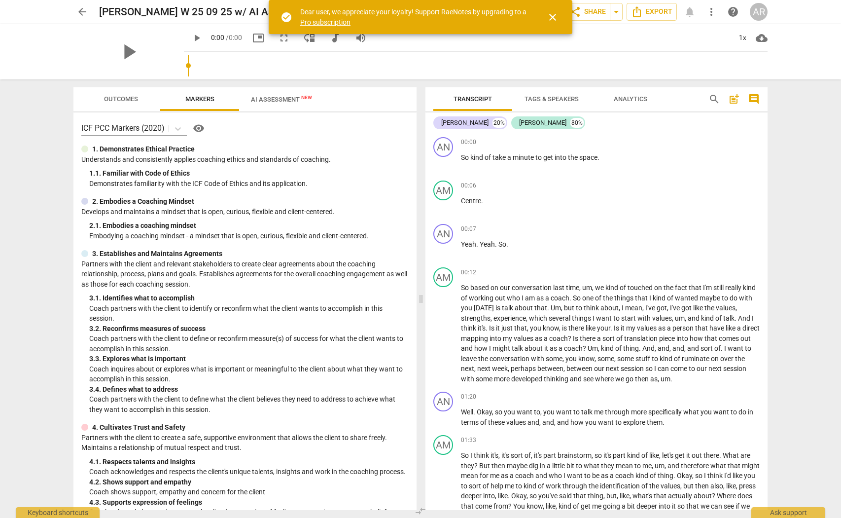
click at [554, 19] on span "close" at bounding box center [553, 17] width 12 height 12
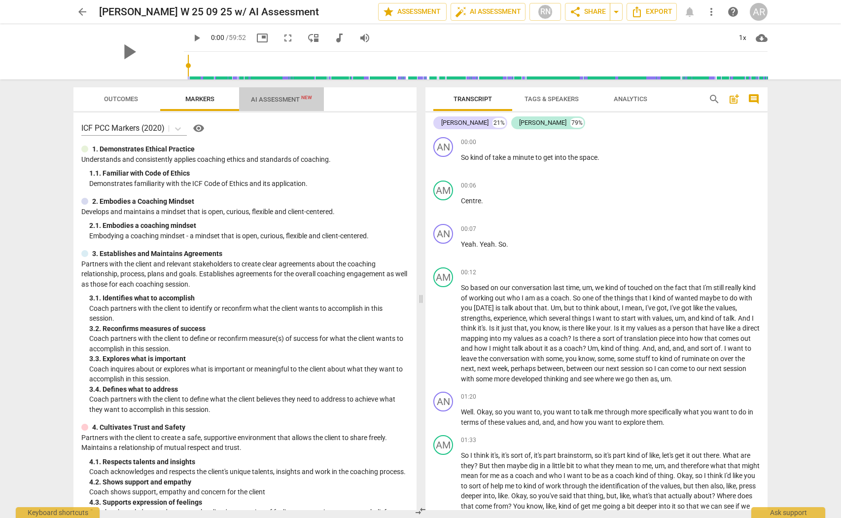
click at [270, 102] on span "AI Assessment New" at bounding box center [281, 99] width 61 height 7
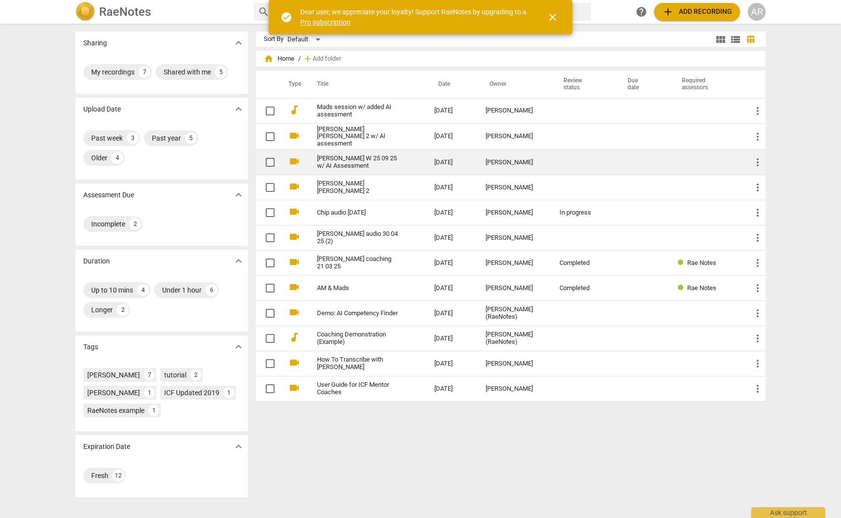
click at [338, 167] on link "[PERSON_NAME] W 25 09 25 w/ AI Assessment" at bounding box center [358, 162] width 82 height 15
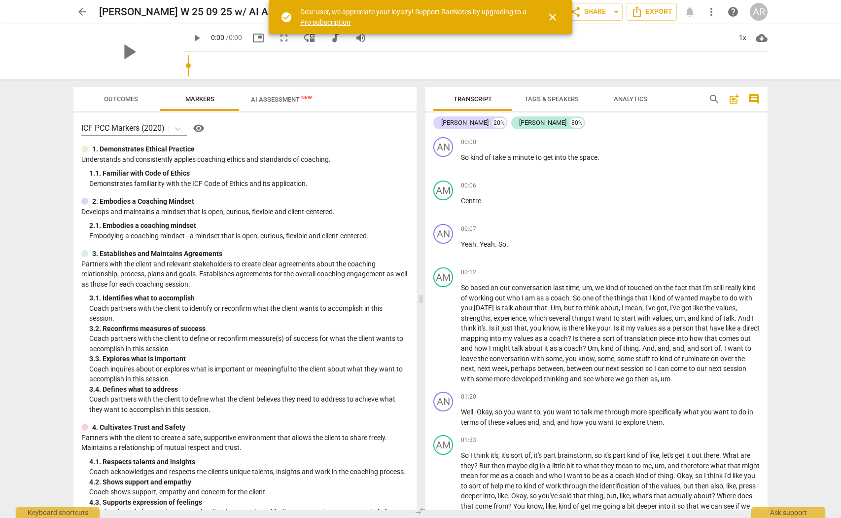
click at [626, 98] on span "Analytics" at bounding box center [631, 98] width 34 height 7
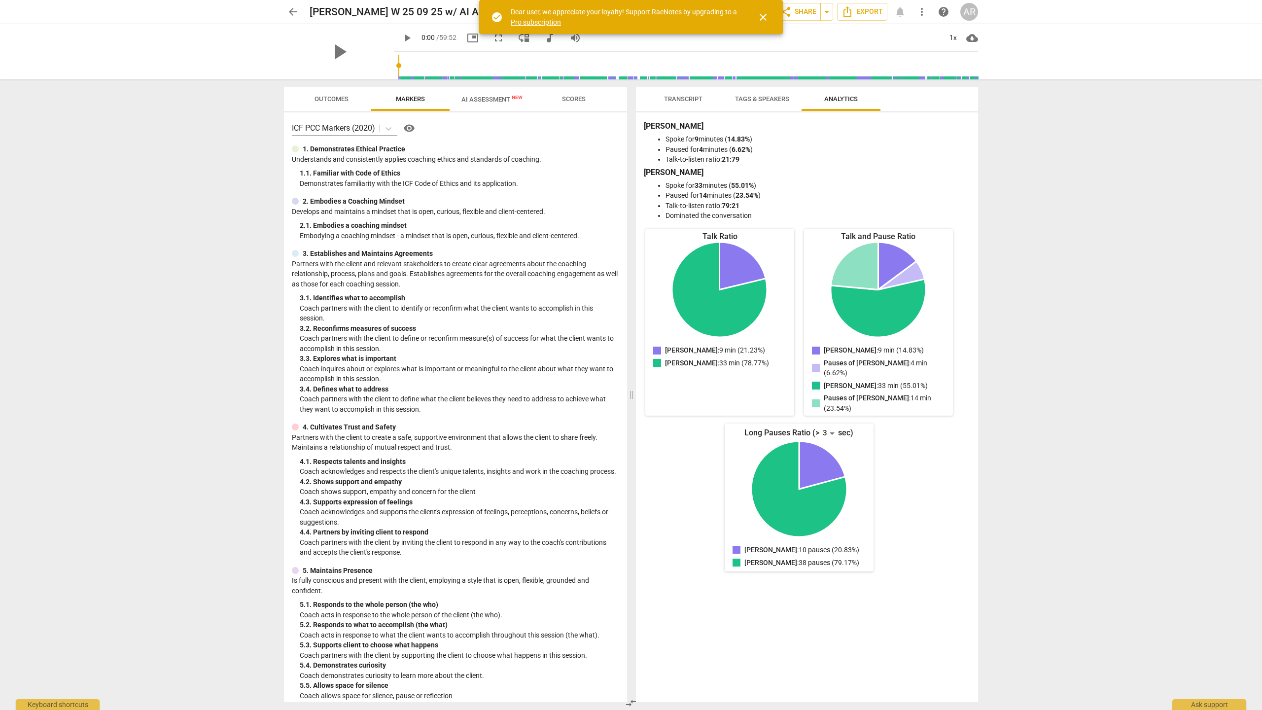
click at [767, 17] on span "close" at bounding box center [763, 17] width 12 height 12
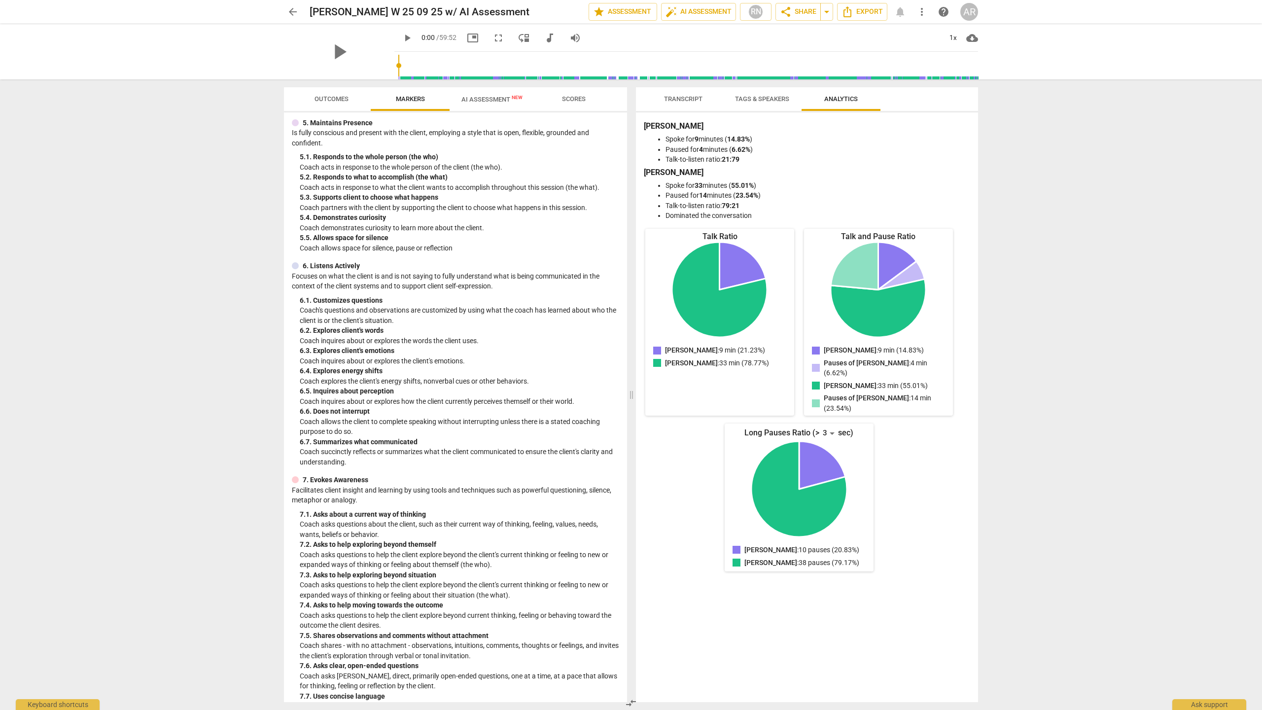
scroll to position [446, 0]
click at [474, 95] on span "AI Assessment New" at bounding box center [492, 99] width 85 height 15
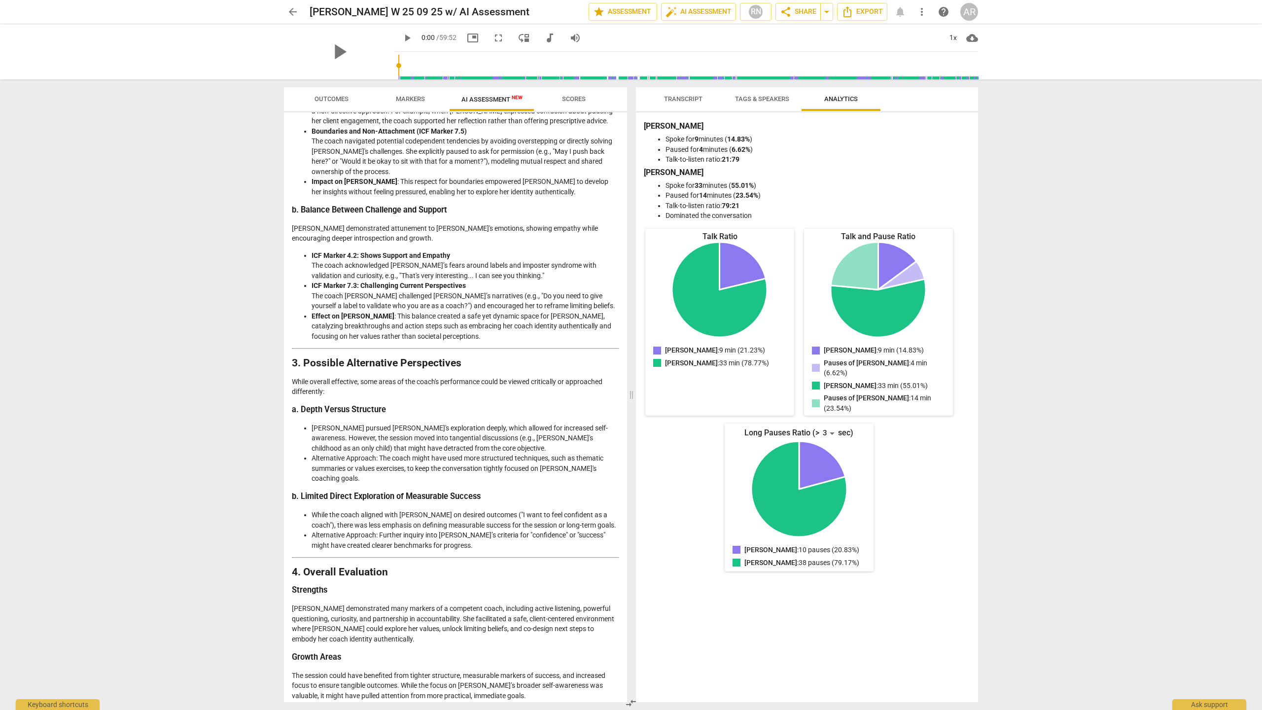
scroll to position [0, 0]
